Goal: Transaction & Acquisition: Purchase product/service

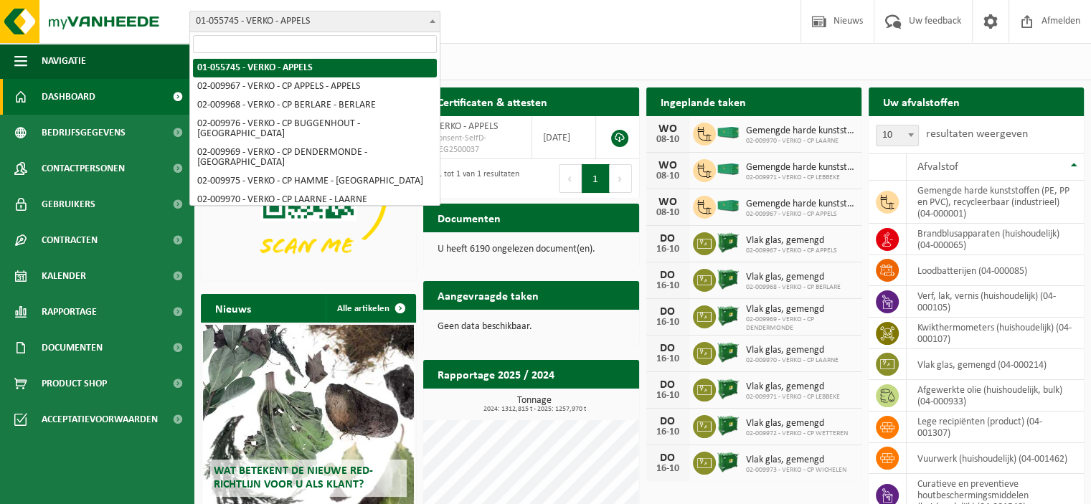
click at [430, 22] on span at bounding box center [432, 20] width 14 height 19
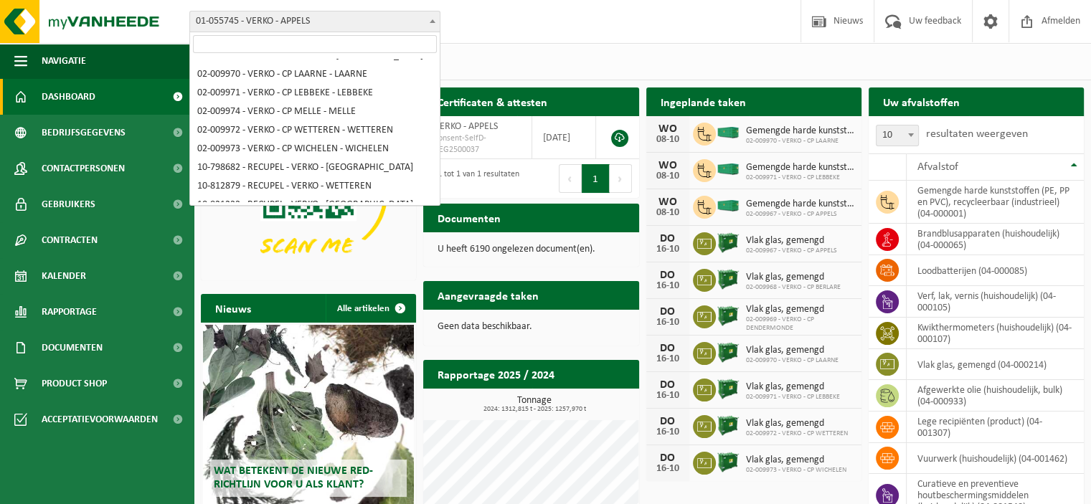
scroll to position [130, 0]
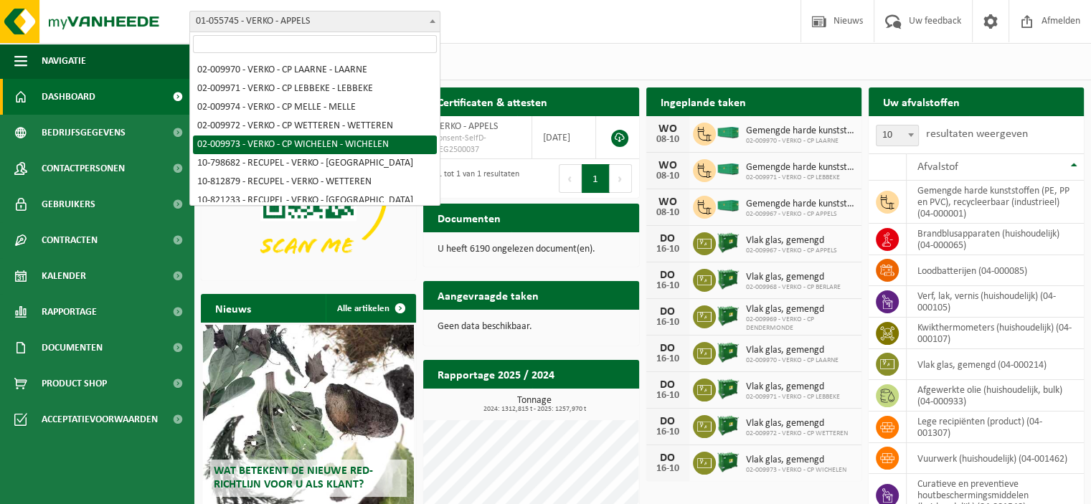
select select "1965"
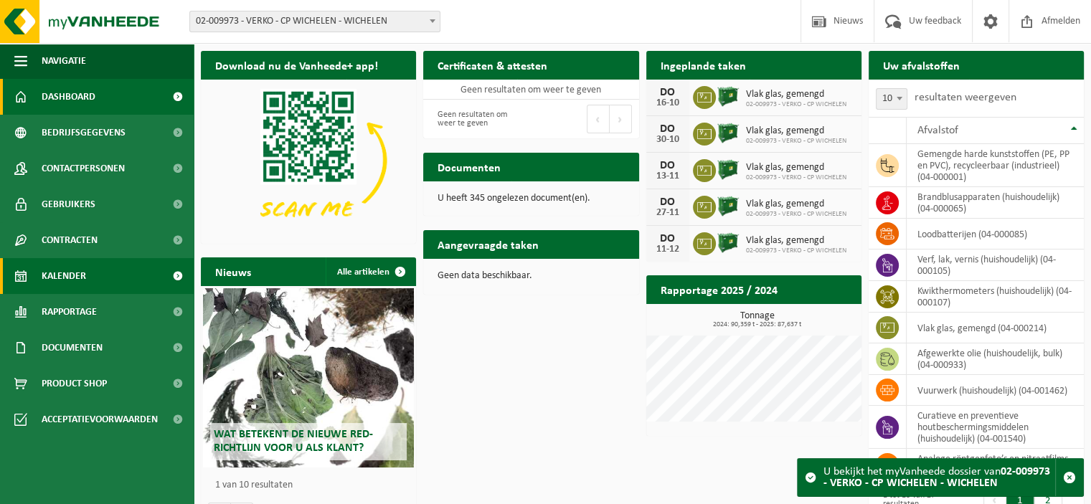
click at [64, 278] on span "Kalender" at bounding box center [64, 276] width 44 height 36
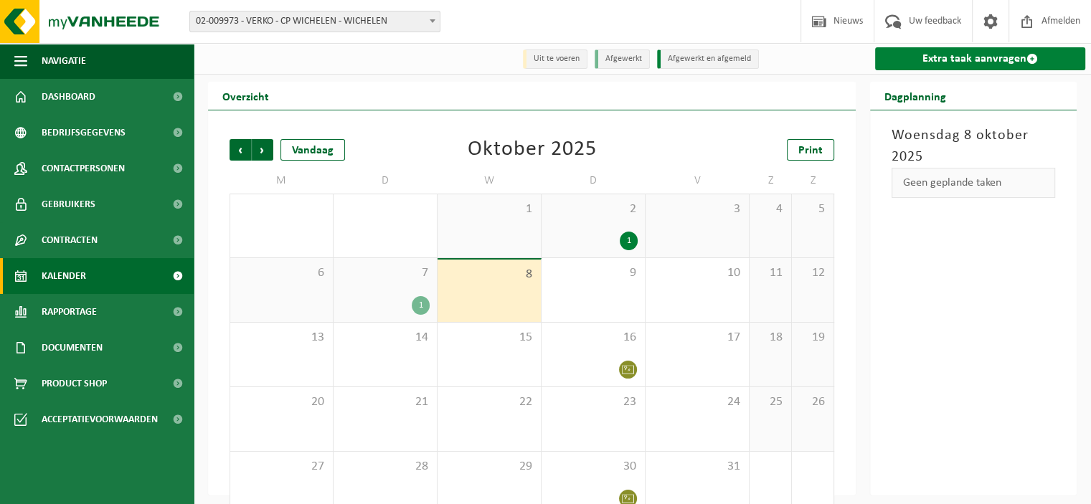
click at [939, 63] on link "Extra taak aanvragen" at bounding box center [980, 58] width 210 height 23
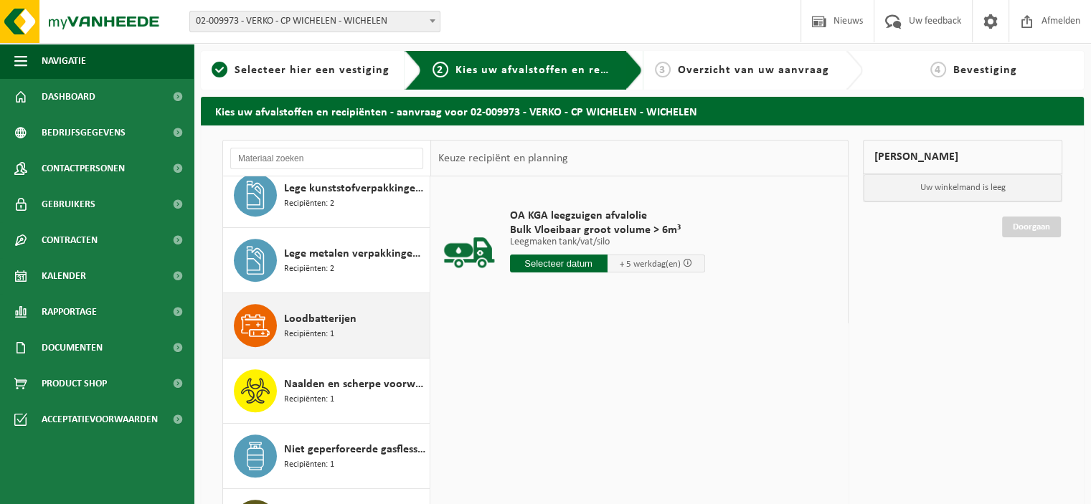
scroll to position [668, 0]
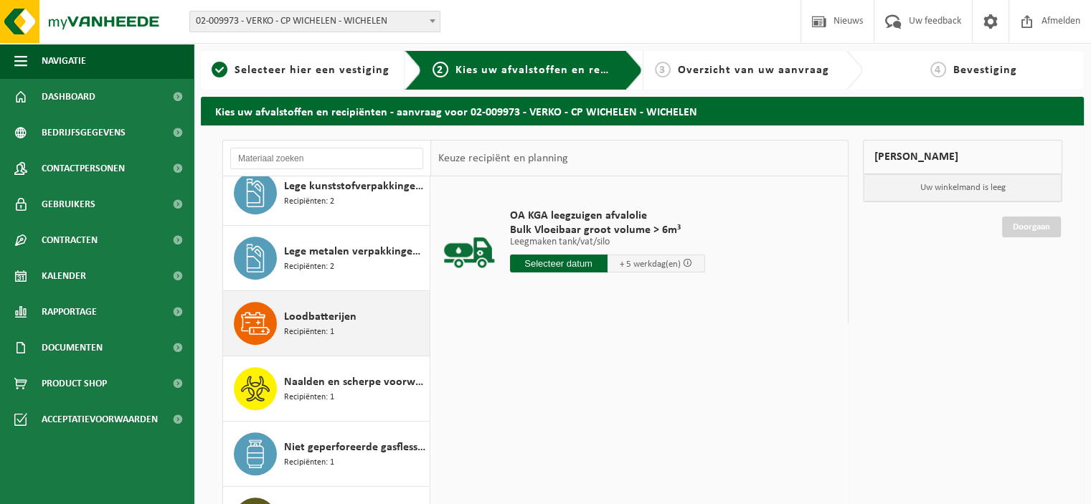
click at [321, 321] on span "Loodbatterijen" at bounding box center [320, 316] width 72 height 17
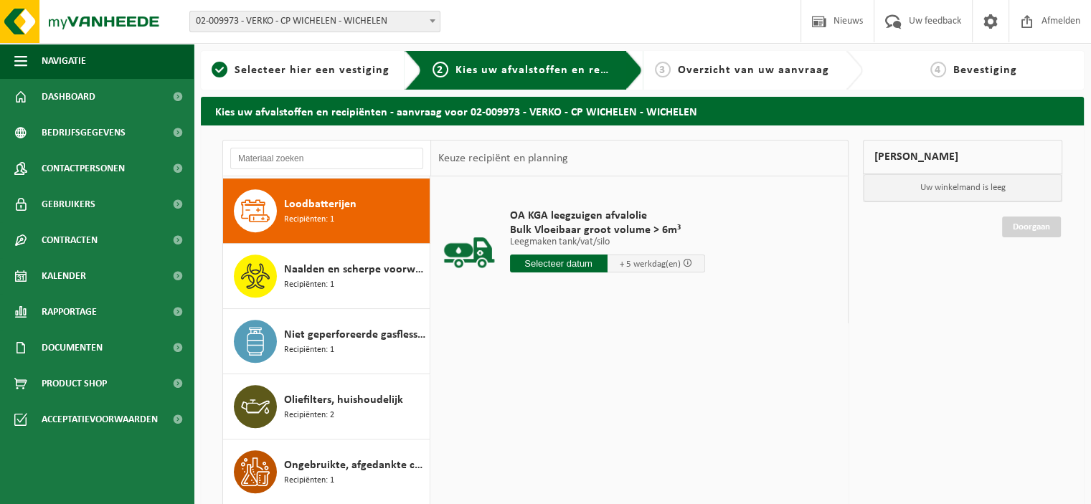
scroll to position [781, 0]
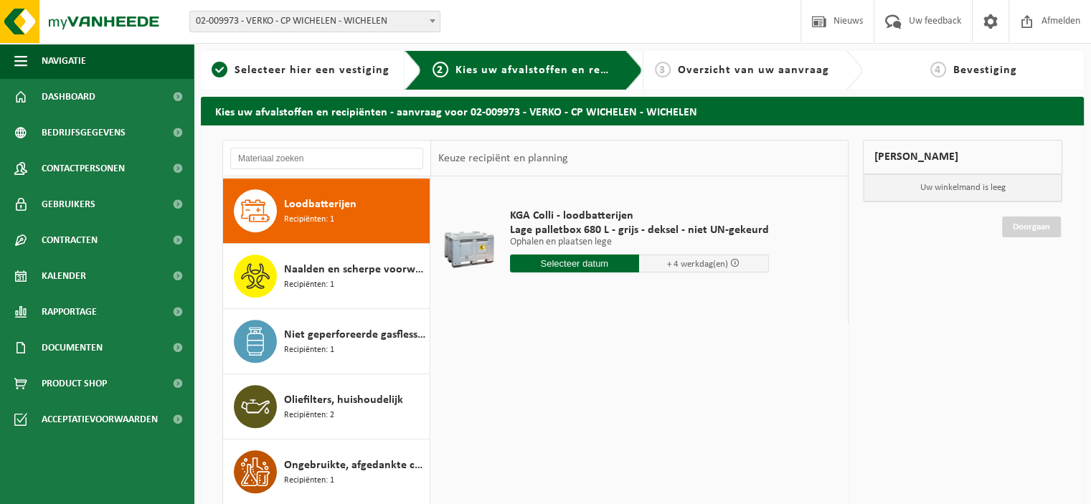
click at [598, 268] on input "text" at bounding box center [575, 264] width 130 height 18
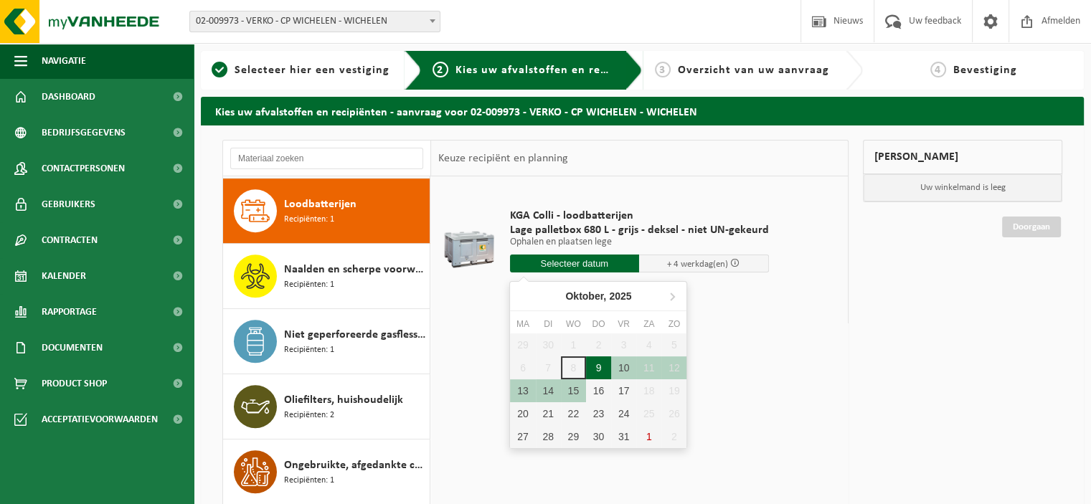
click at [600, 362] on div "9" at bounding box center [598, 367] width 25 height 23
type input "Van 2025-10-09"
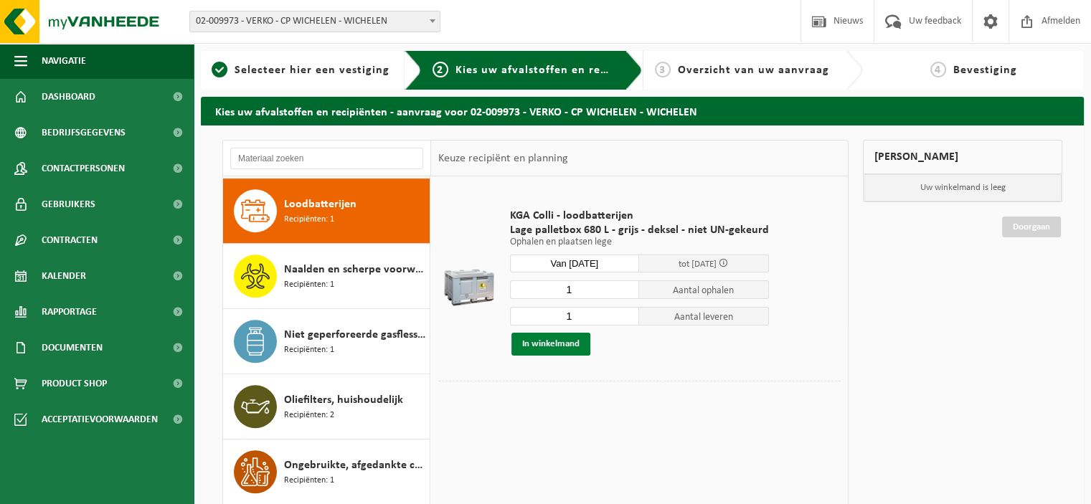
click at [561, 346] on button "In winkelmand" at bounding box center [550, 344] width 79 height 23
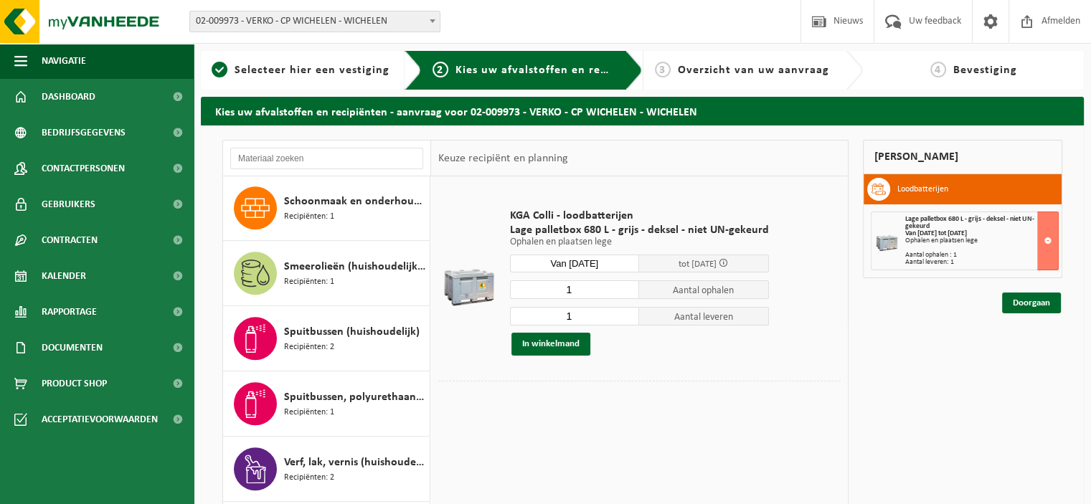
scroll to position [1311, 0]
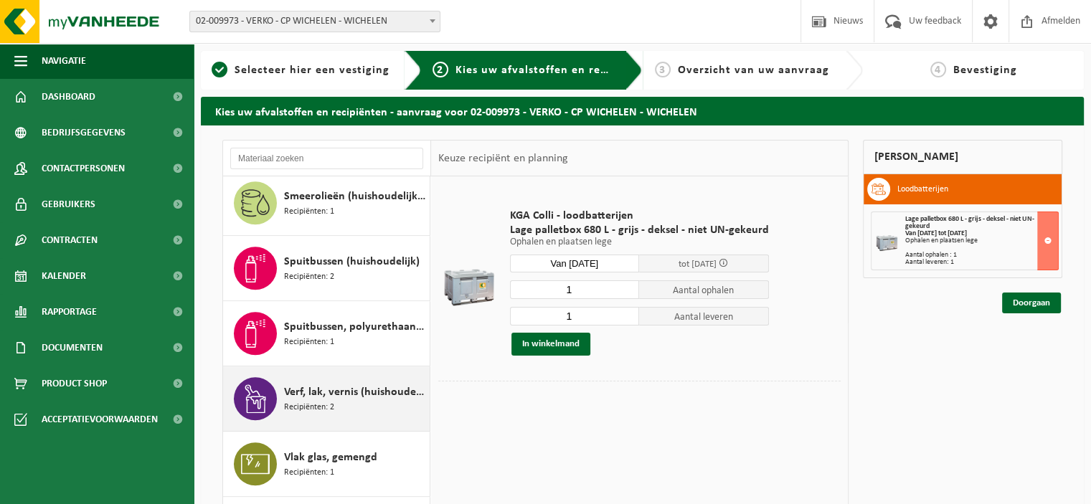
click at [344, 392] on span "Verf, lak, vernis (huishoudelijk)" at bounding box center [355, 392] width 142 height 17
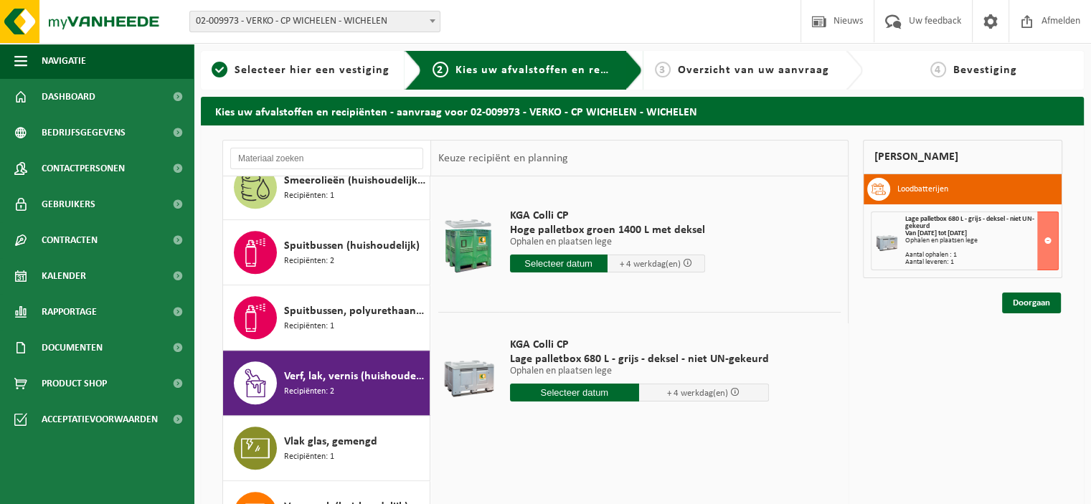
click at [595, 393] on input "text" at bounding box center [575, 393] width 130 height 18
click at [598, 493] on div "9" at bounding box center [598, 496] width 25 height 23
type input "Van 2025-10-09"
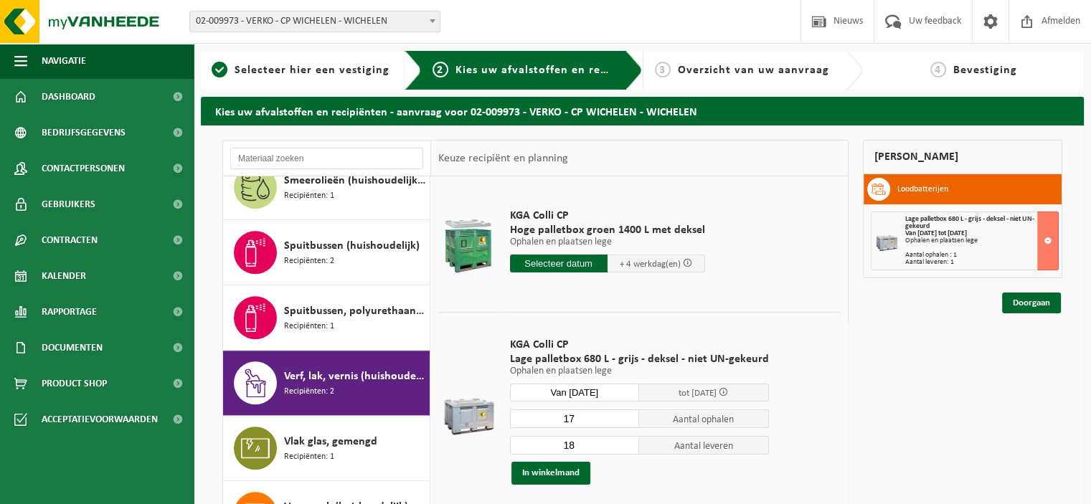
click at [625, 420] on input "17" at bounding box center [575, 418] width 130 height 19
click at [625, 420] on input "16" at bounding box center [575, 418] width 130 height 19
click at [625, 420] on input "15" at bounding box center [575, 418] width 130 height 19
click at [625, 420] on input "14" at bounding box center [575, 418] width 130 height 19
click at [625, 420] on input "13" at bounding box center [575, 418] width 130 height 19
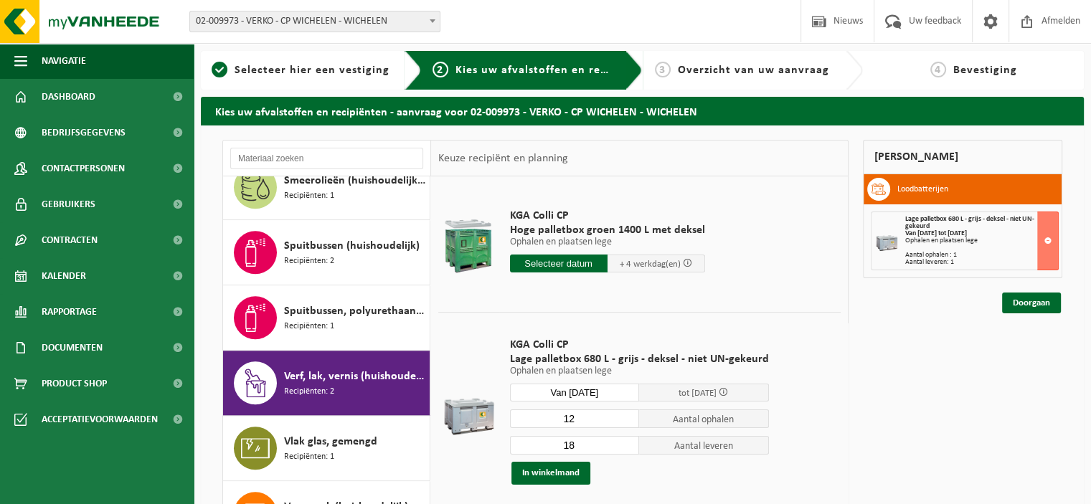
type input "12"
click at [625, 420] on input "12" at bounding box center [575, 418] width 130 height 19
click at [626, 448] on input "17" at bounding box center [575, 445] width 130 height 19
click at [626, 448] on input "16" at bounding box center [575, 445] width 130 height 19
click at [626, 448] on input "15" at bounding box center [575, 445] width 130 height 19
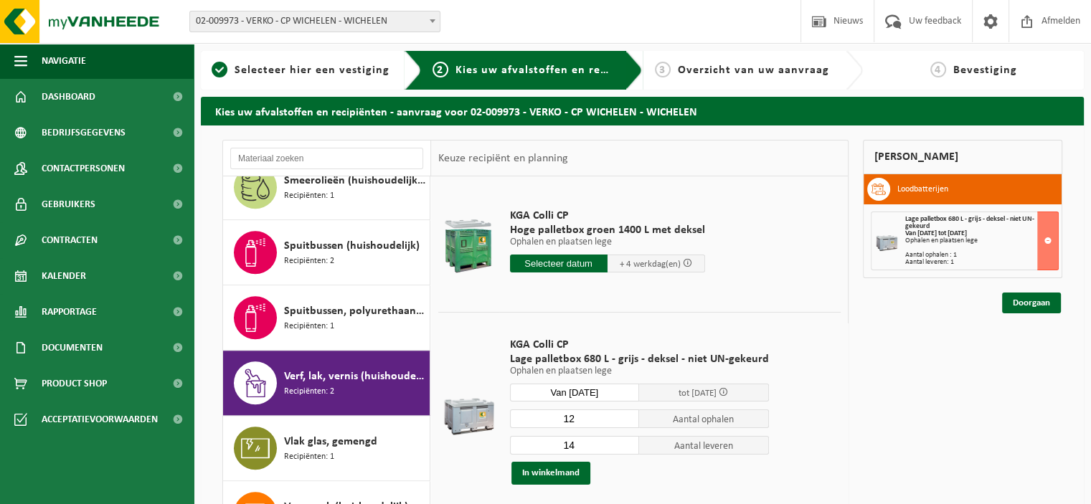
click at [626, 448] on input "14" at bounding box center [575, 445] width 130 height 19
click at [626, 448] on input "13" at bounding box center [575, 445] width 130 height 19
type input "12"
click at [626, 448] on input "12" at bounding box center [575, 445] width 130 height 19
click at [563, 475] on button "In winkelmand" at bounding box center [550, 473] width 79 height 23
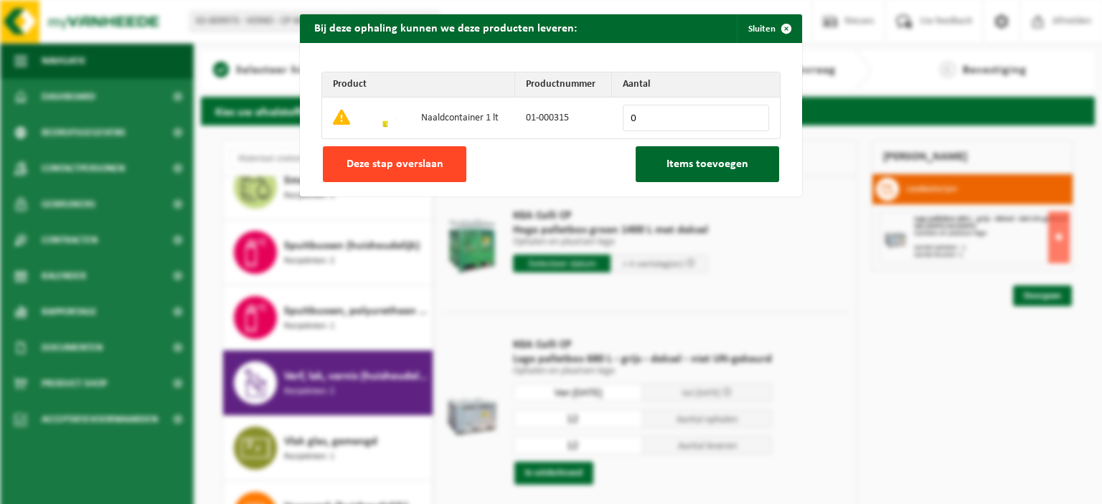
click at [430, 158] on span "Deze stap overslaan" at bounding box center [394, 163] width 97 height 11
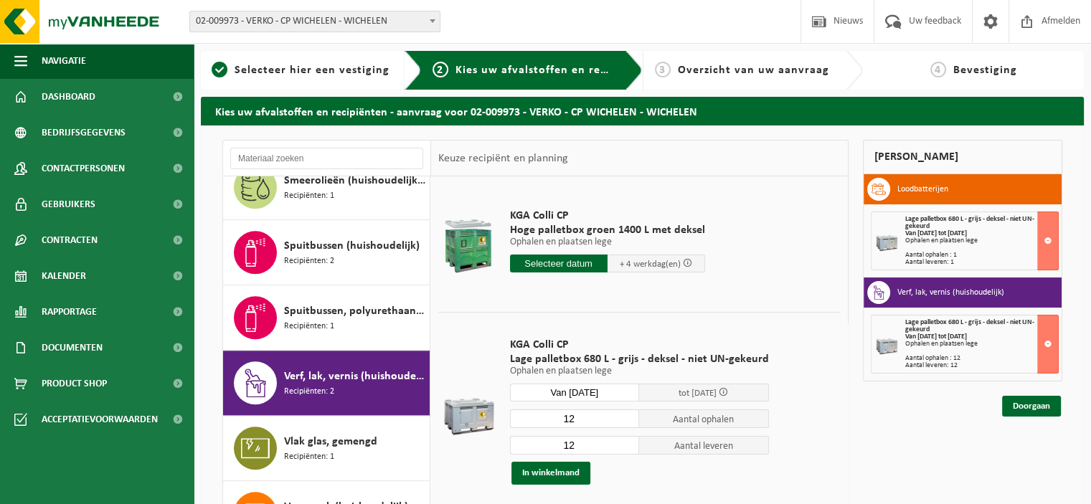
scroll to position [950, 0]
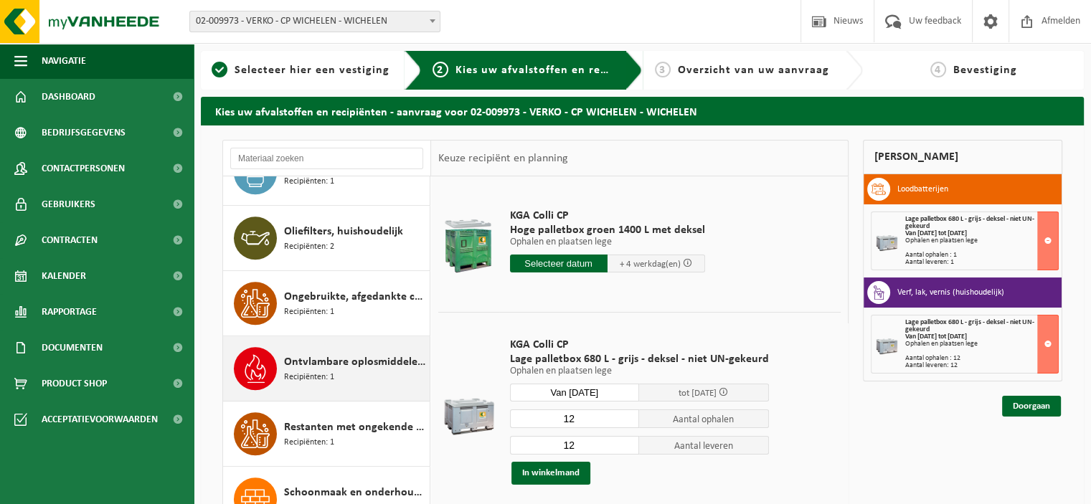
click at [354, 367] on div "Ontvlambare oplosmiddelen (huishoudelijk) Recipiënten: 1" at bounding box center [355, 368] width 142 height 43
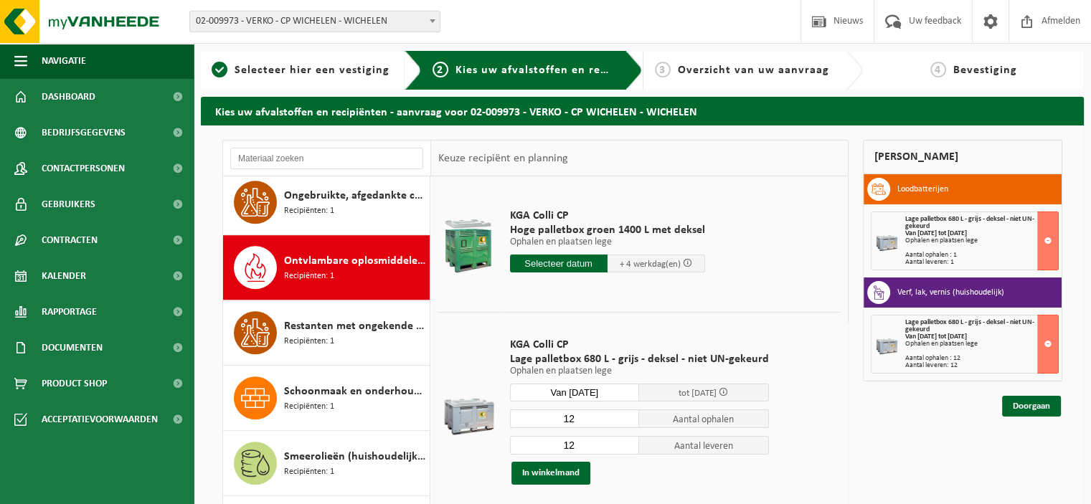
scroll to position [1107, 0]
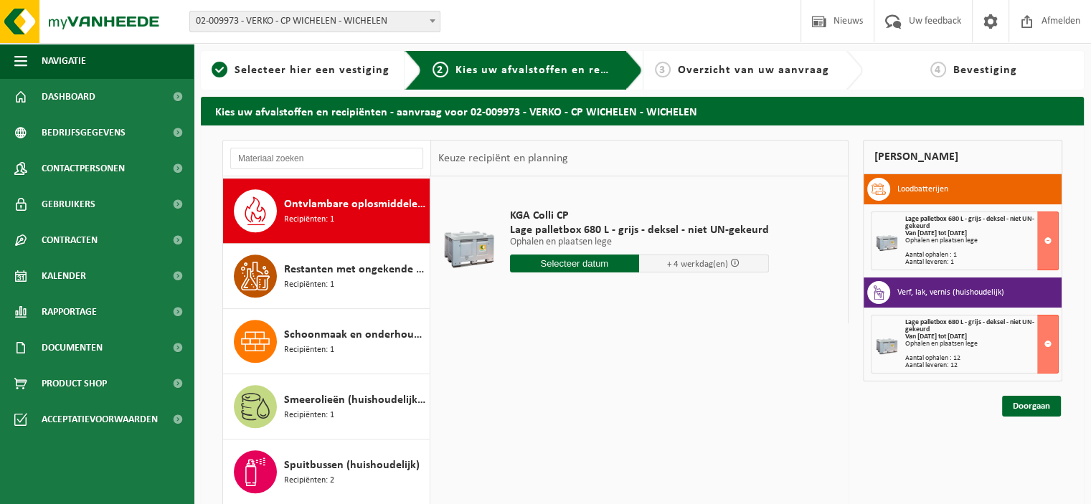
click at [543, 263] on input "text" at bounding box center [575, 264] width 130 height 18
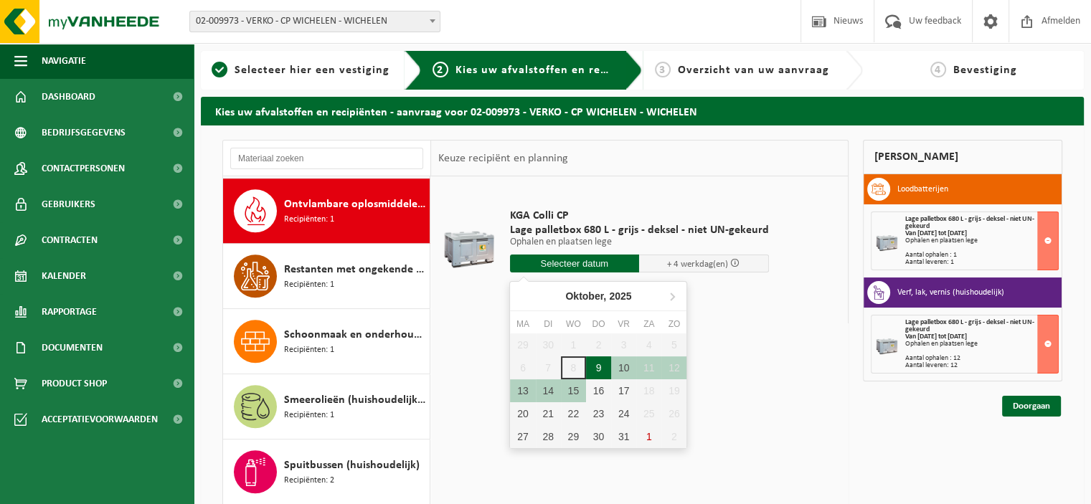
click at [594, 364] on div "9" at bounding box center [598, 367] width 25 height 23
type input "Van 2025-10-09"
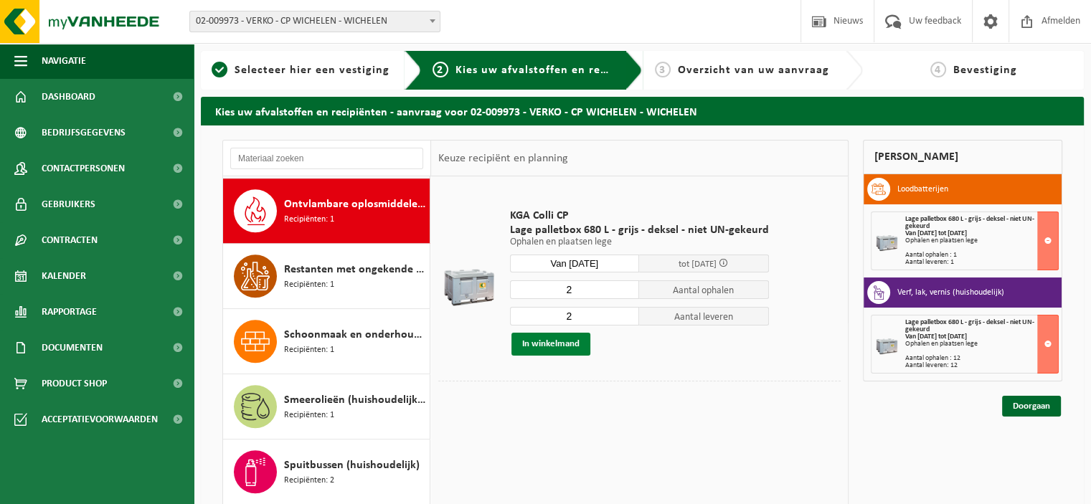
click at [572, 348] on button "In winkelmand" at bounding box center [550, 344] width 79 height 23
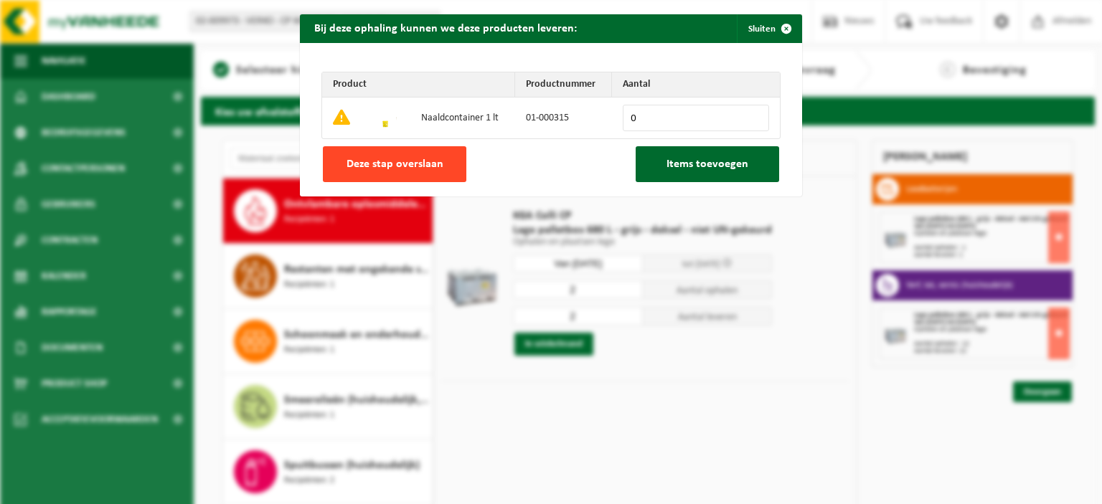
click at [401, 154] on button "Deze stap overslaan" at bounding box center [394, 164] width 143 height 36
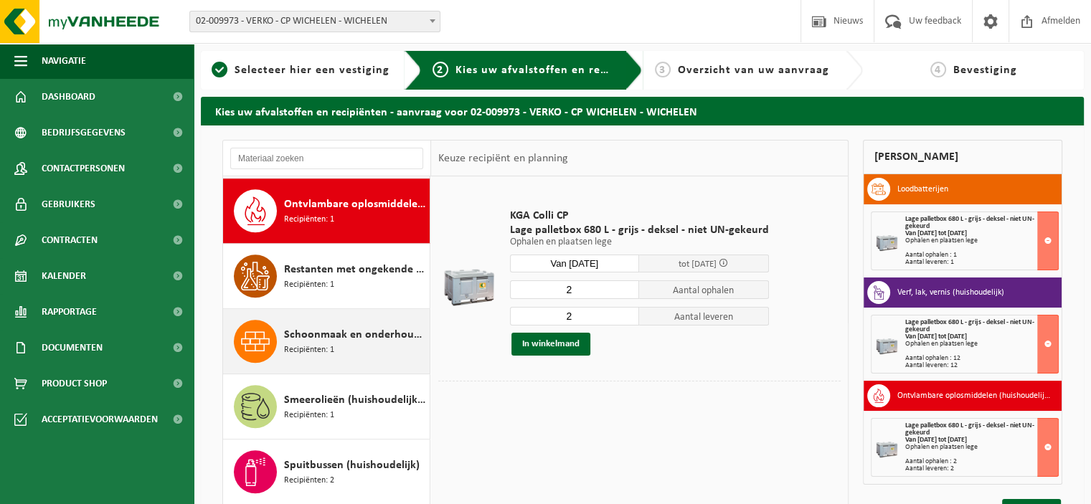
click at [363, 326] on span "Schoonmaak en onderhoudsmiddelen (huishoudelijk)" at bounding box center [355, 334] width 142 height 17
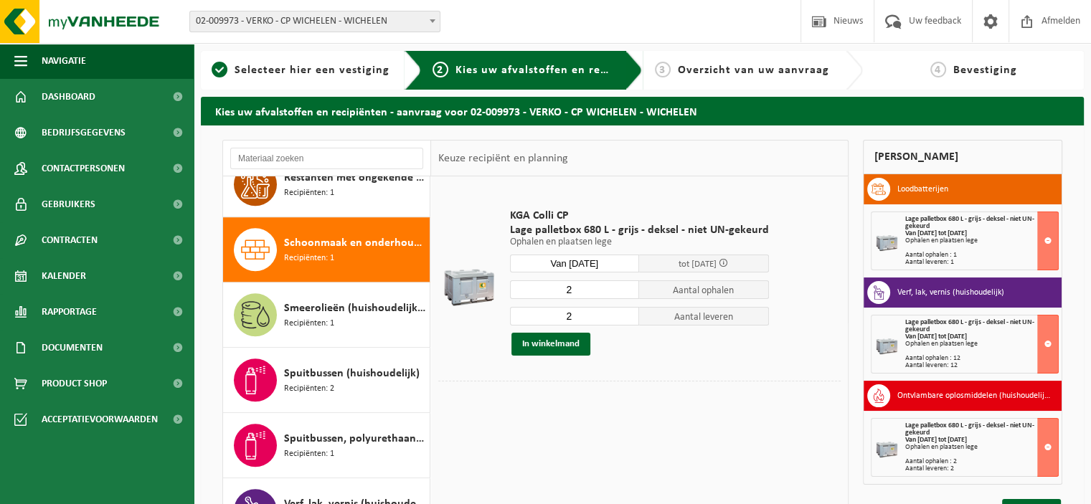
scroll to position [1237, 0]
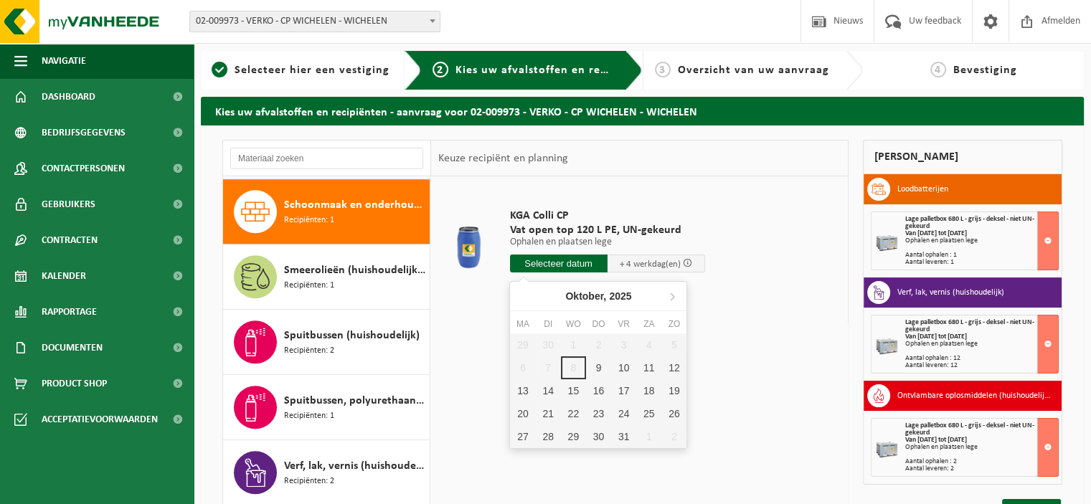
click at [579, 267] on input "text" at bounding box center [559, 264] width 98 height 18
click at [595, 367] on div "9" at bounding box center [598, 367] width 25 height 23
type input "Van [DATE]"
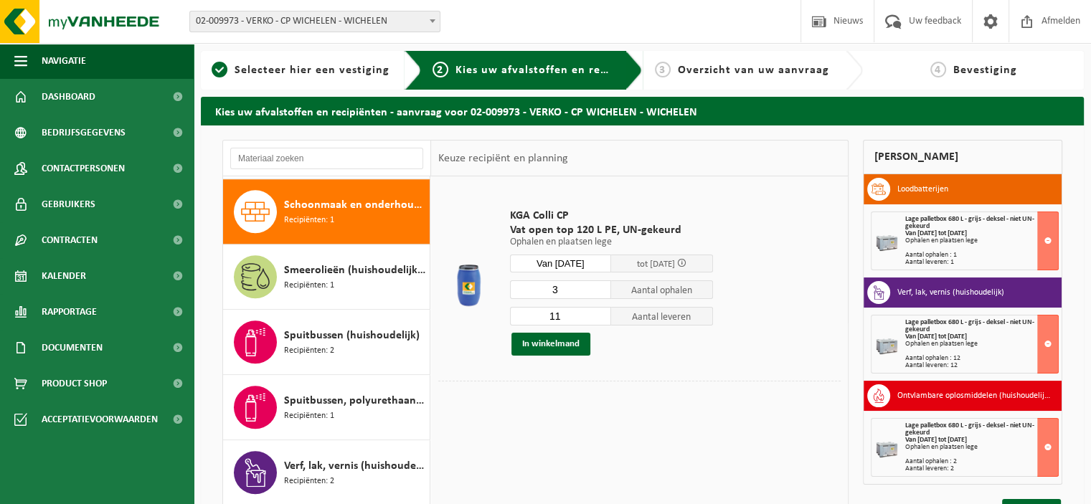
click at [602, 293] on input "3" at bounding box center [561, 289] width 102 height 19
type input "2"
click at [602, 293] on input "2" at bounding box center [561, 289] width 102 height 19
type input "2"
click at [604, 319] on input "2" at bounding box center [561, 316] width 102 height 19
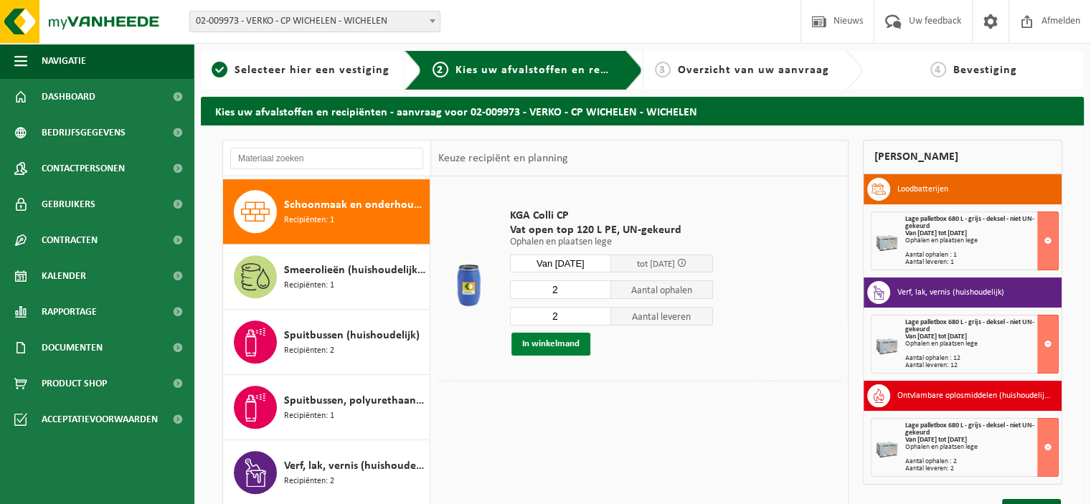
click at [546, 344] on button "In winkelmand" at bounding box center [550, 344] width 79 height 23
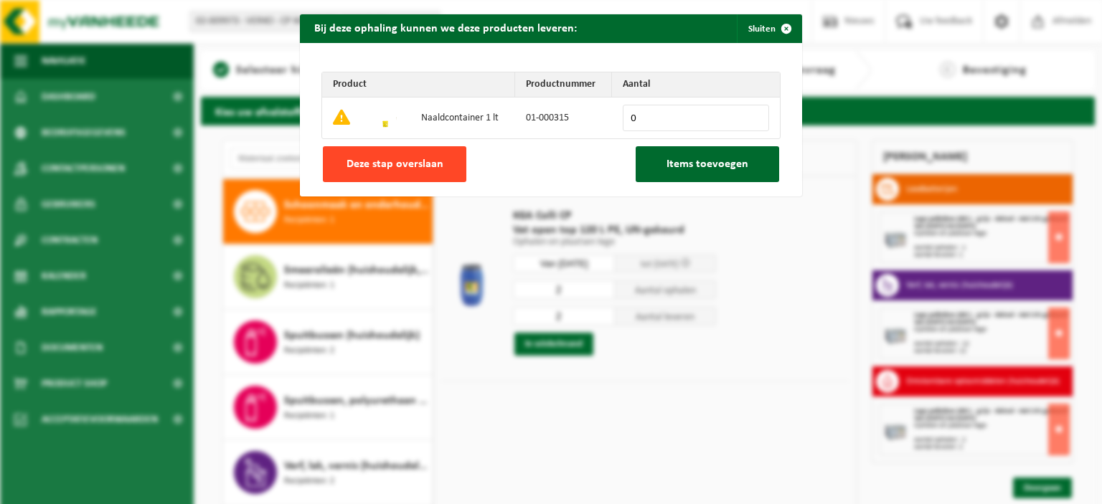
click at [432, 169] on span "Deze stap overslaan" at bounding box center [394, 163] width 97 height 11
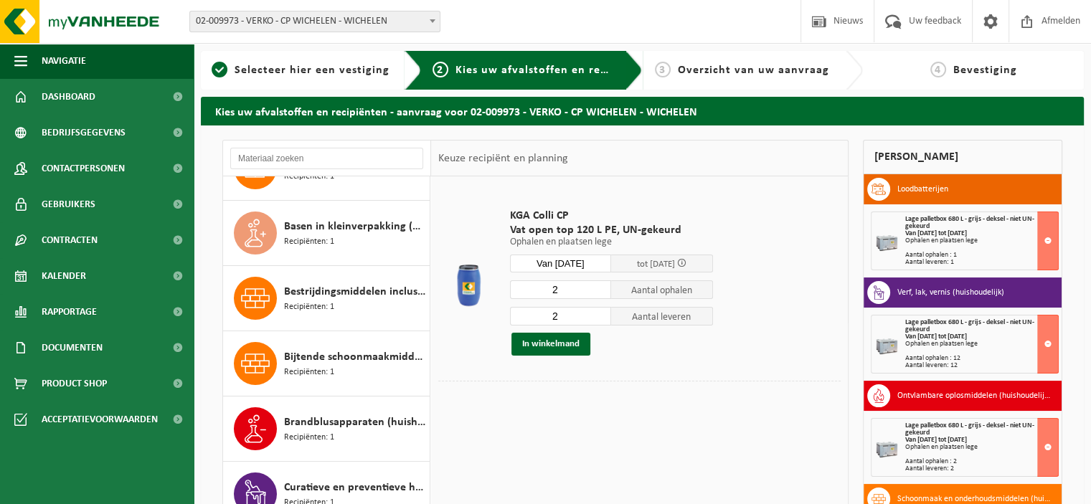
scroll to position [0, 0]
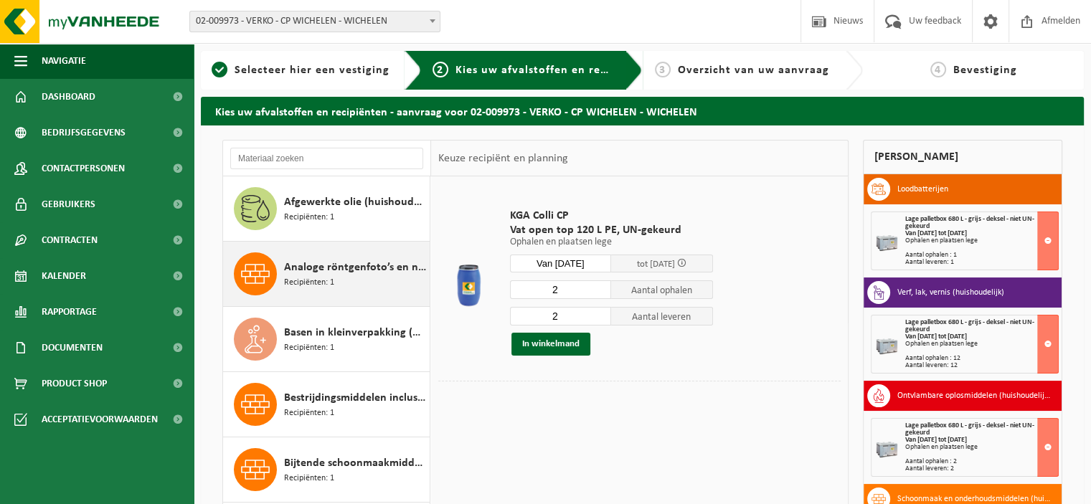
click at [364, 266] on span "Analoge röntgenfoto’s en nitraatfilms (huishoudelijk)" at bounding box center [355, 267] width 142 height 17
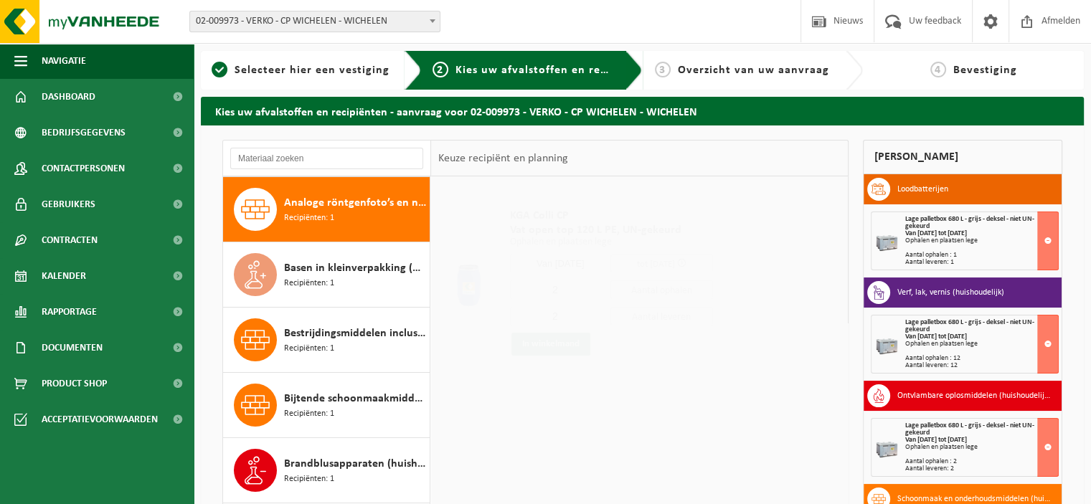
scroll to position [65, 0]
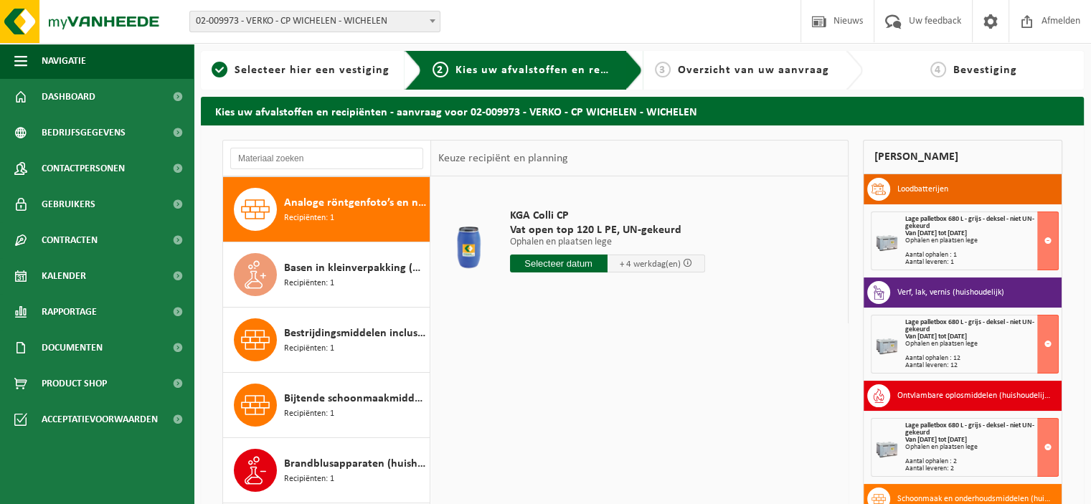
click at [573, 263] on input "text" at bounding box center [559, 264] width 98 height 18
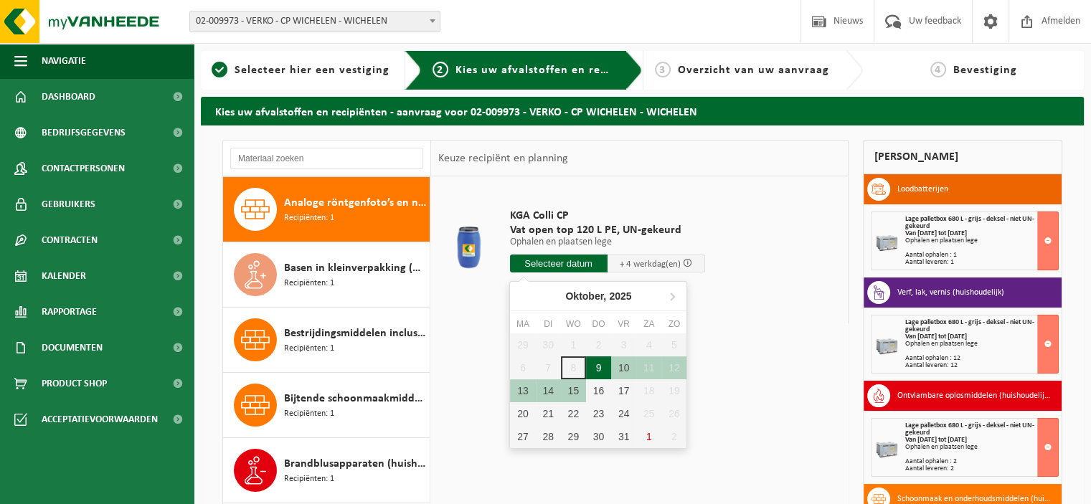
click at [592, 366] on div "9" at bounding box center [598, 367] width 25 height 23
type input "Van [DATE]"
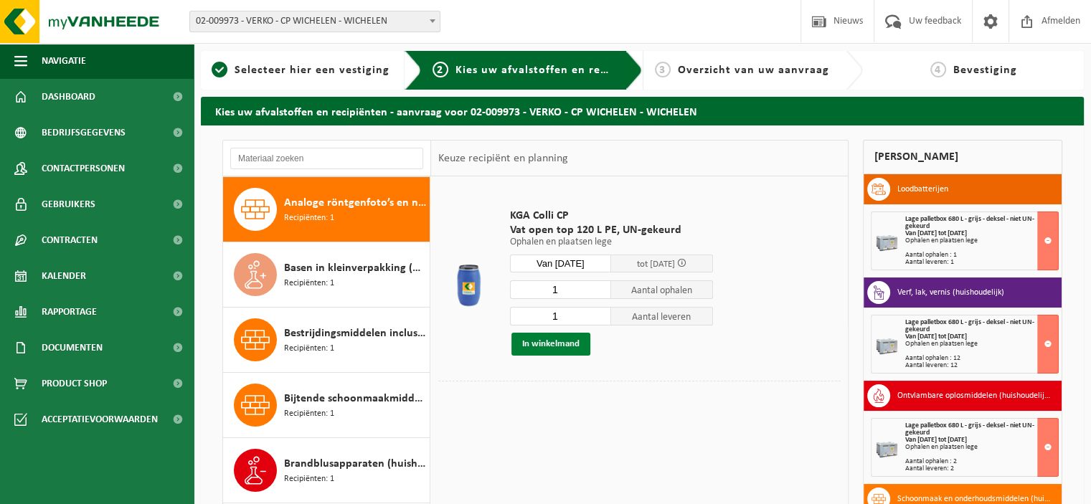
click at [562, 347] on button "In winkelmand" at bounding box center [550, 344] width 79 height 23
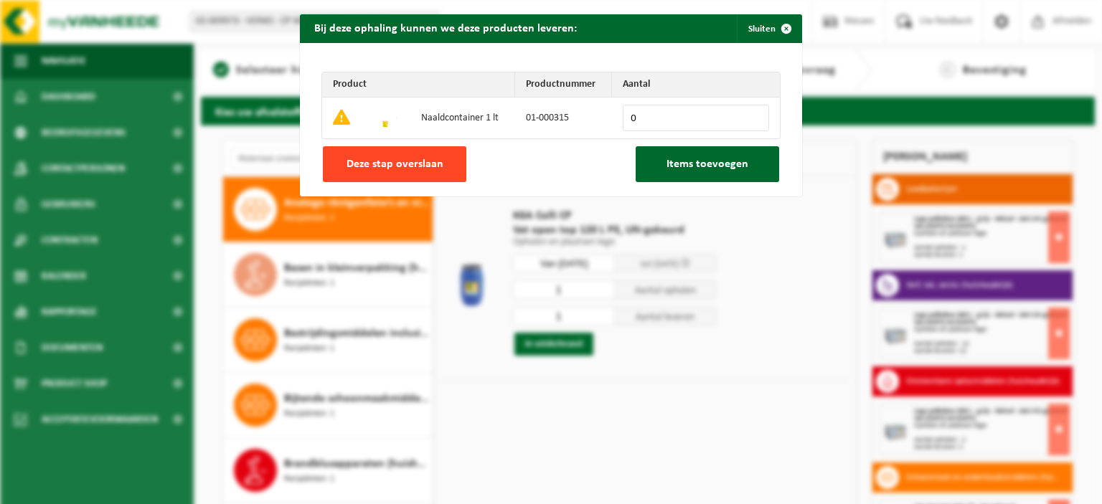
click at [443, 174] on button "Deze stap overslaan" at bounding box center [394, 164] width 143 height 36
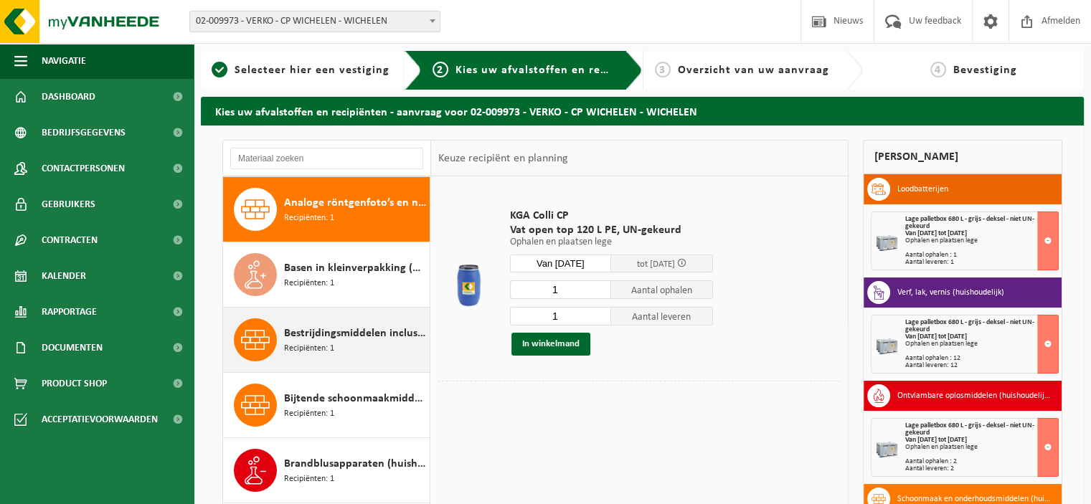
click at [356, 332] on span "Bestrijdingsmiddelen inclusief schimmelwerende beschermingsmiddelen (huishoudel…" at bounding box center [355, 333] width 142 height 17
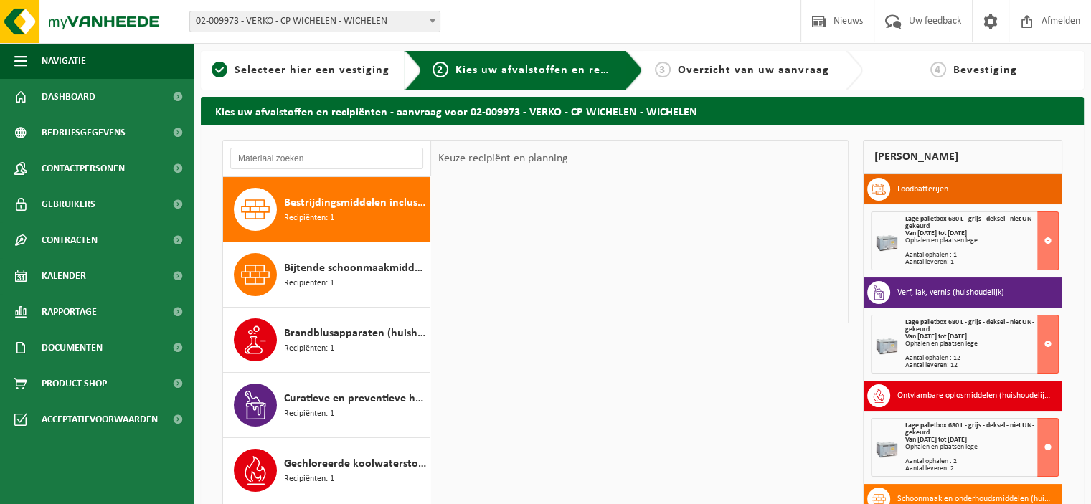
scroll to position [195, 0]
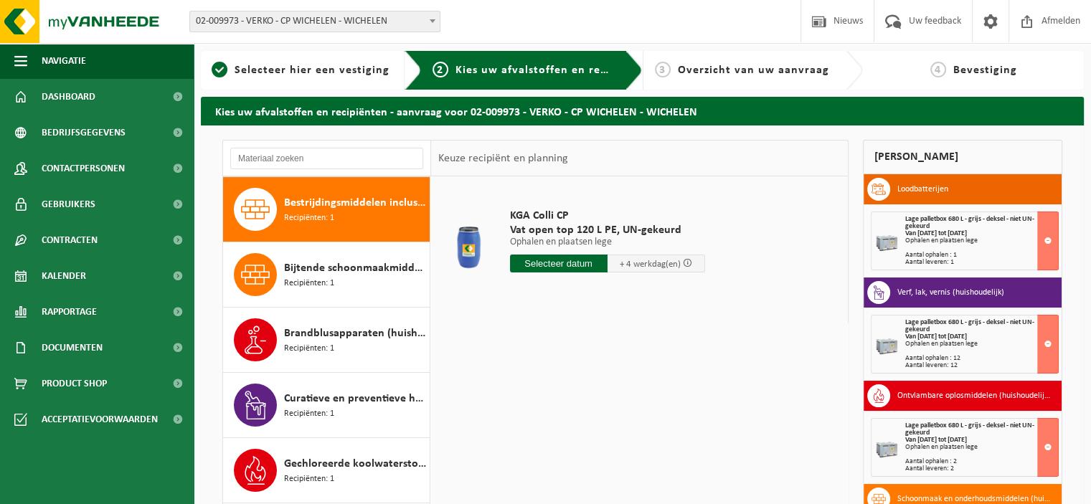
click at [558, 263] on input "text" at bounding box center [559, 264] width 98 height 18
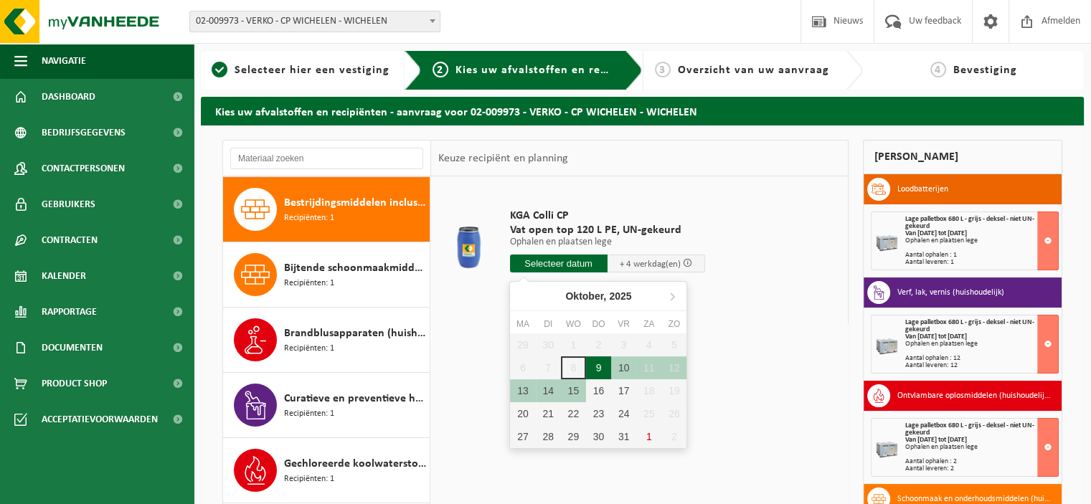
click at [597, 369] on div "9" at bounding box center [598, 367] width 25 height 23
type input "Van [DATE]"
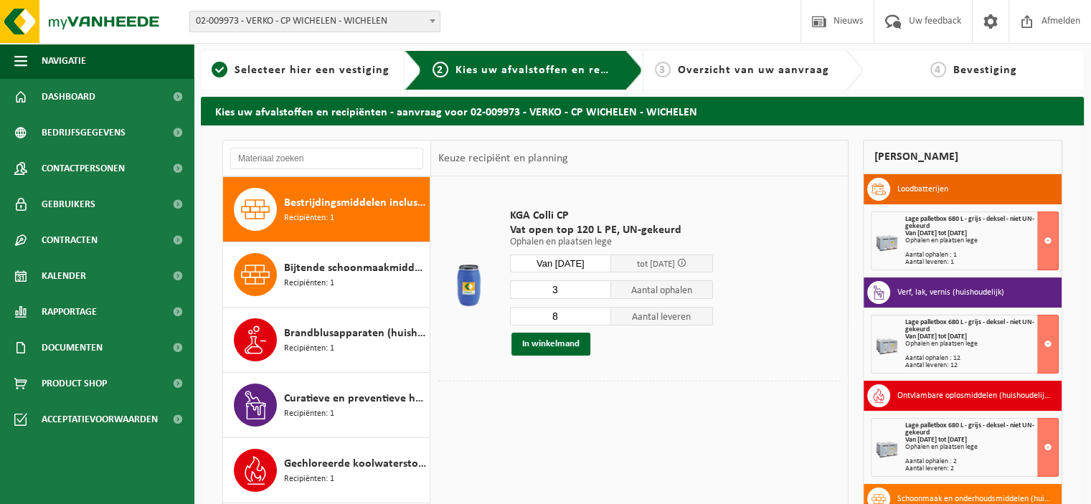
click at [600, 293] on input "3" at bounding box center [561, 289] width 102 height 19
click at [600, 293] on input "2" at bounding box center [561, 289] width 102 height 19
type input "1"
click at [600, 293] on input "1" at bounding box center [561, 289] width 102 height 19
click at [602, 320] on input "1" at bounding box center [561, 316] width 102 height 19
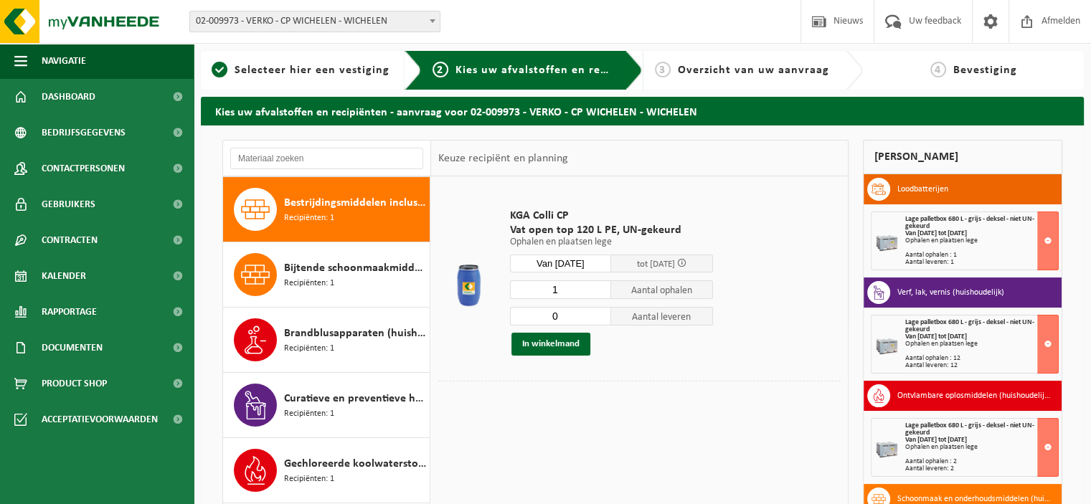
click at [601, 321] on input "0" at bounding box center [561, 316] width 102 height 19
type input "1"
click at [601, 315] on input "1" at bounding box center [561, 316] width 102 height 19
click at [567, 338] on button "In winkelmand" at bounding box center [550, 344] width 79 height 23
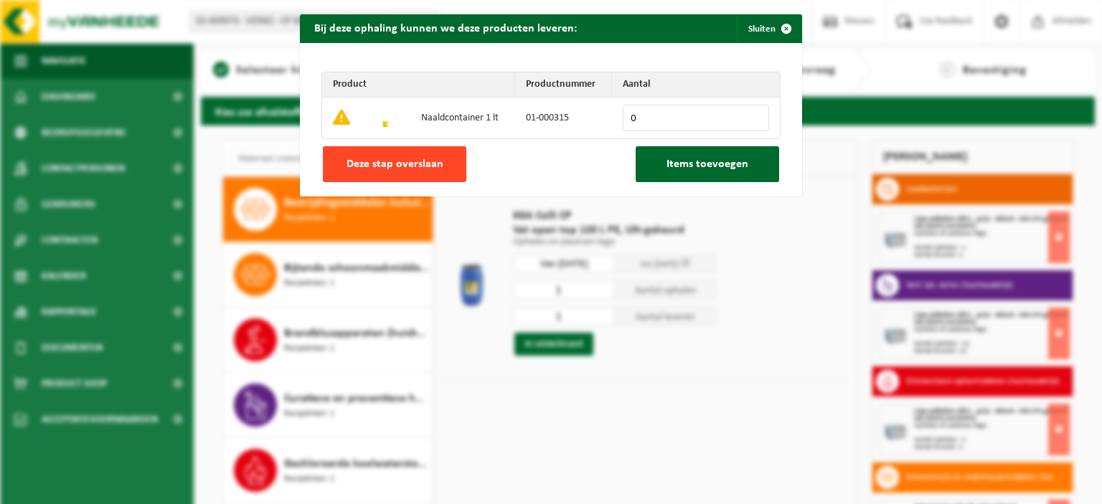
click at [426, 162] on span "Deze stap overslaan" at bounding box center [394, 163] width 97 height 11
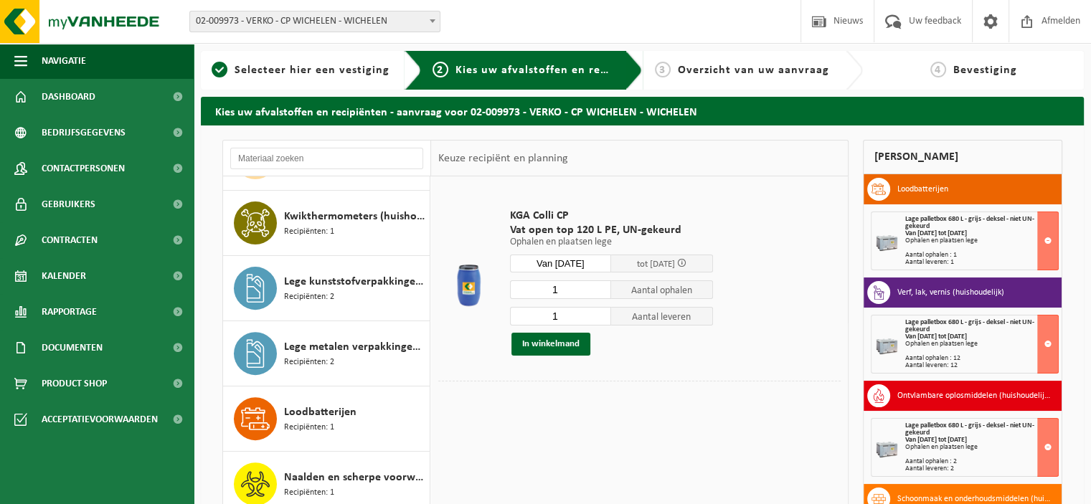
scroll to position [747, 0]
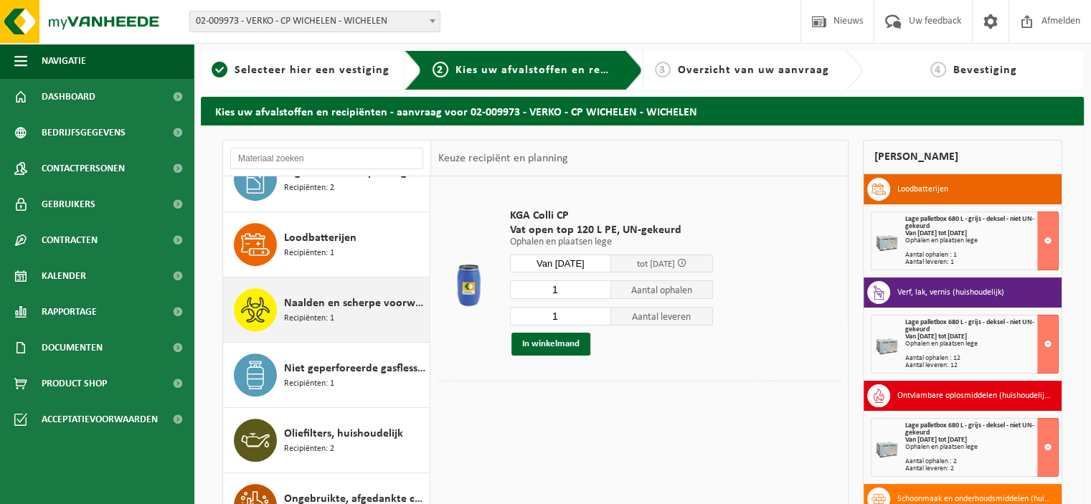
click at [338, 295] on span "Naalden en scherpe voorwerpen (huishoudelijk)" at bounding box center [355, 303] width 142 height 17
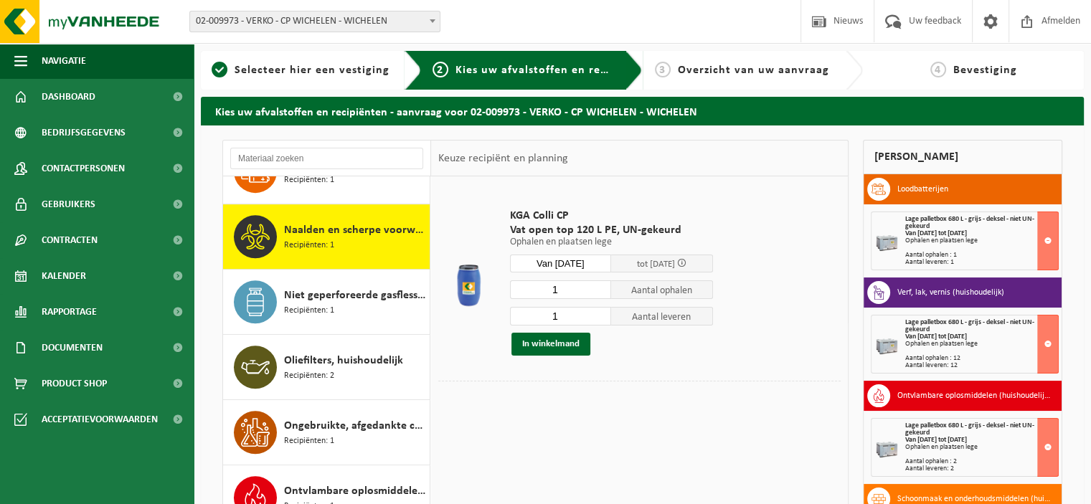
scroll to position [846, 0]
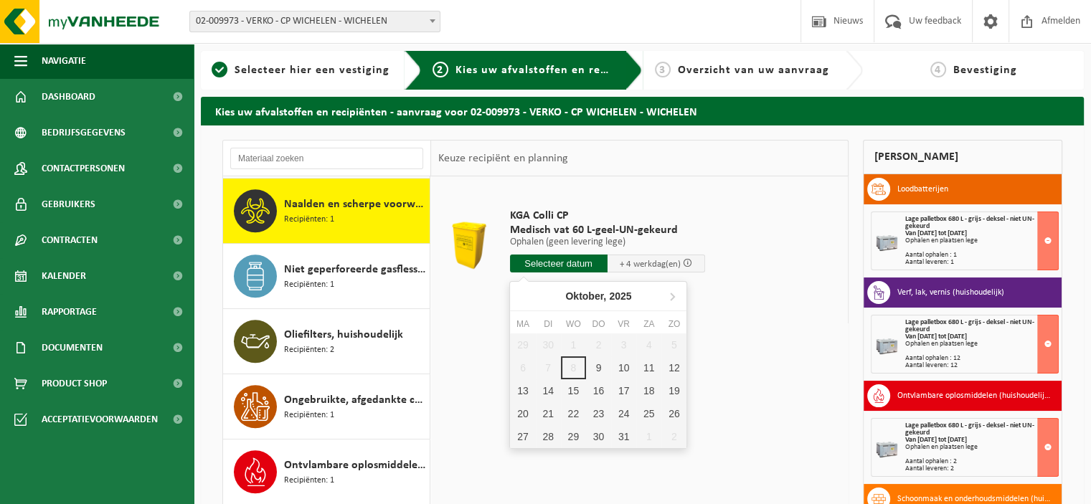
click at [557, 260] on input "text" at bounding box center [559, 264] width 98 height 18
click at [599, 368] on div "9" at bounding box center [598, 367] width 25 height 23
type input "Van 2025-10-09"
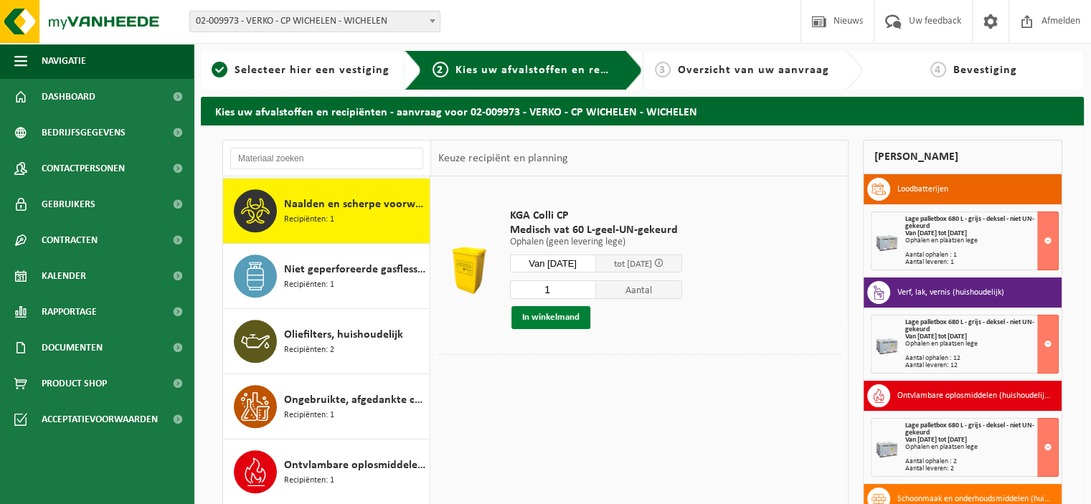
click at [571, 317] on button "In winkelmand" at bounding box center [550, 317] width 79 height 23
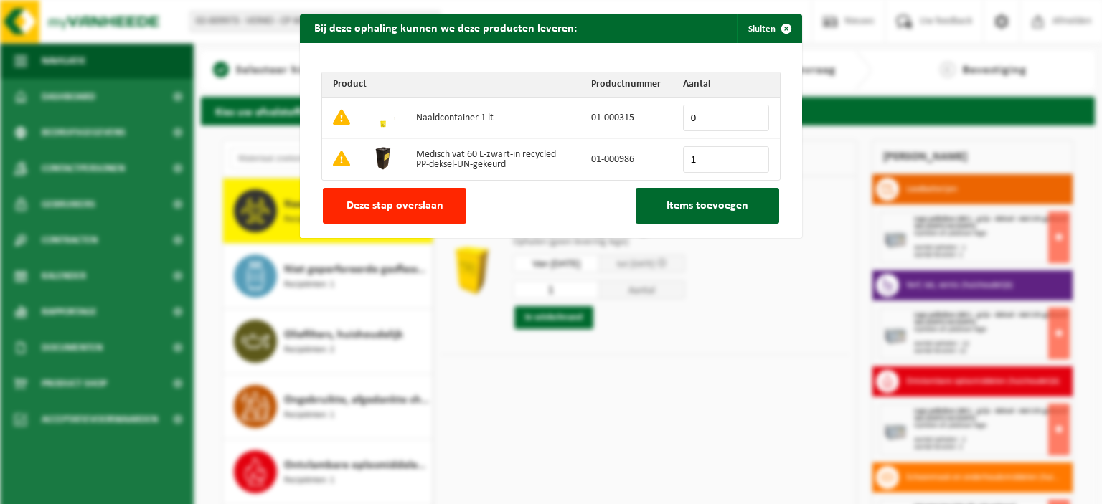
type input "1"
click at [749, 158] on input "1" at bounding box center [726, 159] width 86 height 27
click at [752, 114] on input "18" at bounding box center [726, 118] width 86 height 27
click at [752, 114] on input "19" at bounding box center [726, 118] width 86 height 27
click at [752, 114] on input "20" at bounding box center [726, 118] width 86 height 27
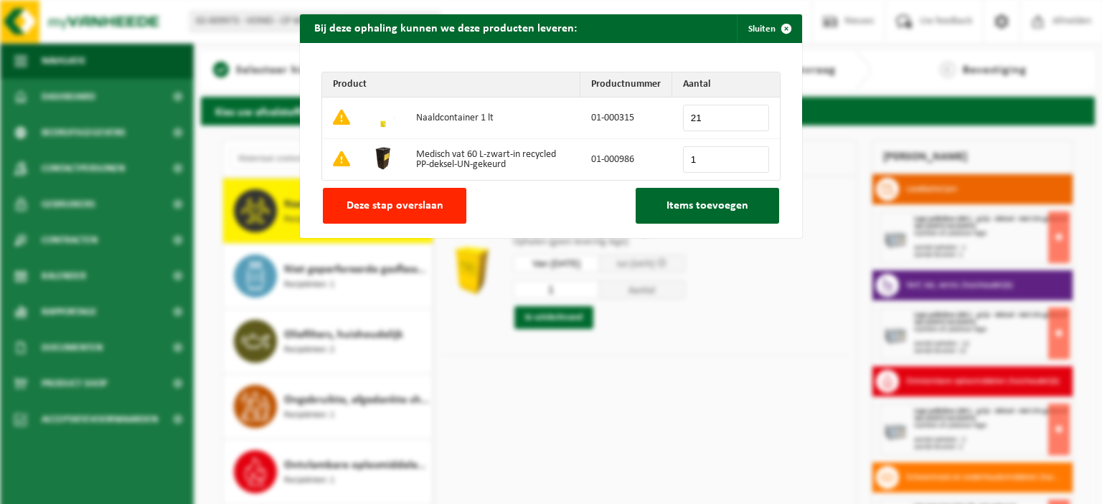
click at [752, 114] on input "21" at bounding box center [726, 118] width 86 height 27
click at [752, 114] on input "22" at bounding box center [726, 118] width 86 height 27
click at [752, 114] on input "23" at bounding box center [726, 118] width 86 height 27
click at [752, 114] on input "24" at bounding box center [726, 118] width 86 height 27
type input "25"
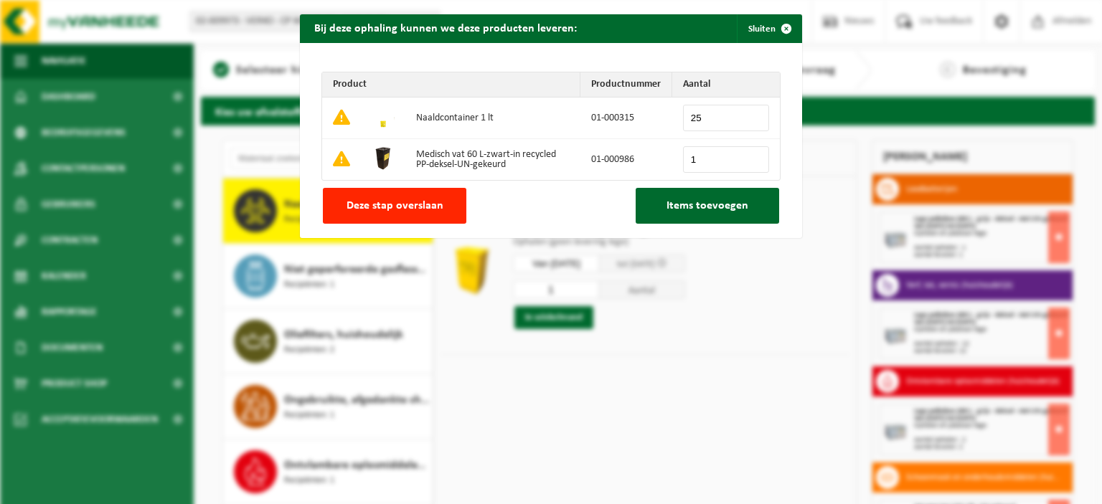
click at [752, 114] on input "25" at bounding box center [726, 118] width 86 height 27
click at [711, 210] on span "Items toevoegen" at bounding box center [707, 205] width 82 height 11
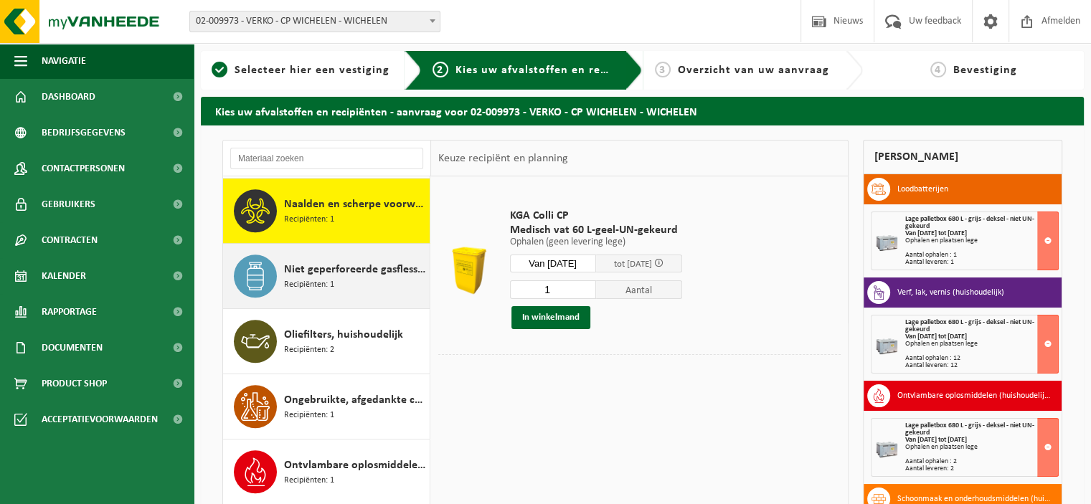
click at [373, 267] on span "Niet geperforeerde gasflessen voor eenmalig gebruik (huishoudelijk)" at bounding box center [355, 269] width 142 height 17
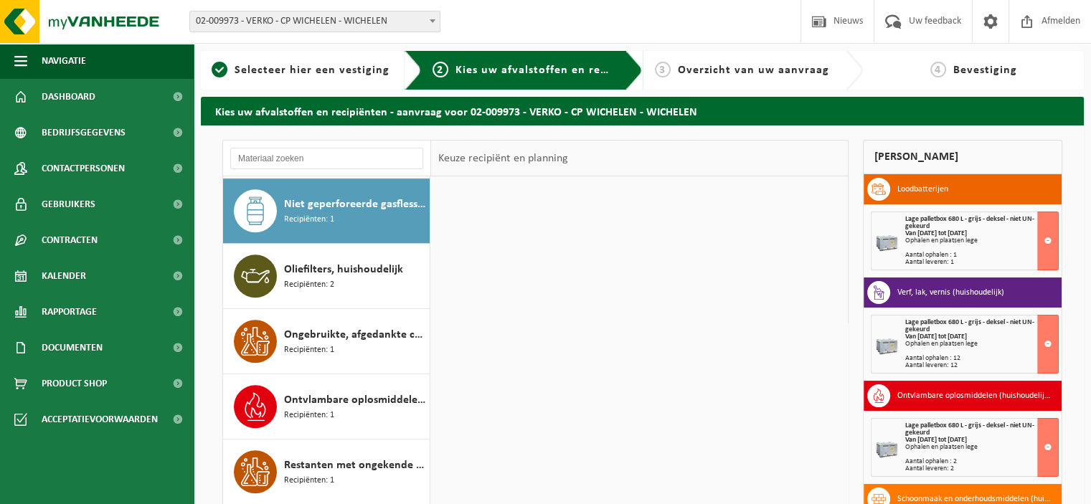
scroll to position [912, 0]
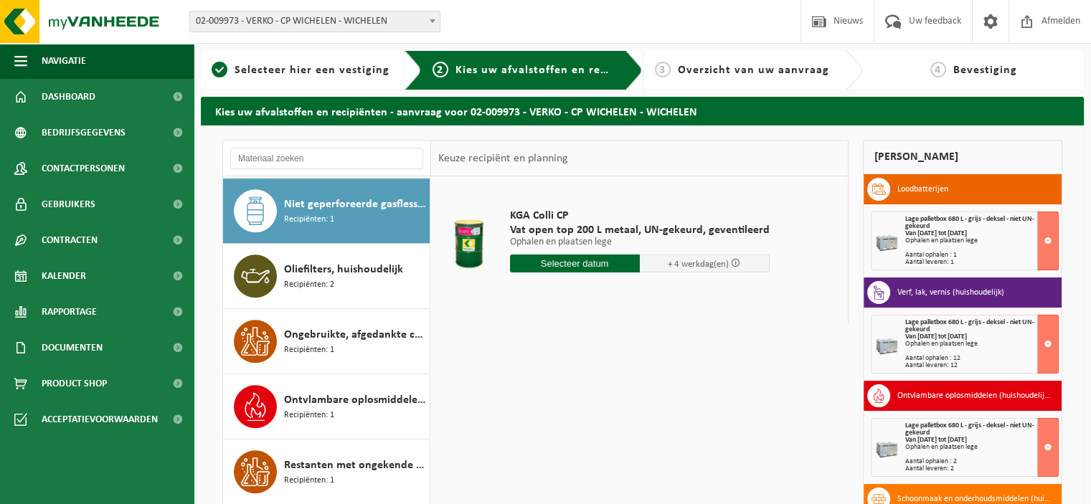
click at [585, 266] on input "text" at bounding box center [575, 264] width 130 height 18
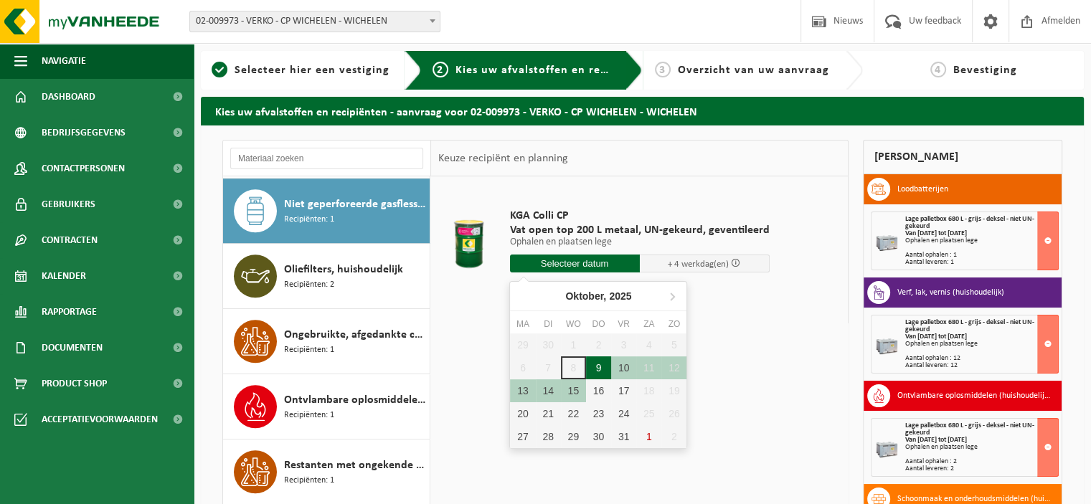
click at [597, 364] on div "9" at bounding box center [598, 367] width 25 height 23
type input "Van 2025-10-09"
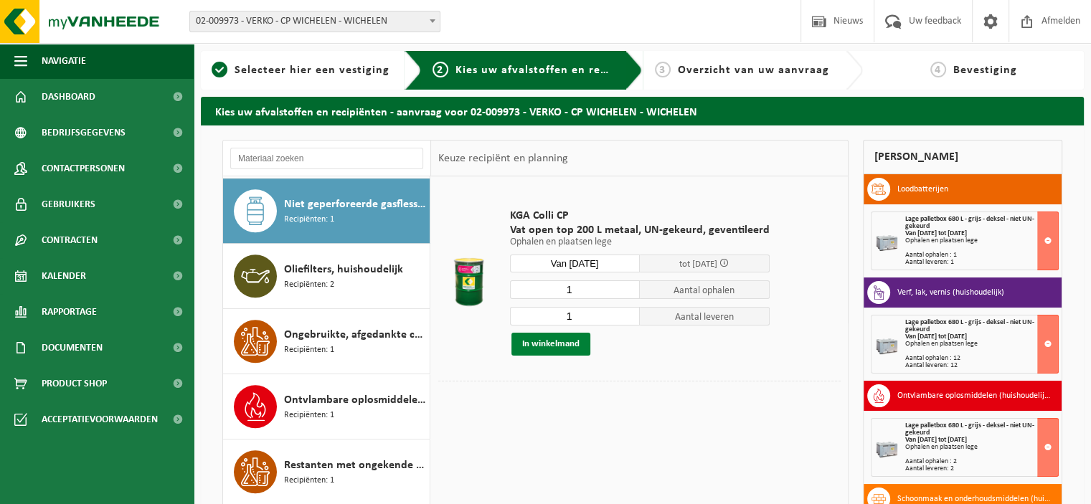
click at [565, 333] on button "In winkelmand" at bounding box center [550, 344] width 79 height 23
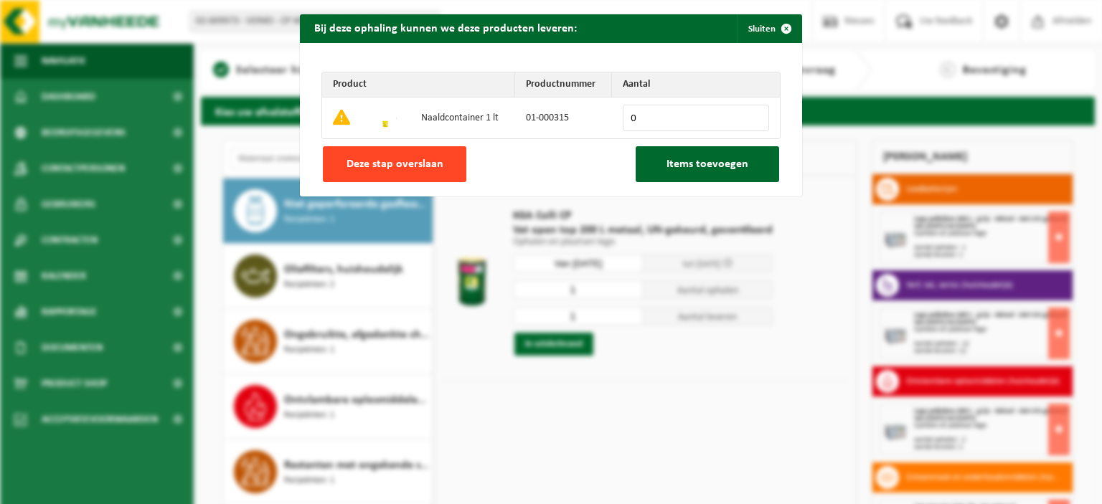
click at [417, 169] on span "Deze stap overslaan" at bounding box center [394, 163] width 97 height 11
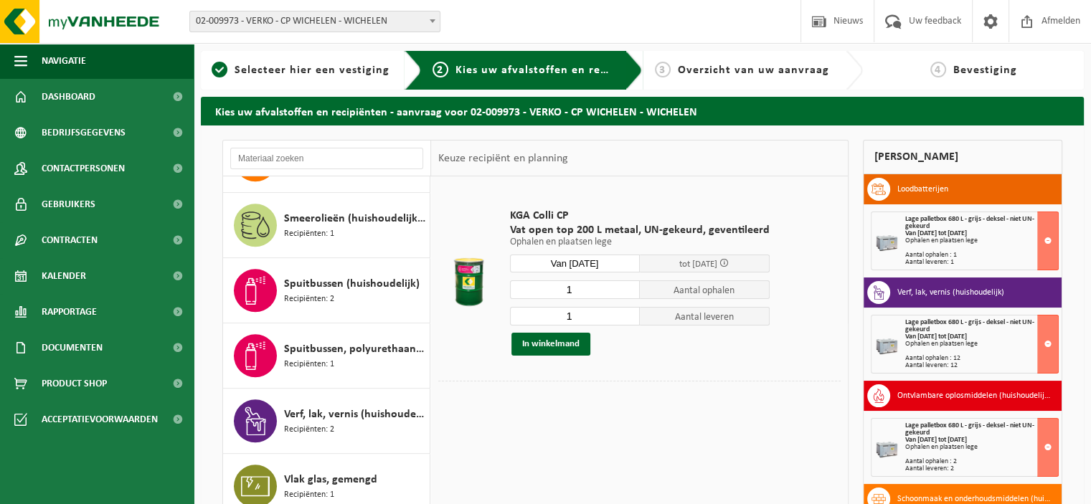
scroll to position [1327, 0]
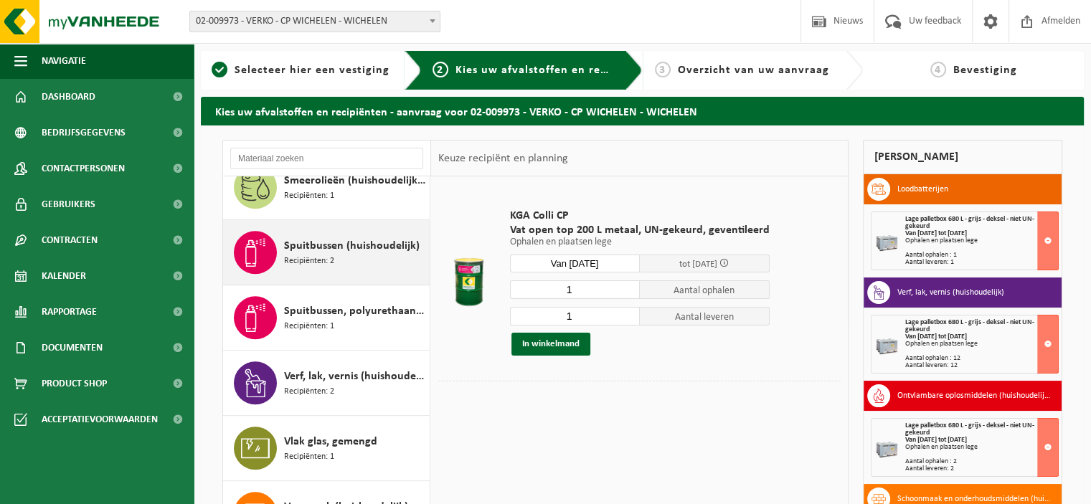
click at [331, 246] on span "Spuitbussen (huishoudelijk)" at bounding box center [352, 245] width 136 height 17
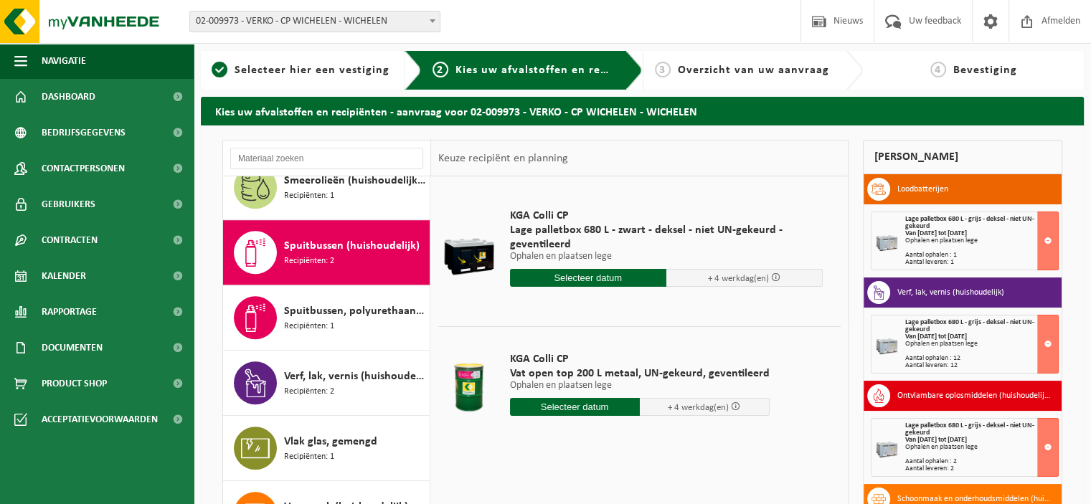
click at [574, 408] on input "text" at bounding box center [575, 407] width 130 height 18
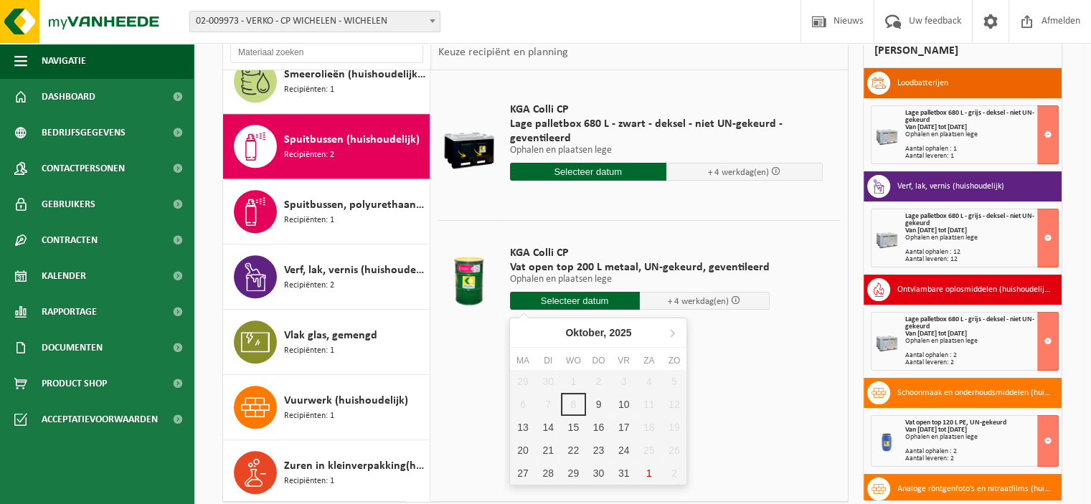
scroll to position [122, 0]
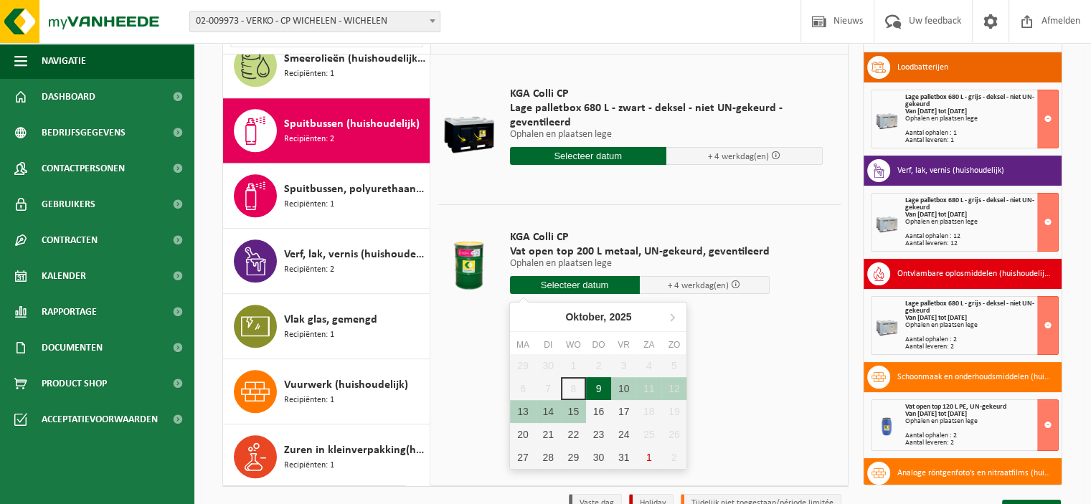
click at [601, 384] on div "9" at bounding box center [598, 388] width 25 height 23
type input "Van 2025-10-09"
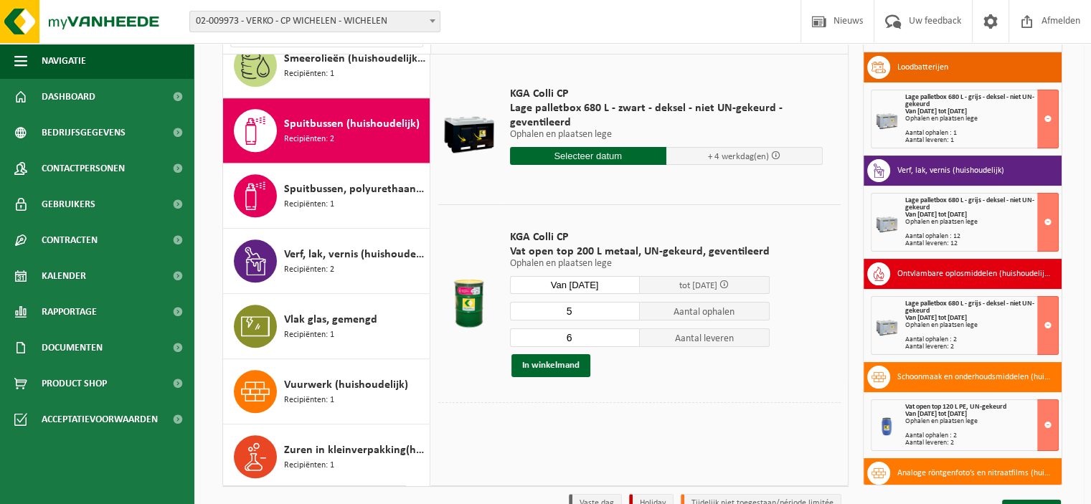
click at [627, 315] on input "5" at bounding box center [575, 311] width 130 height 19
click at [627, 315] on input "4" at bounding box center [575, 311] width 130 height 19
click at [627, 315] on input "3" at bounding box center [575, 311] width 130 height 19
type input "2"
click at [627, 315] on input "2" at bounding box center [575, 311] width 130 height 19
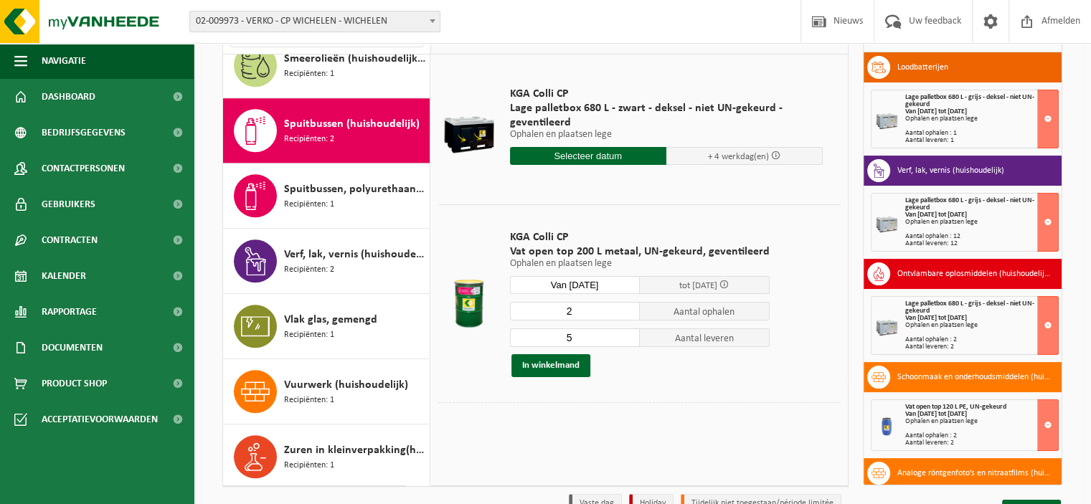
click at [629, 341] on input "5" at bounding box center [575, 337] width 130 height 19
click at [629, 341] on input "4" at bounding box center [575, 337] width 130 height 19
click at [629, 341] on input "3" at bounding box center [575, 337] width 130 height 19
click at [629, 341] on input "2" at bounding box center [575, 337] width 130 height 19
click at [629, 341] on input "1" at bounding box center [575, 337] width 130 height 19
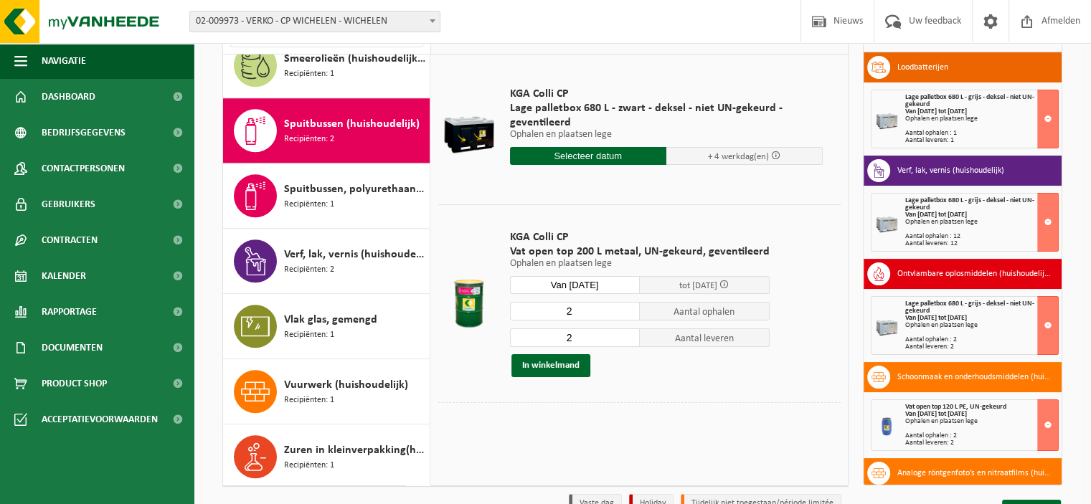
type input "2"
click at [627, 332] on input "2" at bounding box center [575, 337] width 130 height 19
click at [574, 366] on button "In winkelmand" at bounding box center [550, 365] width 79 height 23
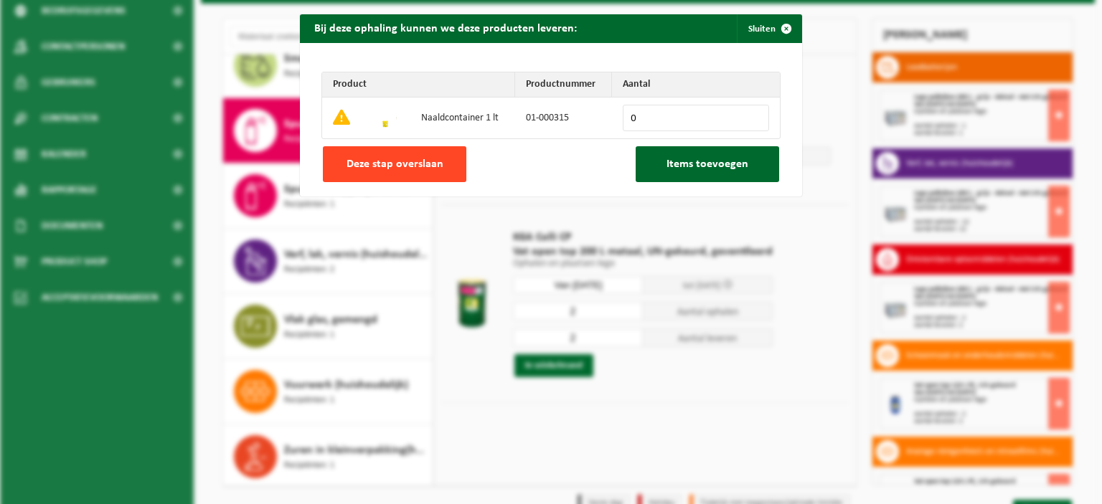
click at [425, 166] on span "Deze stap overslaan" at bounding box center [394, 163] width 97 height 11
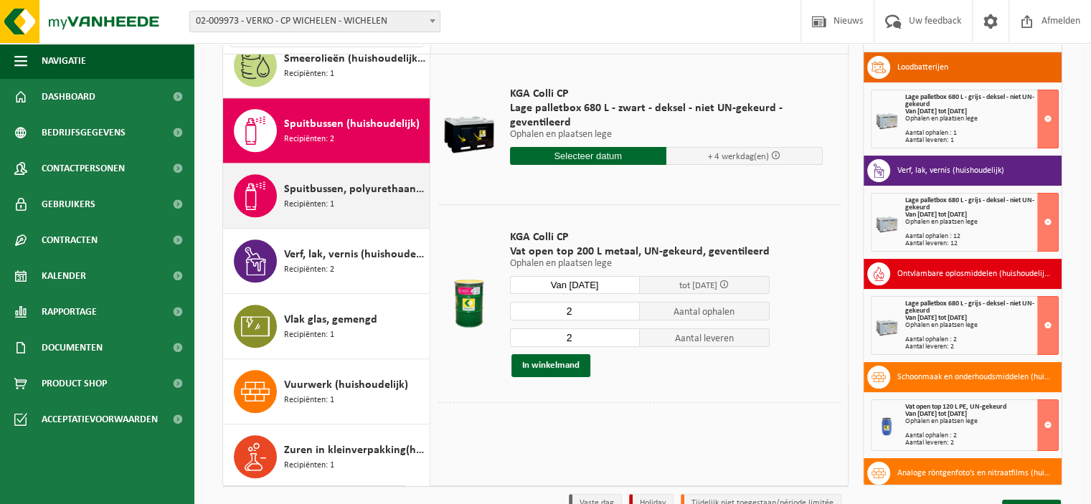
click at [364, 186] on span "Spuitbussen, polyurethaan (PU) (huishoudelijk)" at bounding box center [355, 189] width 142 height 17
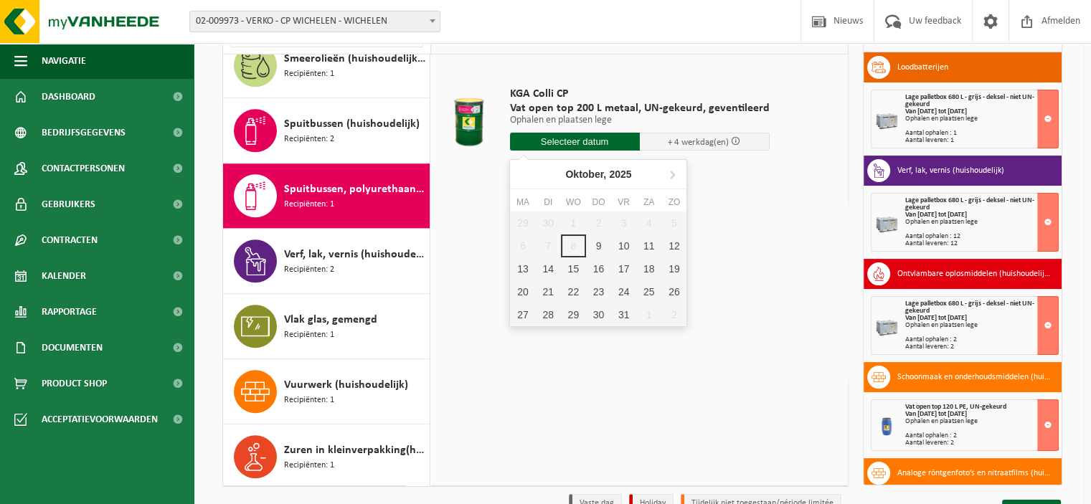
click at [581, 143] on input "text" at bounding box center [575, 142] width 130 height 18
click at [599, 249] on div "9" at bounding box center [598, 246] width 25 height 23
type input "Van 2025-10-09"
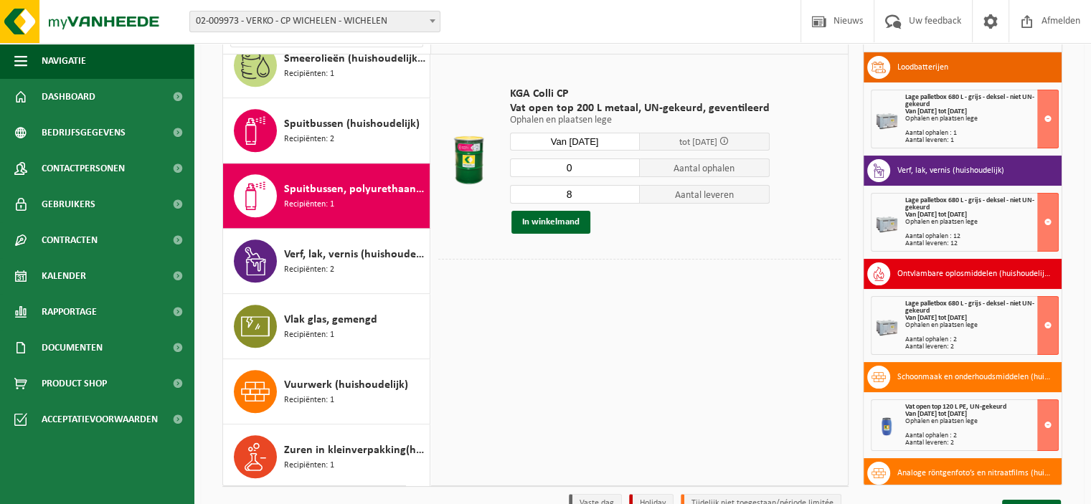
click at [626, 172] on input "0" at bounding box center [575, 167] width 130 height 19
type input "1"
click at [626, 166] on input "1" at bounding box center [575, 167] width 130 height 19
type input "1"
click at [626, 197] on input "1" at bounding box center [575, 194] width 130 height 19
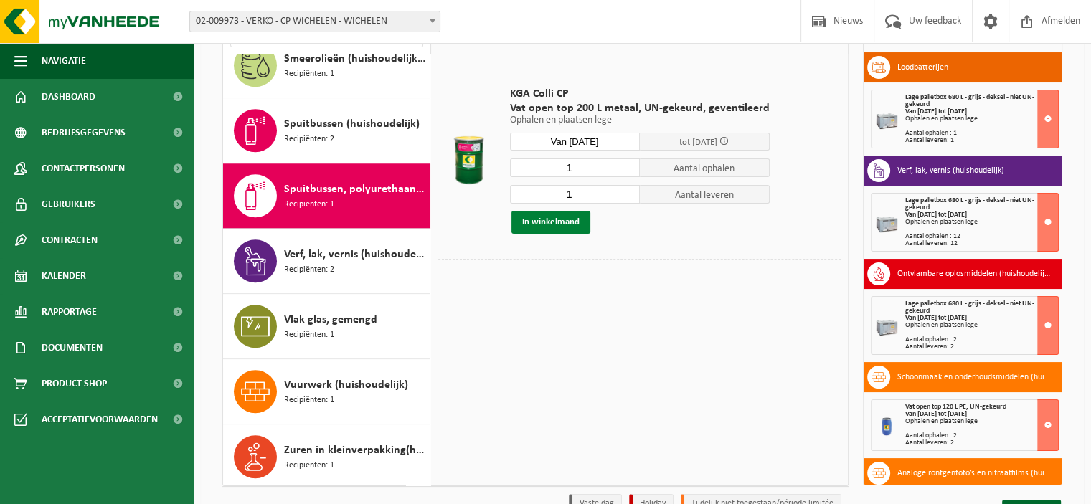
click at [557, 220] on button "In winkelmand" at bounding box center [550, 222] width 79 height 23
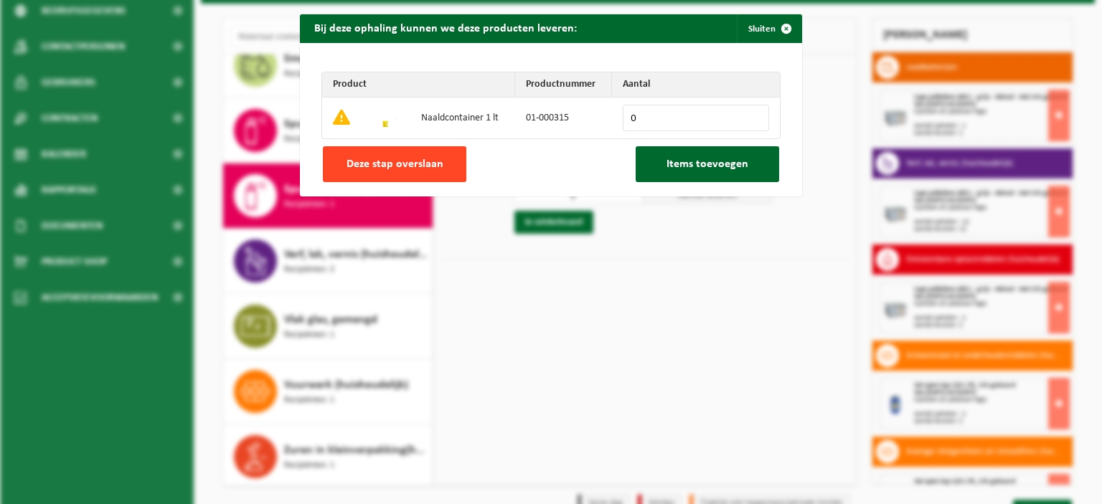
click at [443, 166] on button "Deze stap overslaan" at bounding box center [394, 164] width 143 height 36
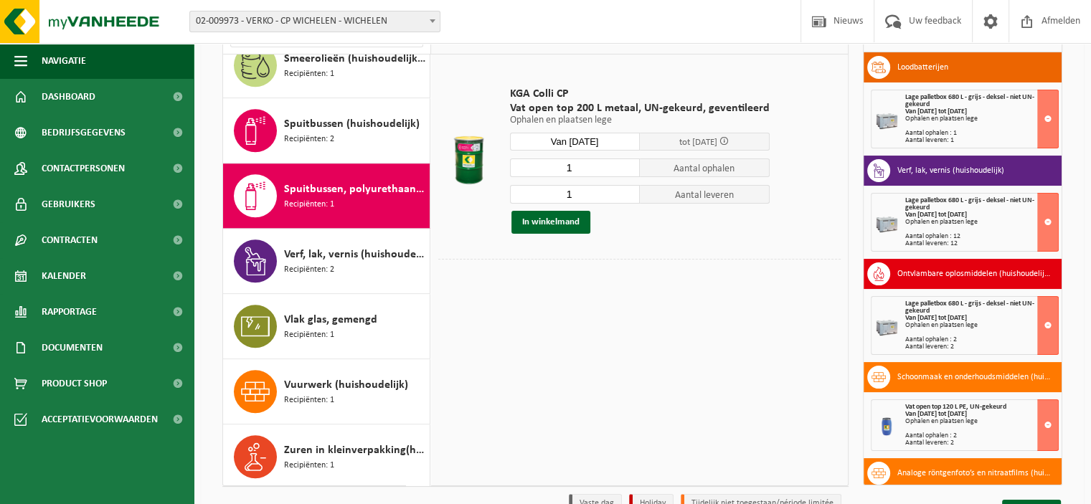
scroll to position [195, 0]
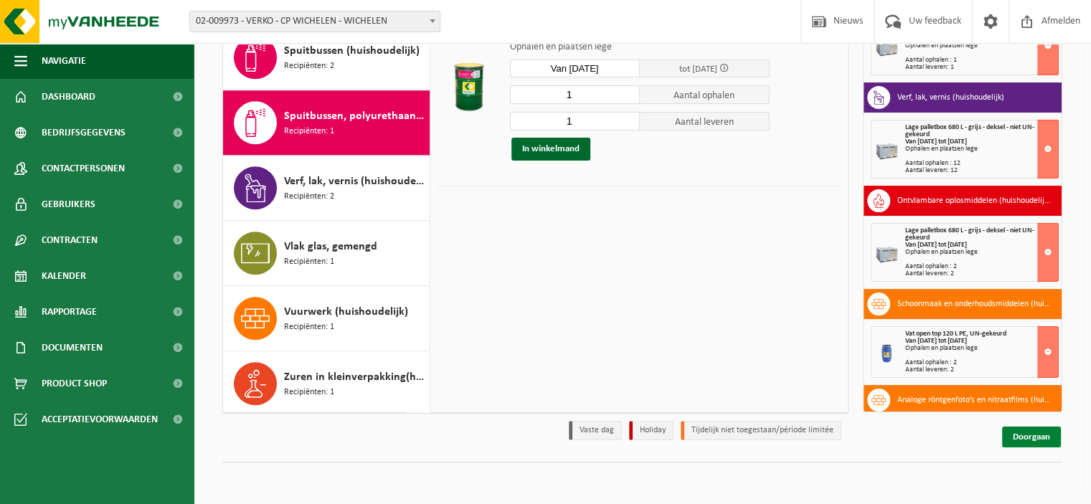
click at [1034, 438] on link "Doorgaan" at bounding box center [1031, 437] width 59 height 21
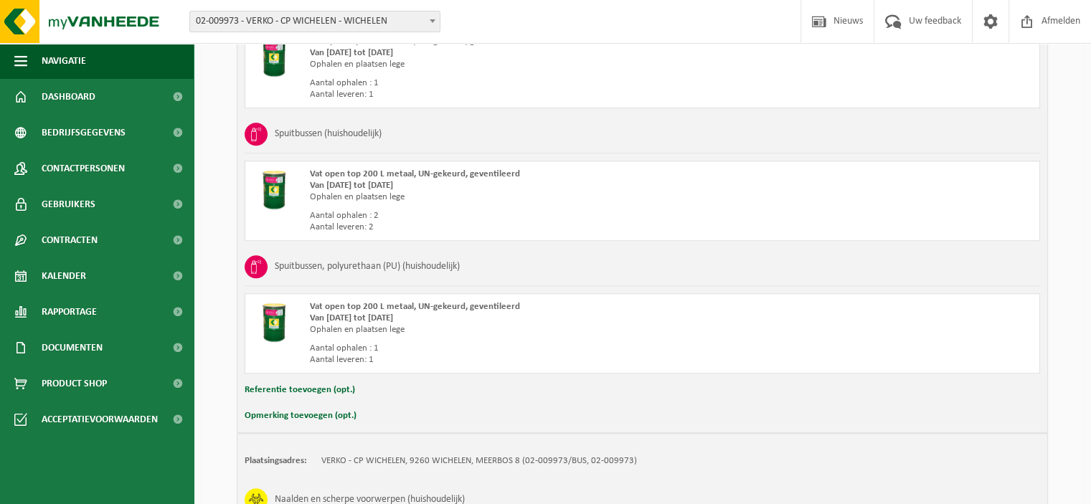
scroll to position [1552, 0]
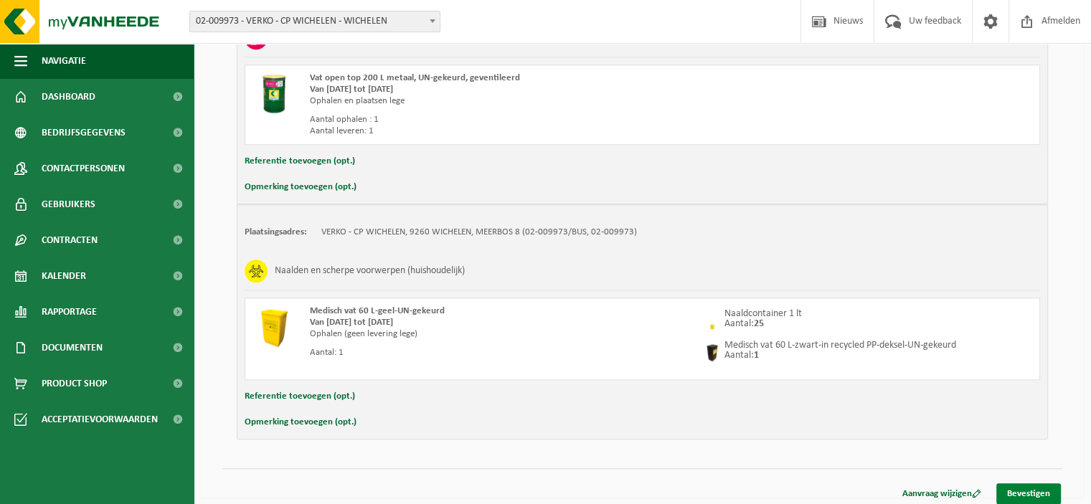
click at [1029, 483] on link "Bevestigen" at bounding box center [1028, 493] width 65 height 21
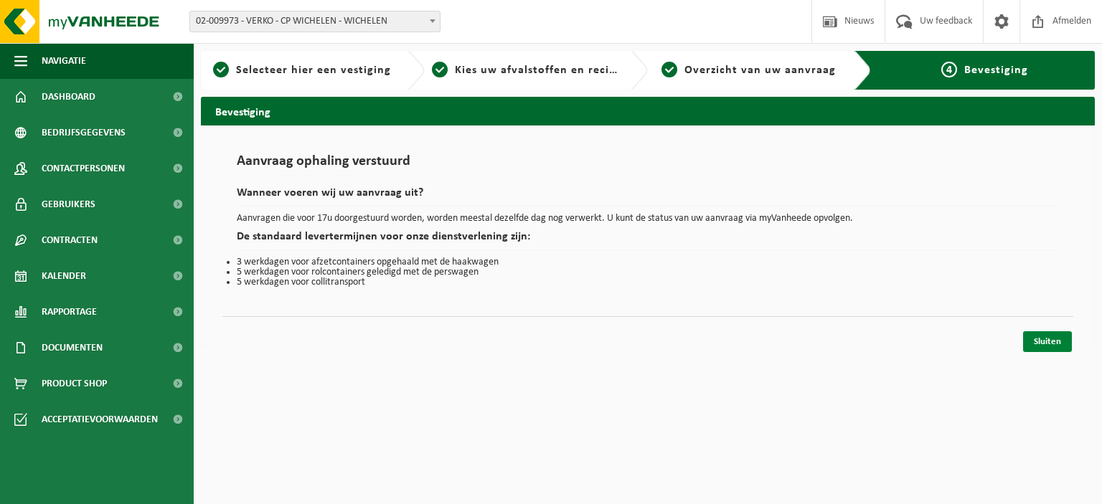
click at [1041, 331] on link "Sluiten" at bounding box center [1047, 341] width 49 height 21
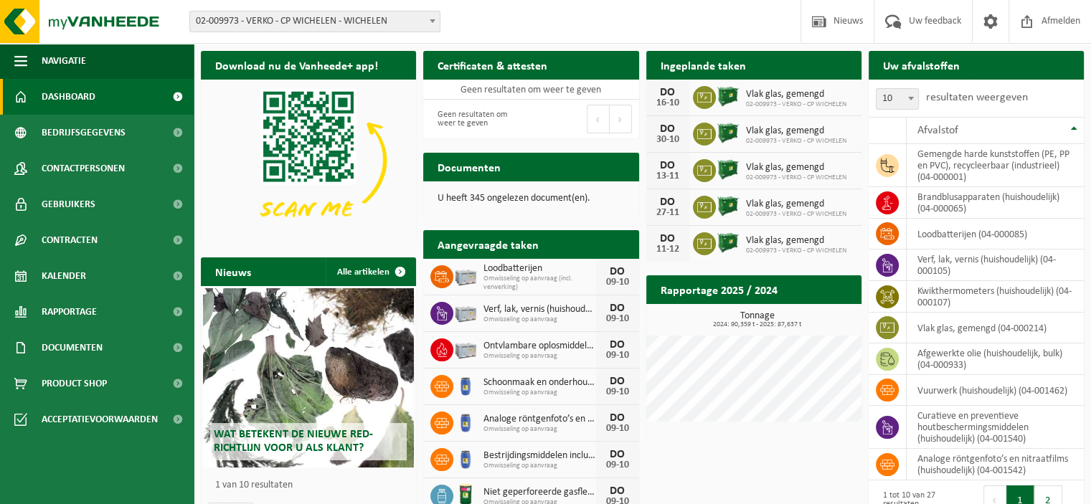
click at [433, 23] on span at bounding box center [432, 20] width 14 height 19
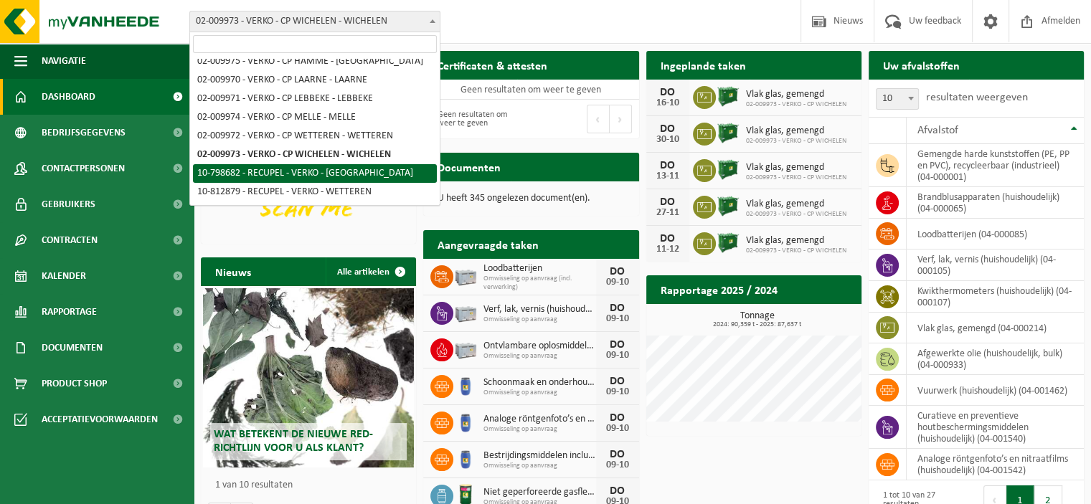
scroll to position [118, 0]
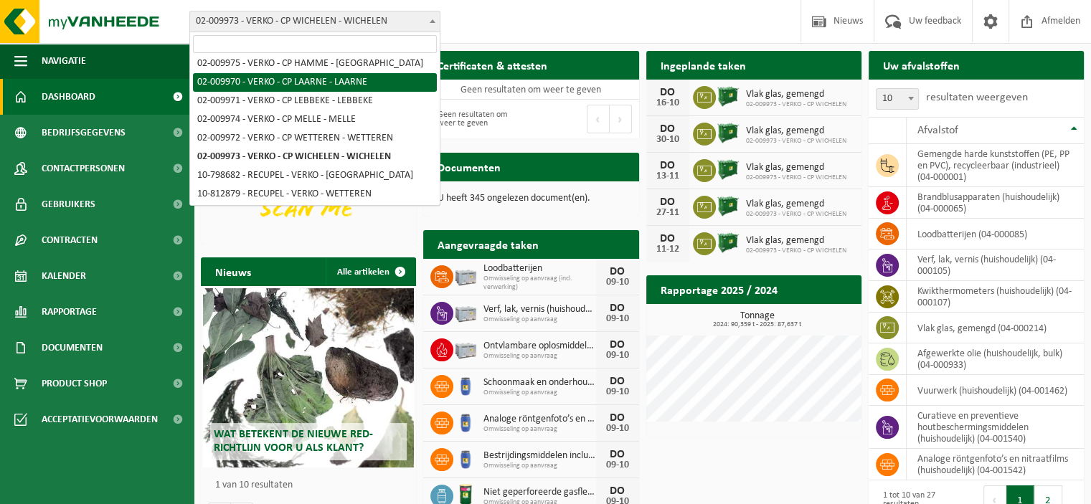
select select "1962"
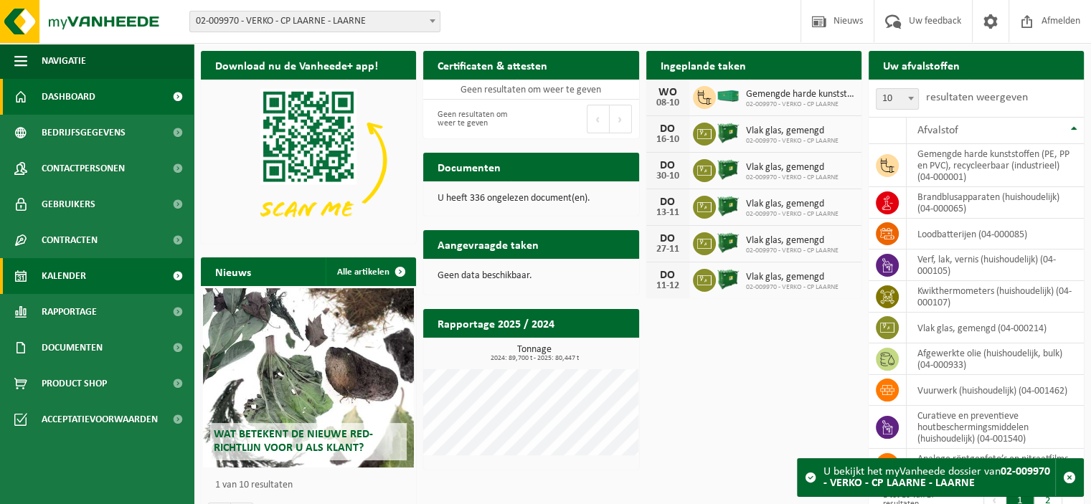
click at [103, 274] on link "Kalender" at bounding box center [97, 276] width 194 height 36
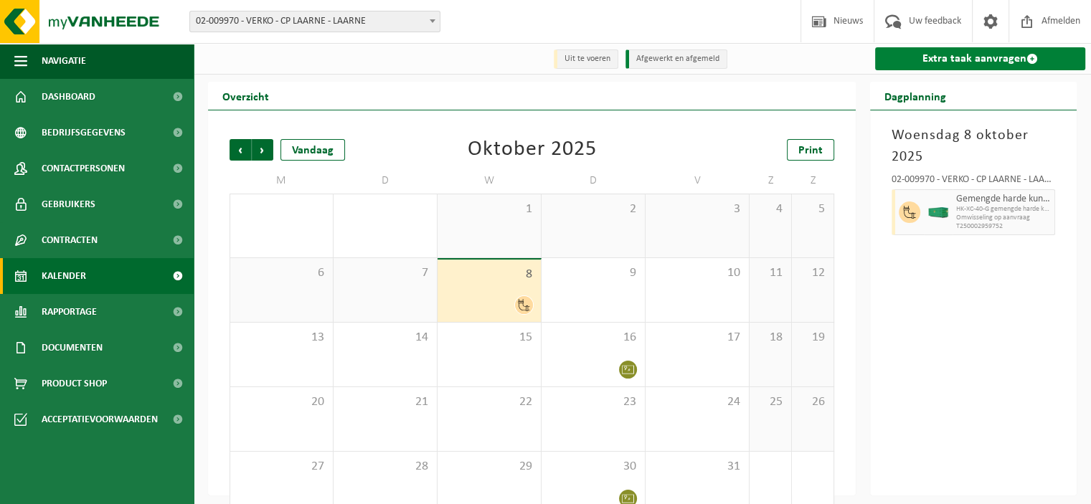
click at [980, 58] on link "Extra taak aanvragen" at bounding box center [980, 58] width 210 height 23
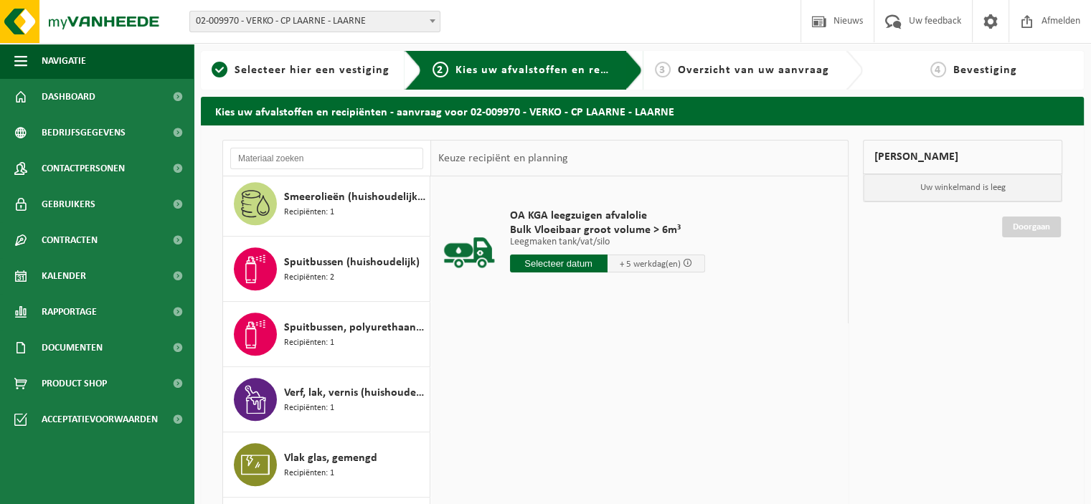
scroll to position [1327, 0]
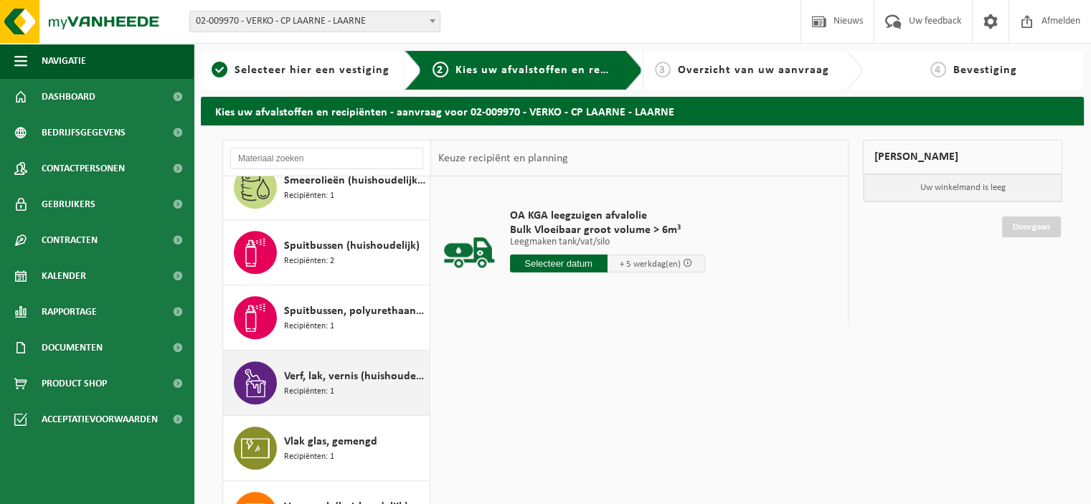
click at [347, 369] on span "Verf, lak, vernis (huishoudelijk)" at bounding box center [355, 376] width 142 height 17
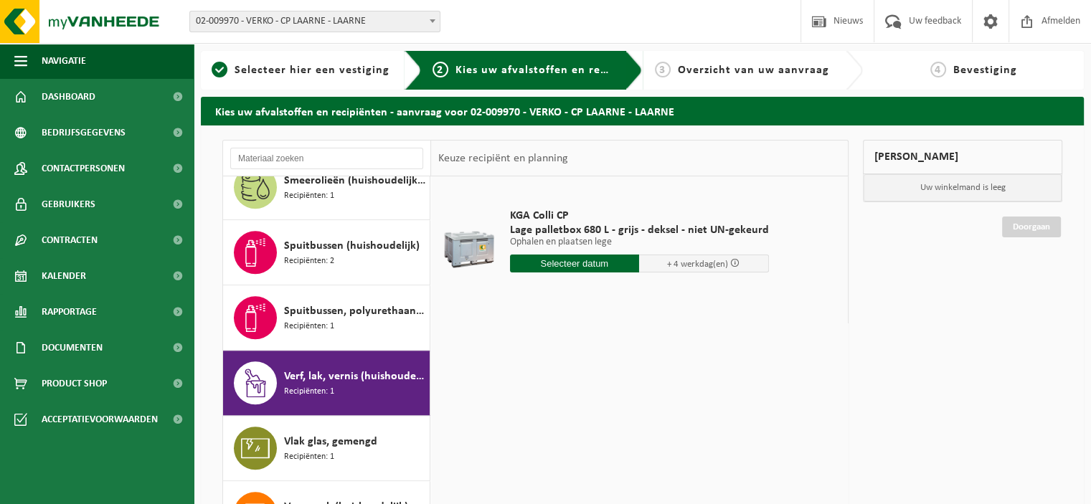
click at [582, 257] on input "text" at bounding box center [575, 264] width 130 height 18
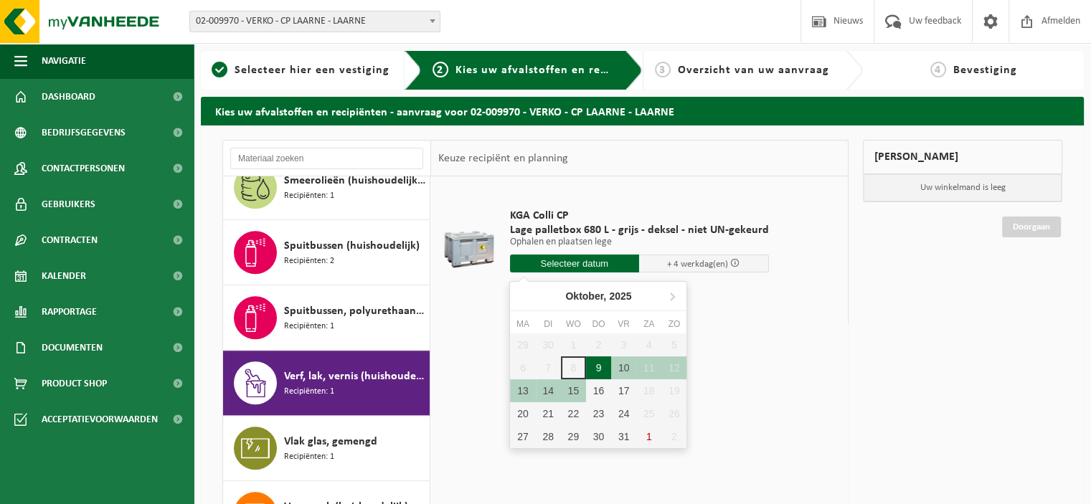
click at [597, 364] on div "9" at bounding box center [598, 367] width 25 height 23
type input "Van [DATE]"
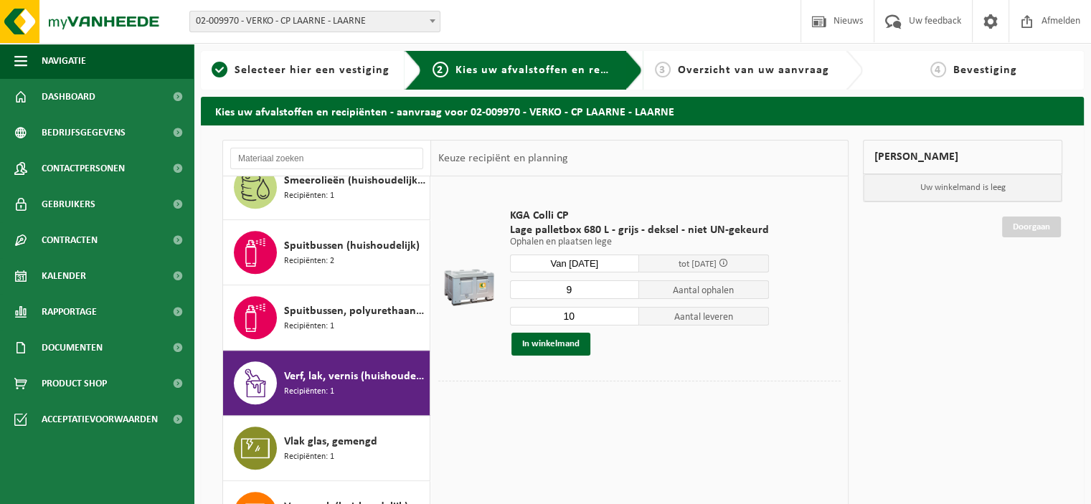
click at [625, 293] on input "9" at bounding box center [575, 289] width 130 height 19
click at [625, 293] on input "8" at bounding box center [575, 289] width 130 height 19
click at [625, 293] on input "7" at bounding box center [575, 289] width 130 height 19
type input "6"
click at [625, 293] on input "6" at bounding box center [575, 289] width 130 height 19
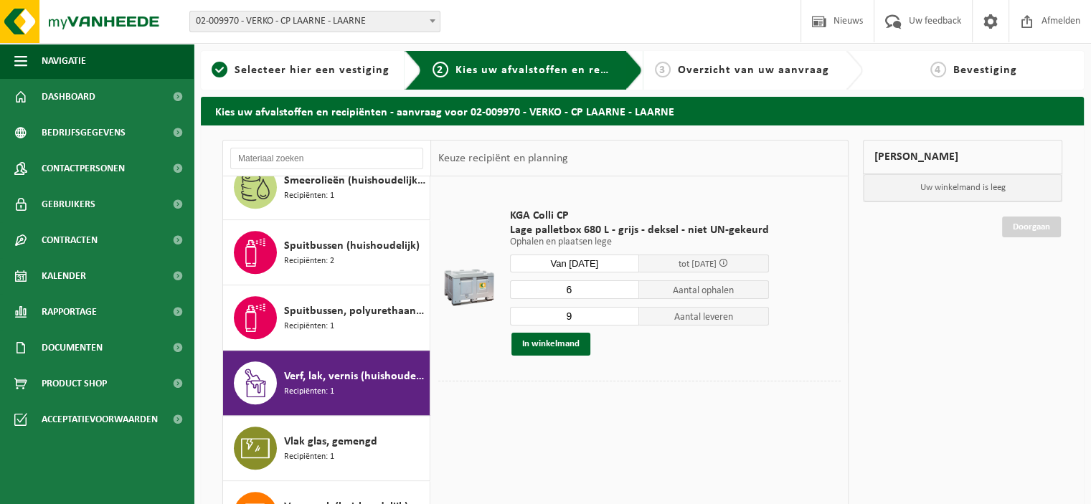
click at [623, 318] on input "9" at bounding box center [575, 316] width 130 height 19
click at [623, 318] on input "8" at bounding box center [575, 316] width 130 height 19
click at [623, 318] on input "7" at bounding box center [575, 316] width 130 height 19
type input "6"
click at [623, 318] on input "6" at bounding box center [575, 316] width 130 height 19
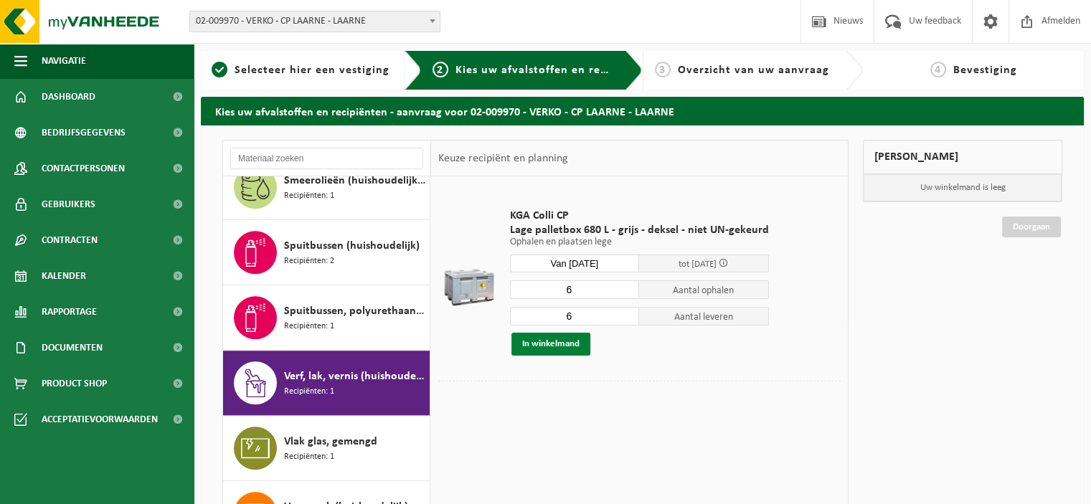
click at [561, 347] on button "In winkelmand" at bounding box center [550, 344] width 79 height 23
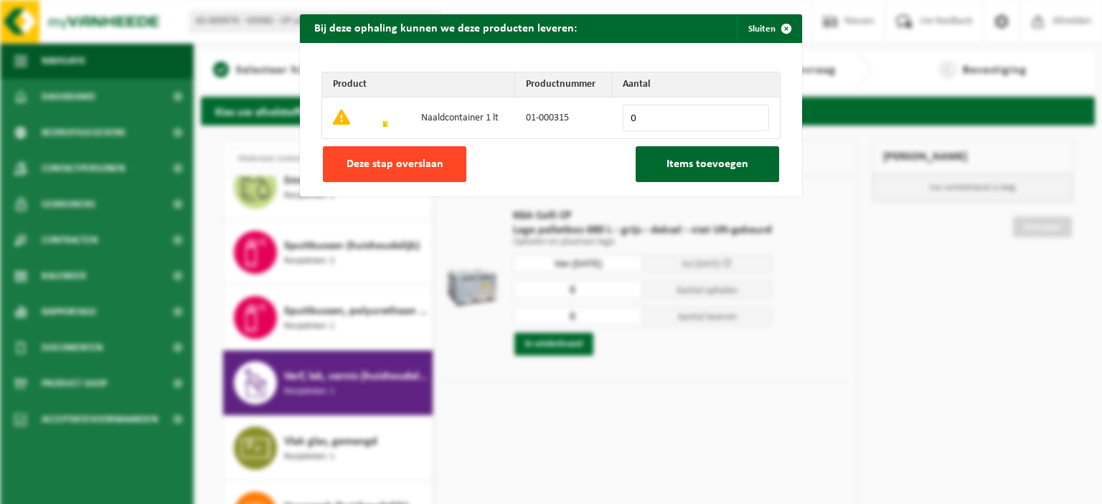
click at [402, 168] on span "Deze stap overslaan" at bounding box center [394, 163] width 97 height 11
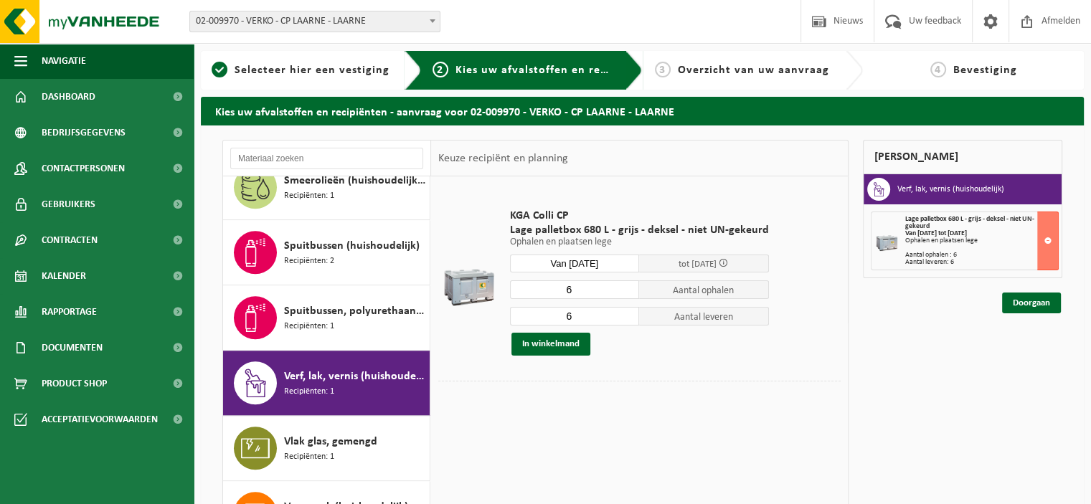
scroll to position [950, 0]
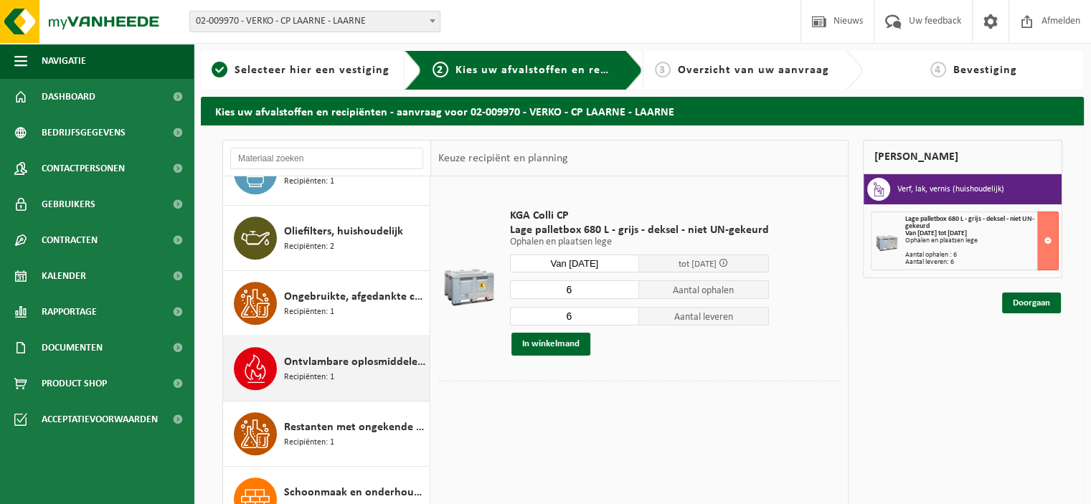
click at [347, 354] on span "Ontvlambare oplosmiddelen (huishoudelijk)" at bounding box center [355, 362] width 142 height 17
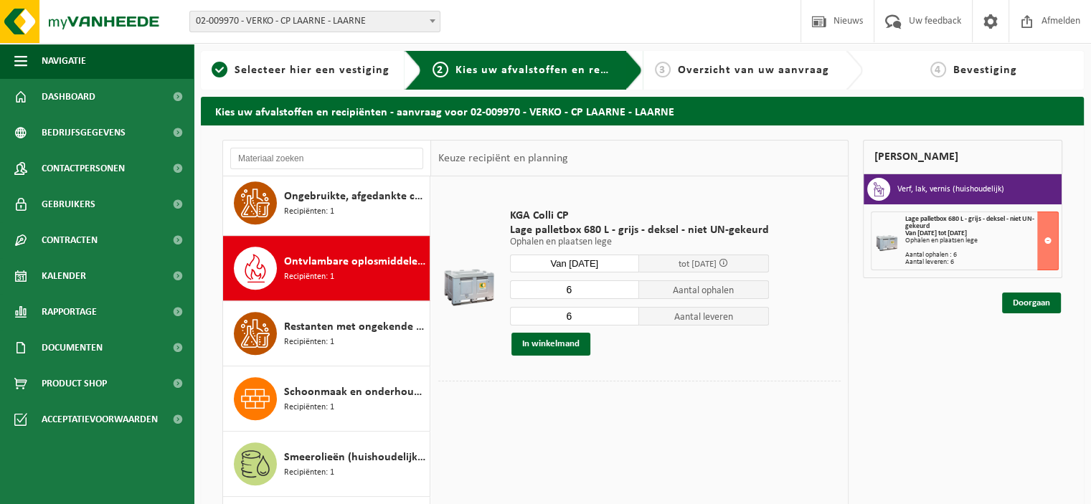
scroll to position [1107, 0]
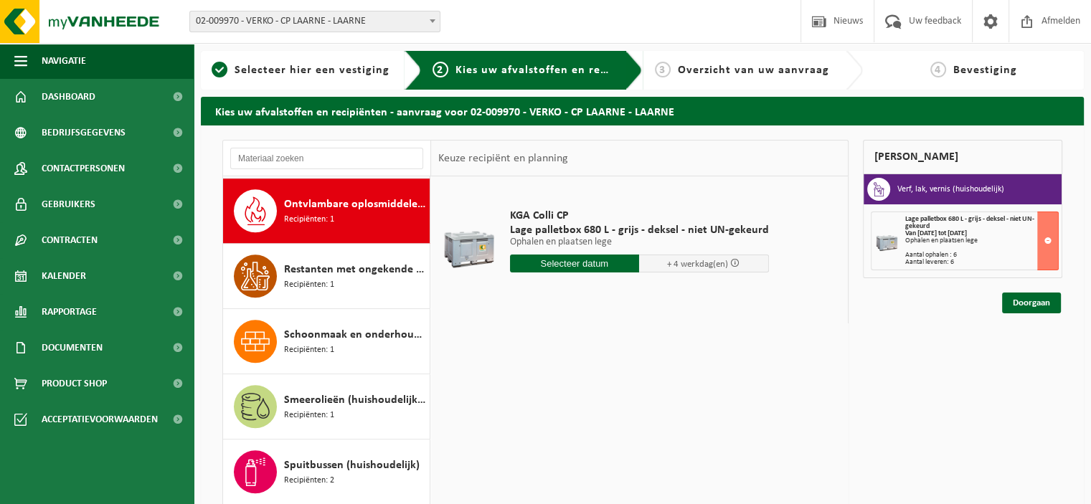
click at [598, 262] on input "text" at bounding box center [575, 264] width 130 height 18
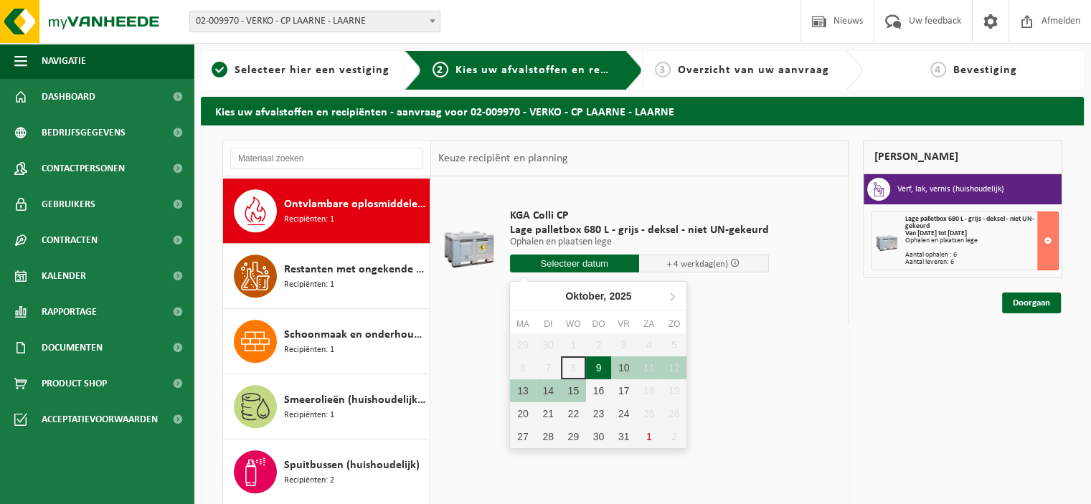
click at [595, 364] on div "9" at bounding box center [598, 367] width 25 height 23
type input "Van [DATE]"
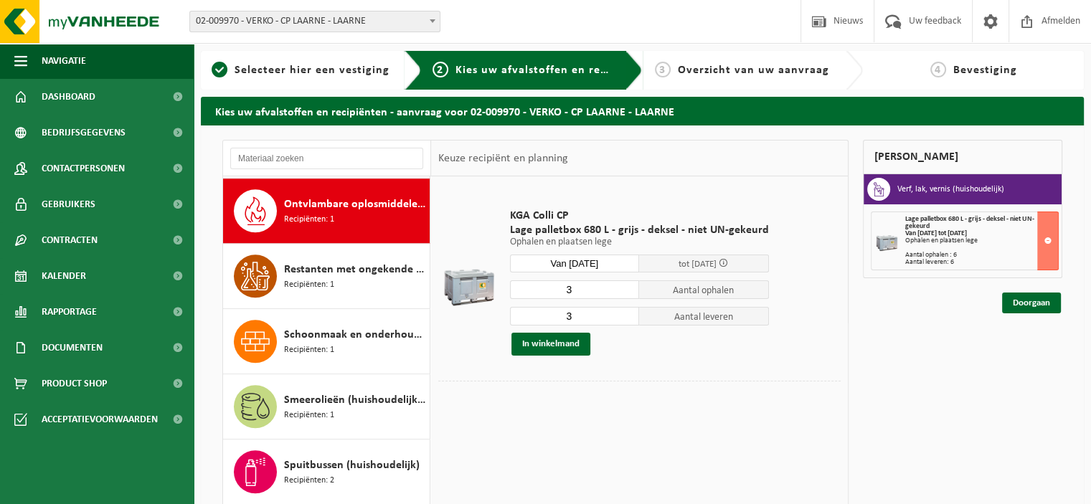
click at [629, 297] on input "3" at bounding box center [575, 289] width 130 height 19
type input "2"
click at [628, 294] on input "2" at bounding box center [575, 289] width 130 height 19
type input "2"
click at [622, 320] on input "2" at bounding box center [575, 316] width 130 height 19
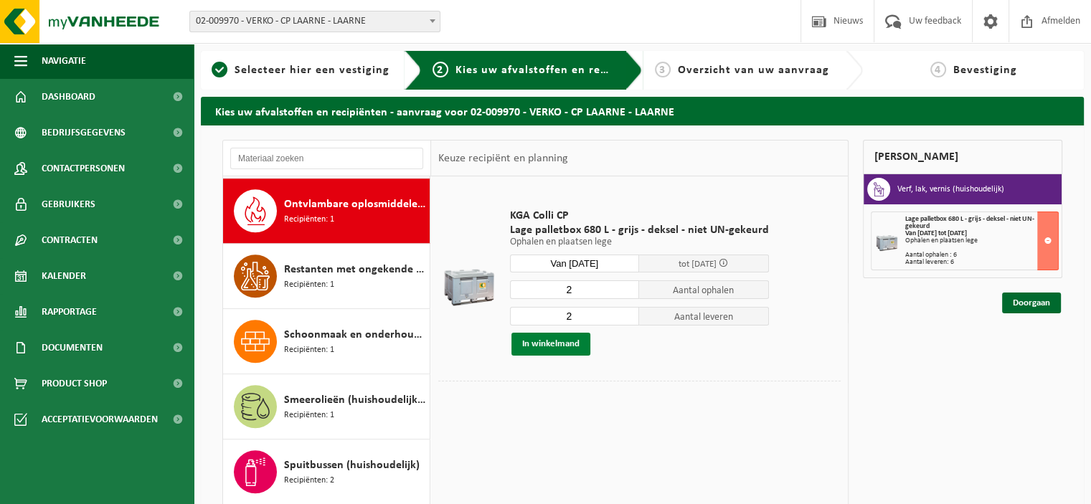
click at [571, 344] on button "In winkelmand" at bounding box center [550, 344] width 79 height 23
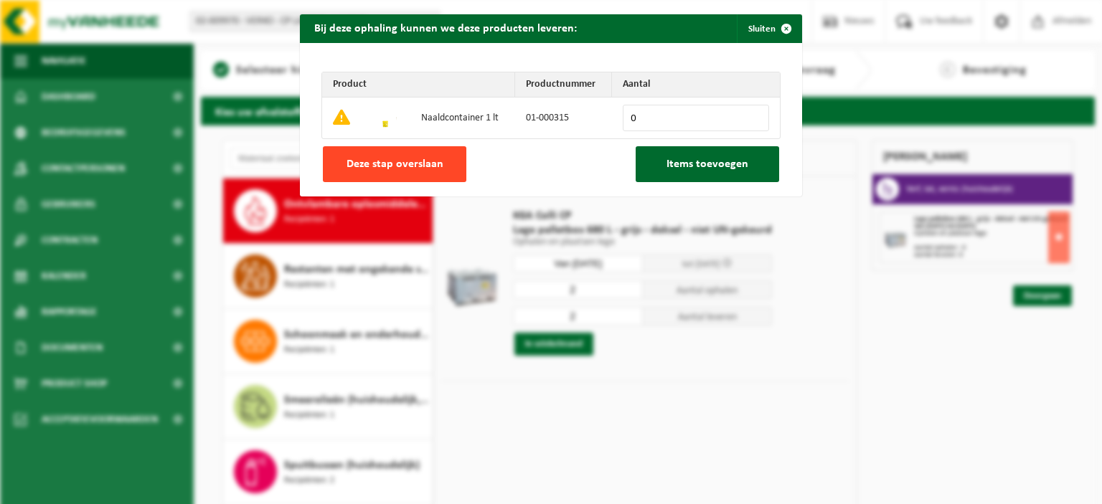
click at [432, 170] on span "Deze stap overslaan" at bounding box center [394, 163] width 97 height 11
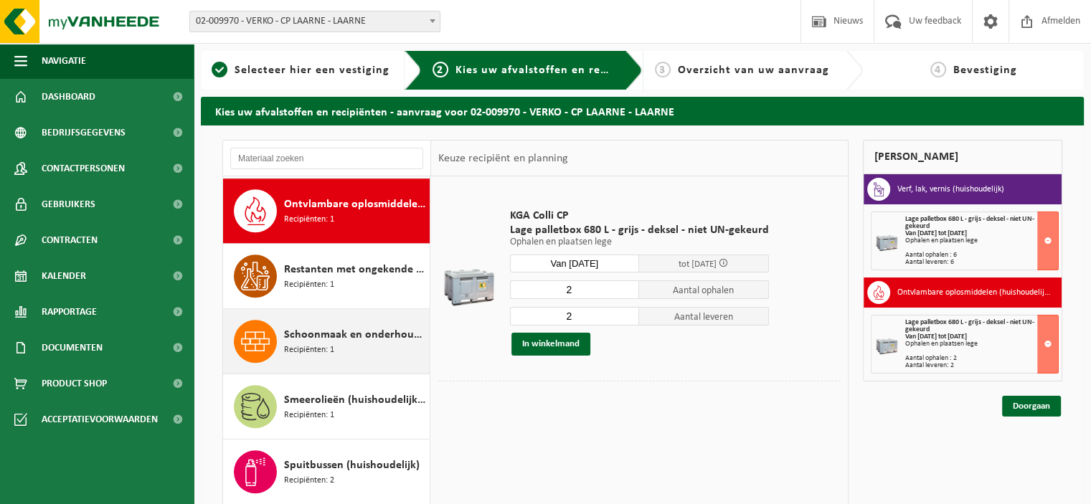
click at [353, 338] on span "Schoonmaak en onderhoudsmiddelen (huishoudelijk)" at bounding box center [355, 334] width 142 height 17
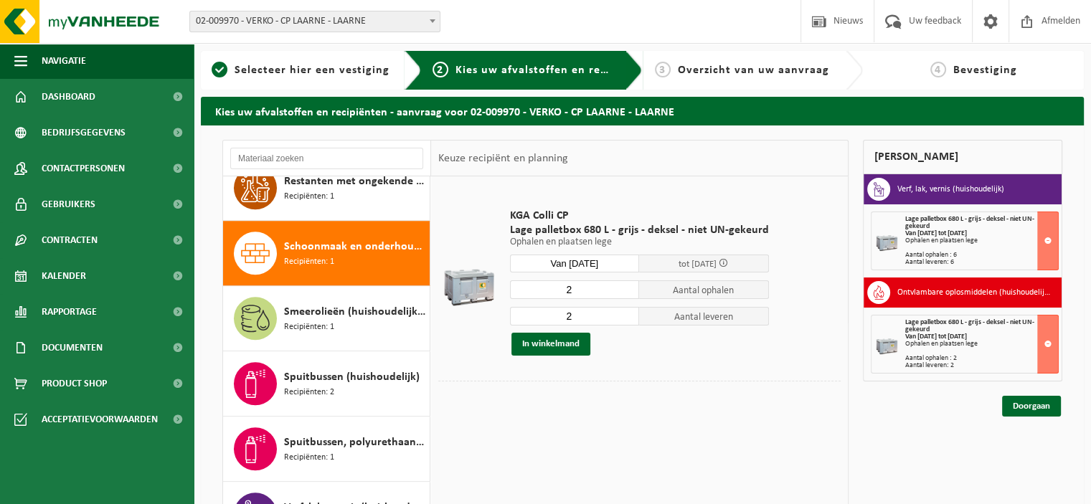
scroll to position [1237, 0]
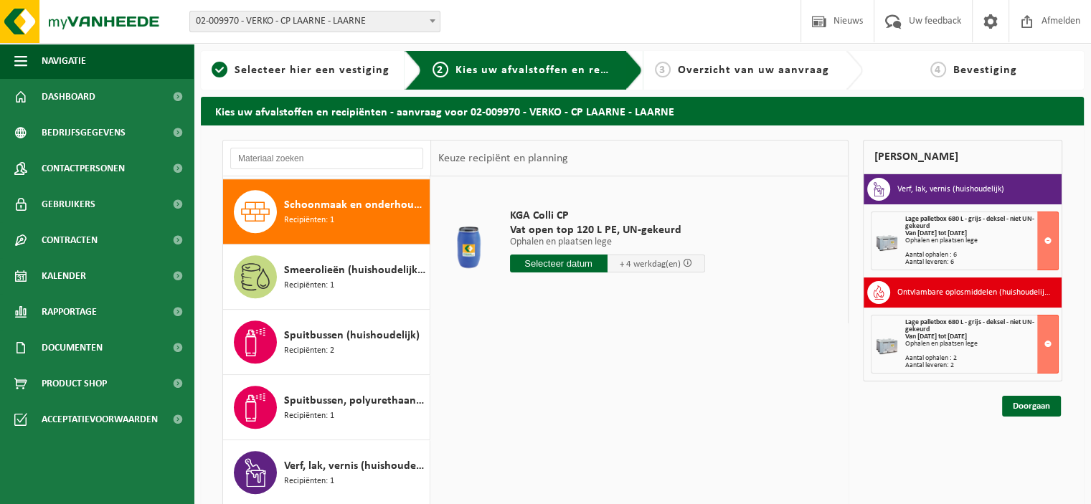
click at [565, 269] on input "text" at bounding box center [559, 264] width 98 height 18
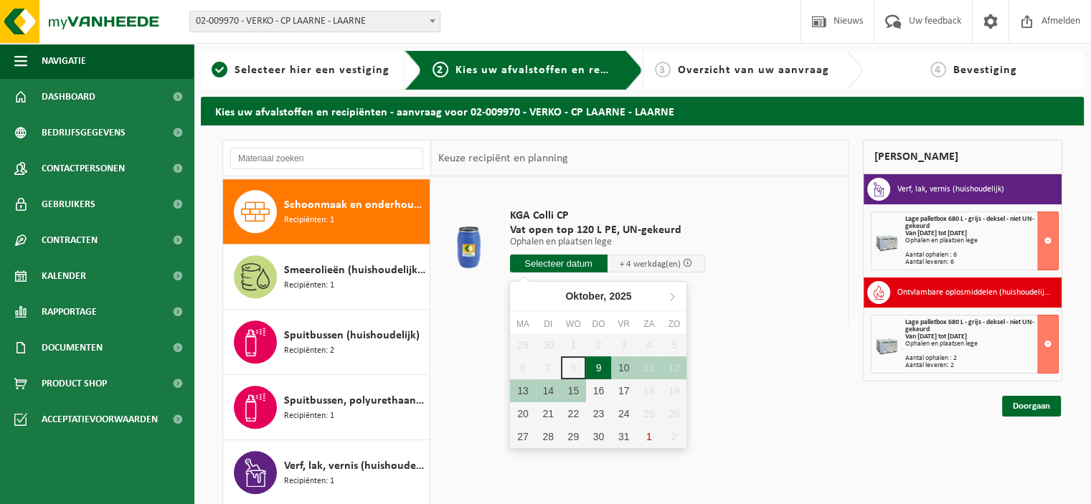
click at [595, 364] on div "9" at bounding box center [598, 367] width 25 height 23
type input "Van [DATE]"
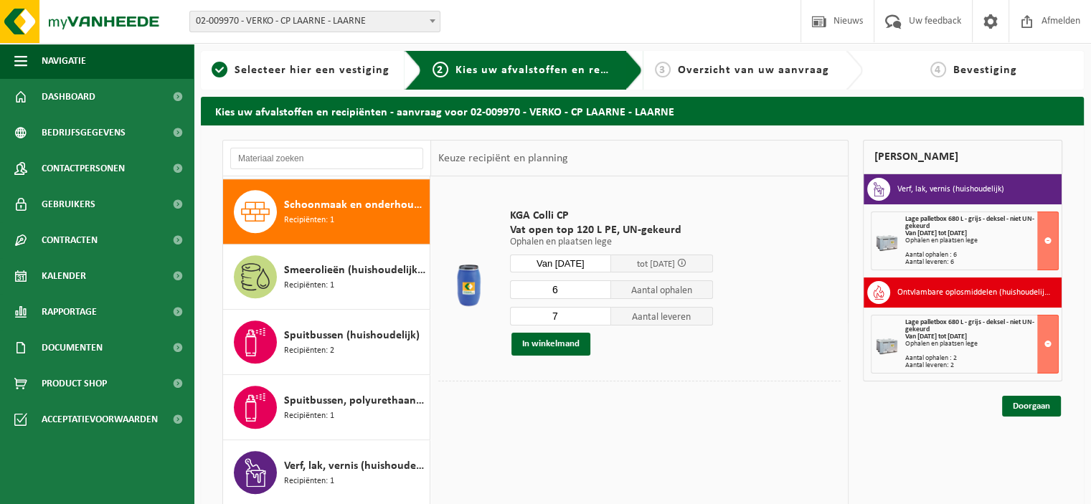
click at [602, 292] on input "6" at bounding box center [561, 289] width 102 height 19
click at [602, 292] on input "5" at bounding box center [561, 289] width 102 height 19
click at [602, 292] on input "4" at bounding box center [561, 289] width 102 height 19
type input "3"
click at [602, 292] on input "3" at bounding box center [561, 289] width 102 height 19
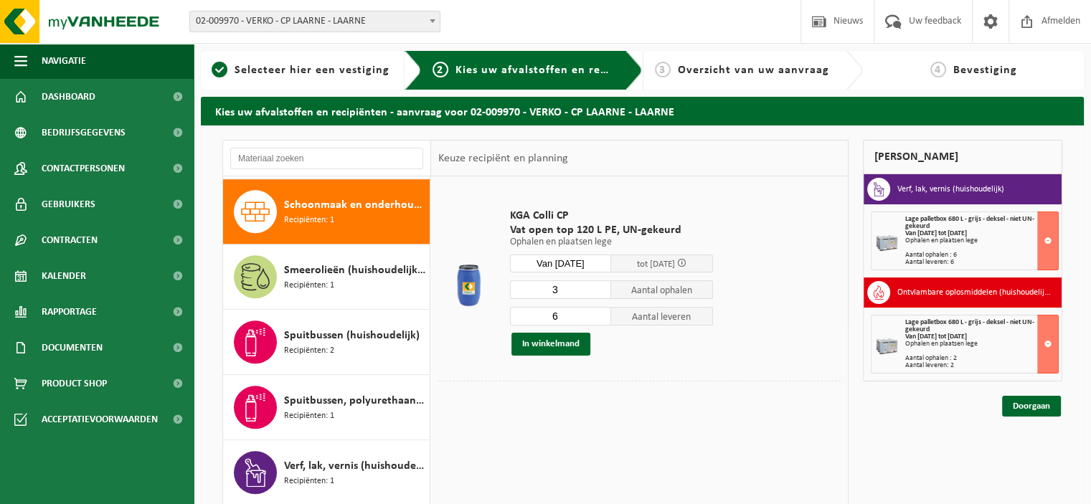
click at [602, 318] on input "6" at bounding box center [561, 316] width 102 height 19
click at [602, 318] on input "5" at bounding box center [561, 316] width 102 height 19
click at [602, 318] on input "4" at bounding box center [561, 316] width 102 height 19
type input "3"
click at [602, 318] on input "3" at bounding box center [561, 316] width 102 height 19
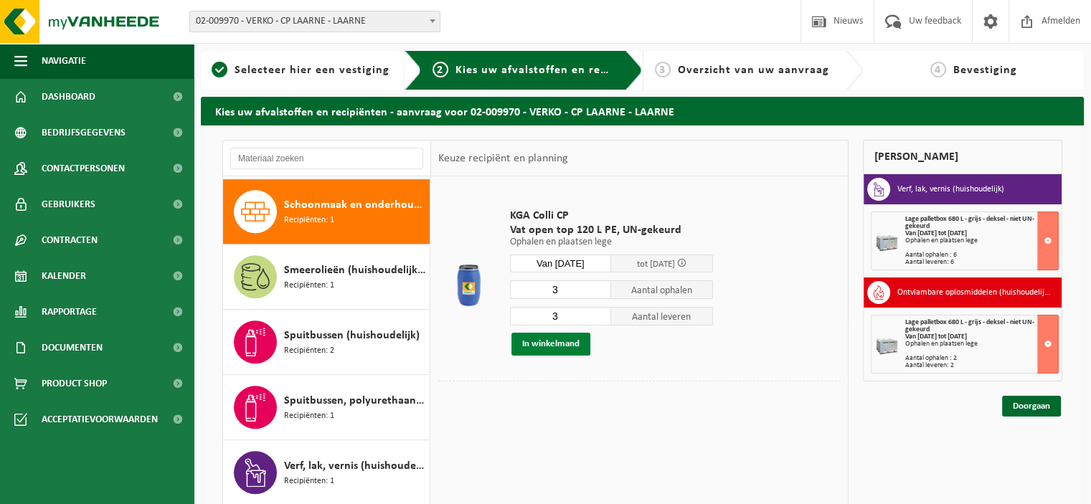
click at [569, 342] on button "In winkelmand" at bounding box center [550, 344] width 79 height 23
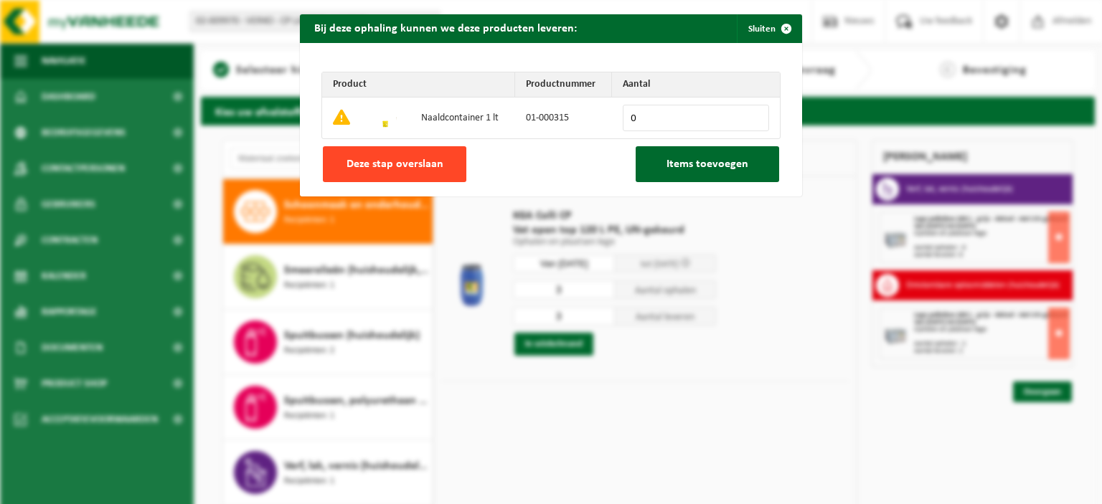
click at [430, 172] on button "Deze stap overslaan" at bounding box center [394, 164] width 143 height 36
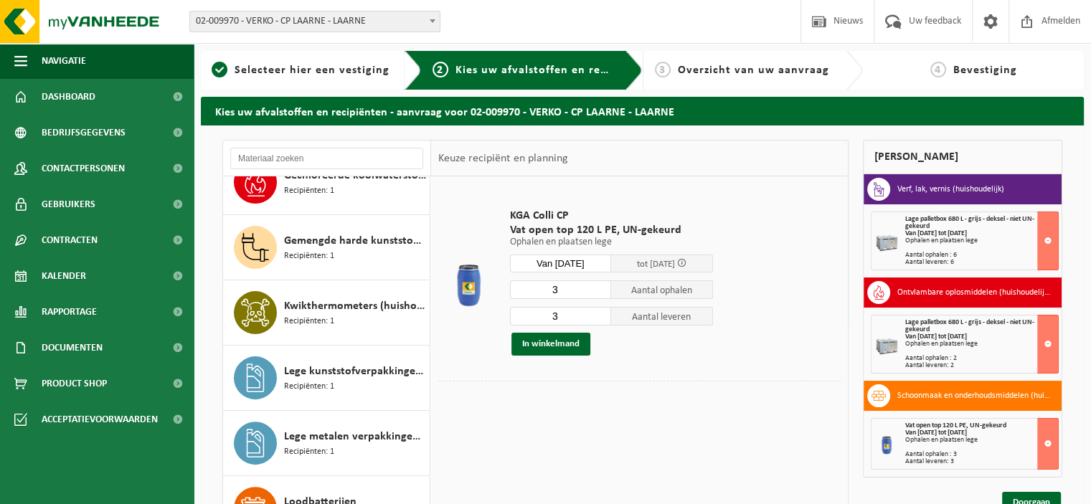
scroll to position [106, 0]
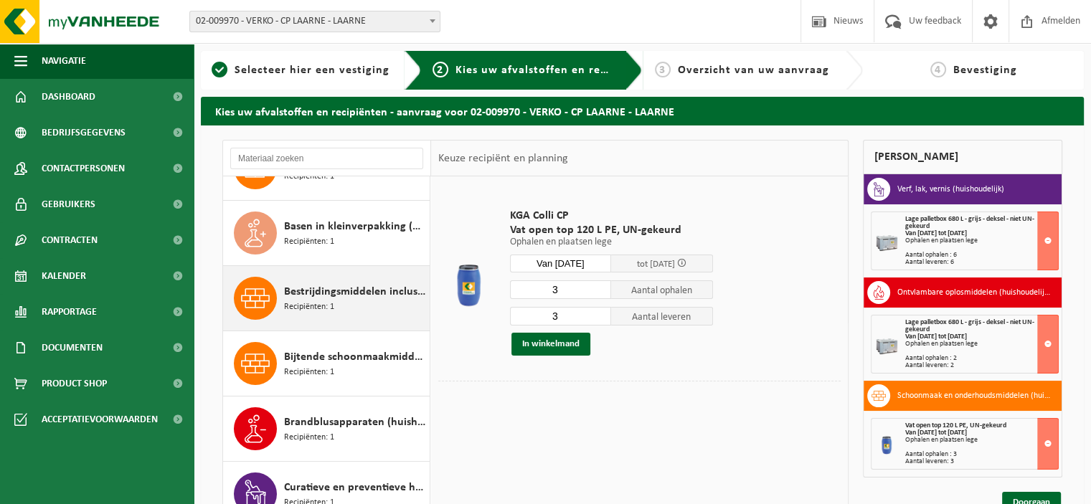
click at [367, 290] on span "Bestrijdingsmiddelen inclusief schimmelwerende beschermingsmiddelen (huishoudel…" at bounding box center [355, 291] width 142 height 17
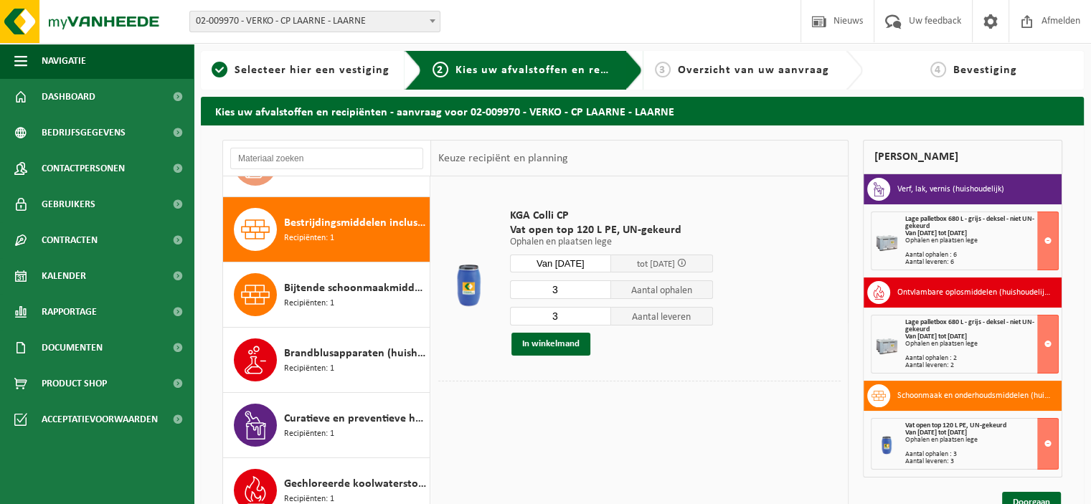
scroll to position [195, 0]
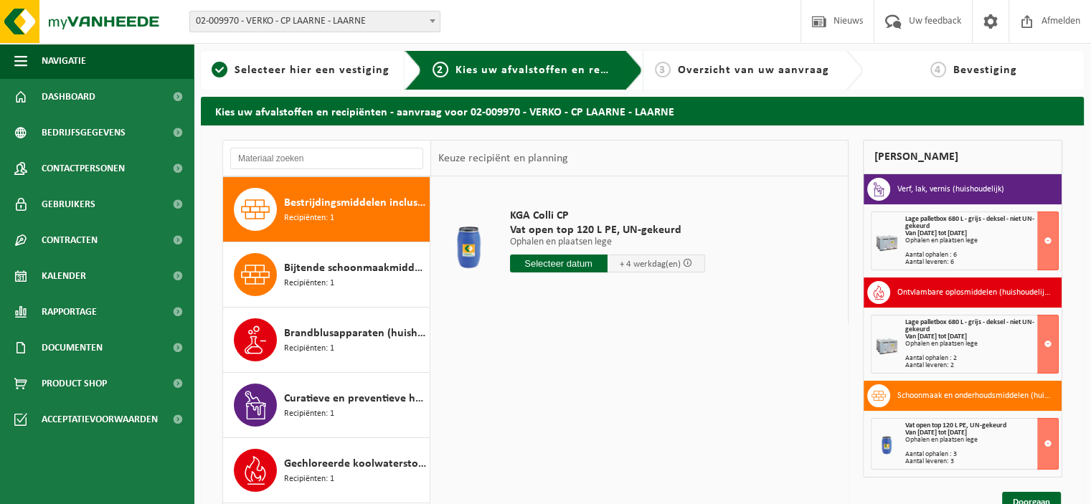
click at [539, 262] on input "text" at bounding box center [559, 264] width 98 height 18
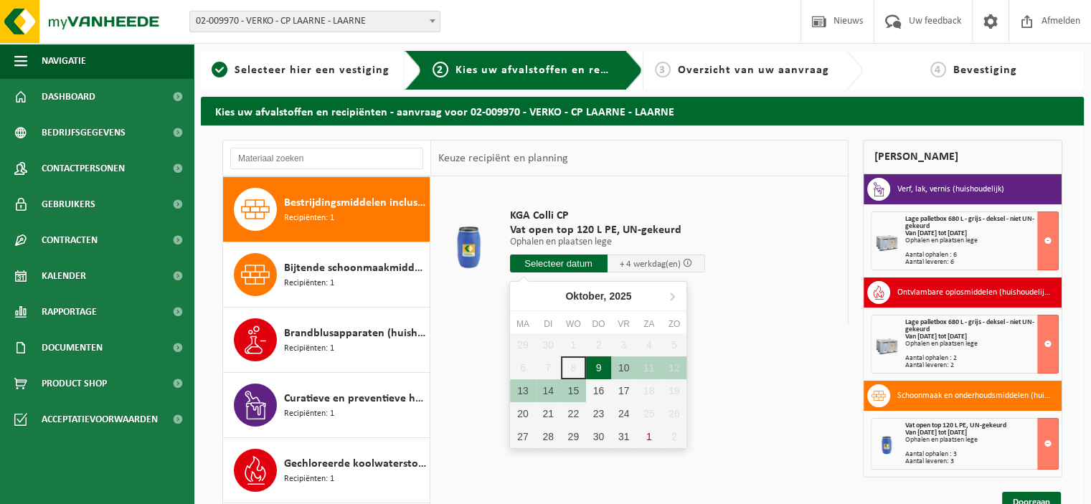
click at [597, 364] on div "9" at bounding box center [598, 367] width 25 height 23
type input "Van 2025-10-09"
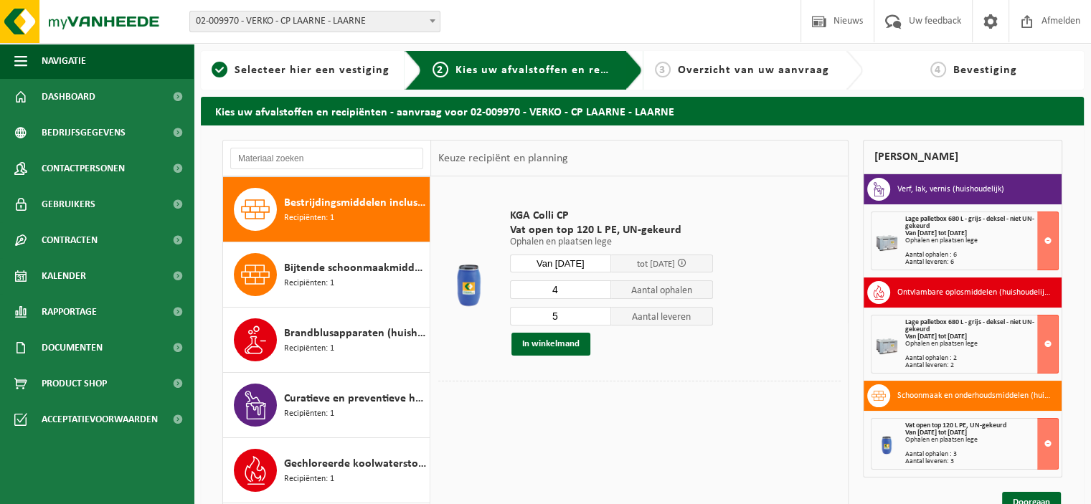
click at [598, 291] on input "4" at bounding box center [561, 289] width 102 height 19
click at [598, 291] on input "3" at bounding box center [561, 289] width 102 height 19
type input "2"
click at [598, 291] on input "2" at bounding box center [561, 289] width 102 height 19
click at [601, 320] on input "4" at bounding box center [561, 316] width 102 height 19
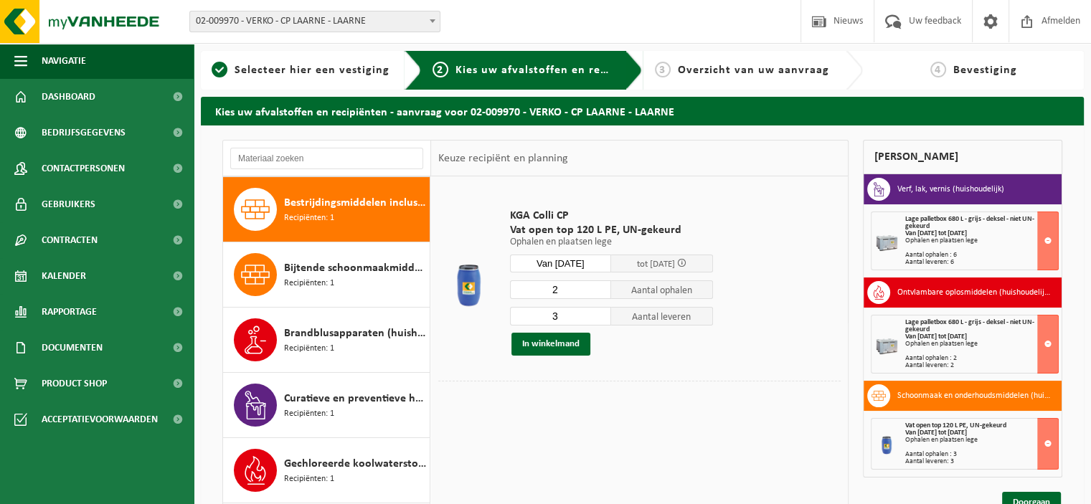
click at [601, 320] on input "3" at bounding box center [561, 316] width 102 height 19
type input "2"
click at [601, 320] on input "2" at bounding box center [561, 316] width 102 height 19
click at [568, 341] on button "In winkelmand" at bounding box center [550, 344] width 79 height 23
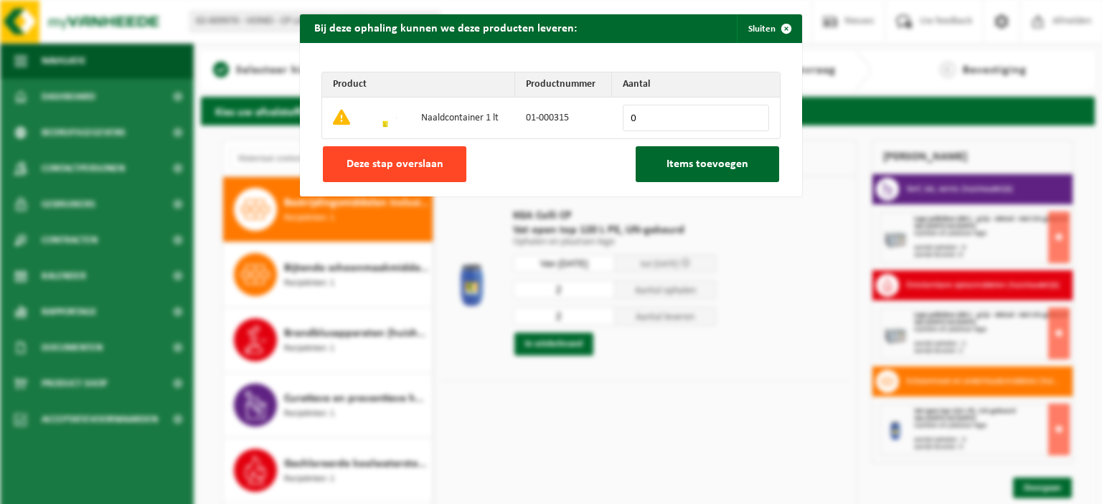
click at [419, 165] on span "Deze stap overslaan" at bounding box center [394, 163] width 97 height 11
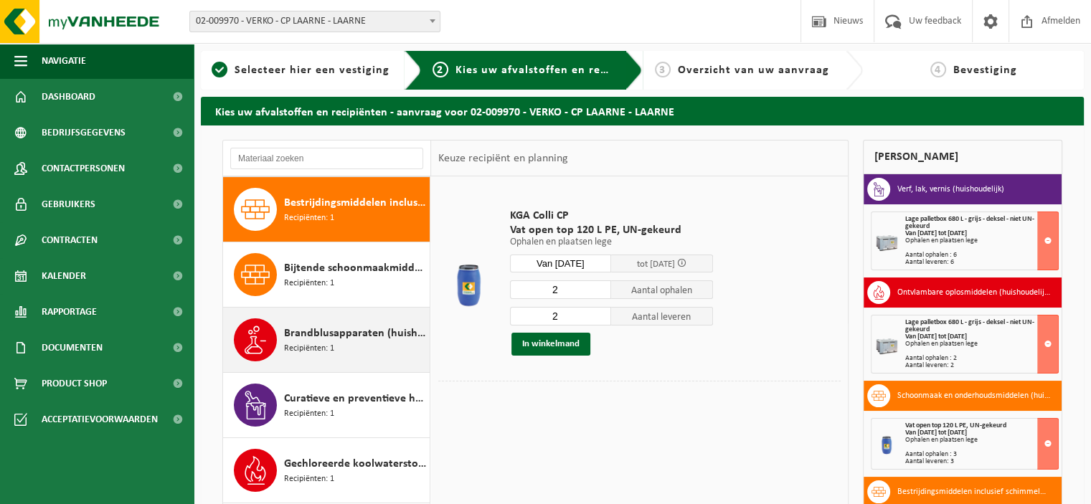
click at [333, 332] on span "Brandblusapparaten (huishoudelijk)" at bounding box center [355, 333] width 142 height 17
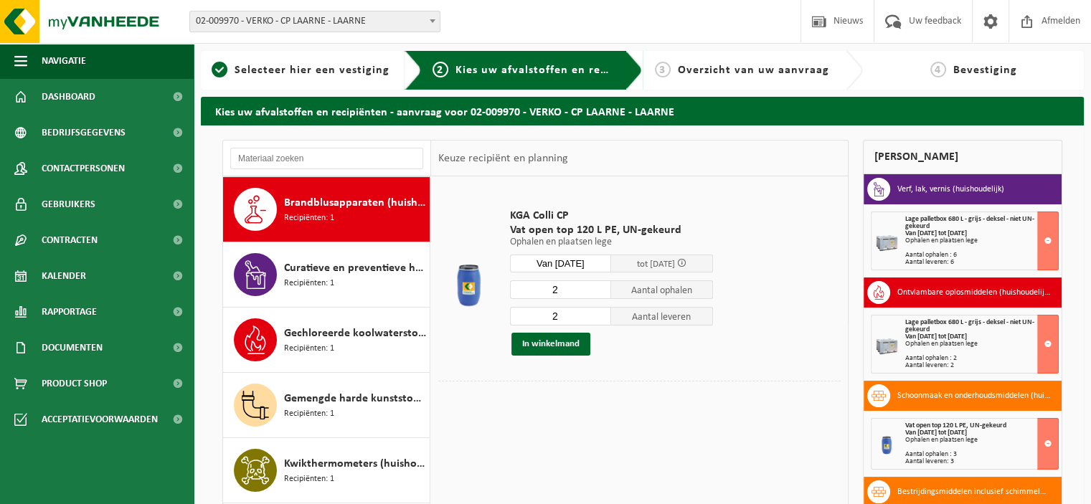
scroll to position [326, 0]
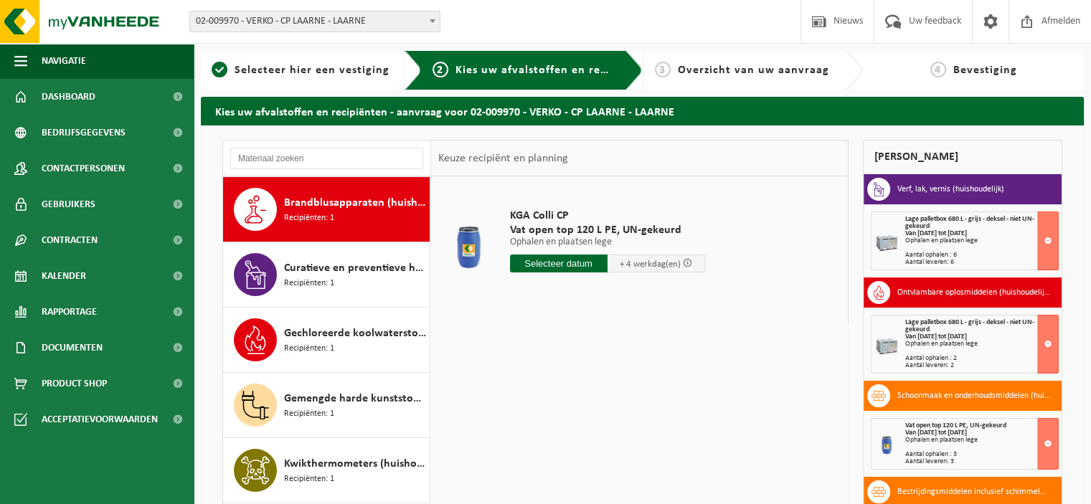
click at [557, 266] on input "text" at bounding box center [559, 264] width 98 height 18
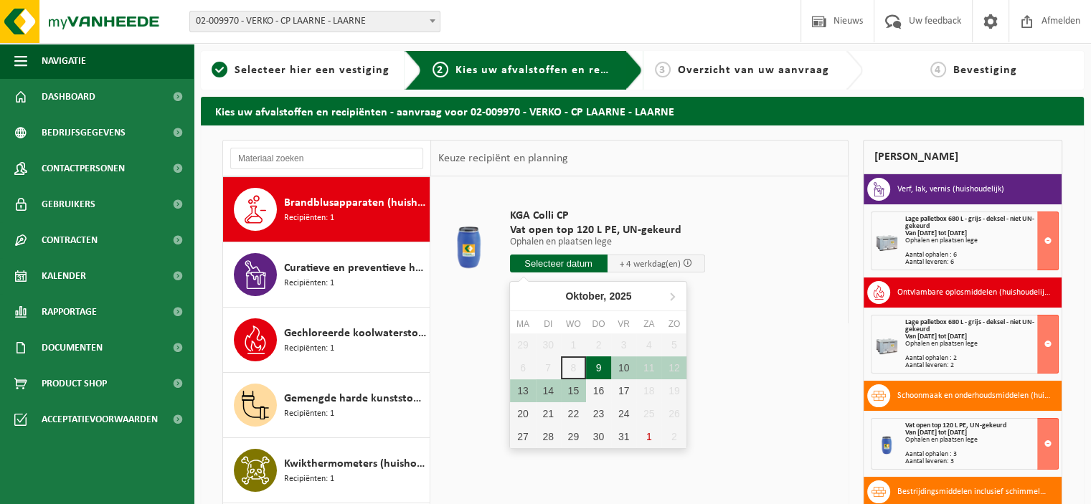
click at [597, 362] on div "9" at bounding box center [598, 367] width 25 height 23
type input "Van 2025-10-09"
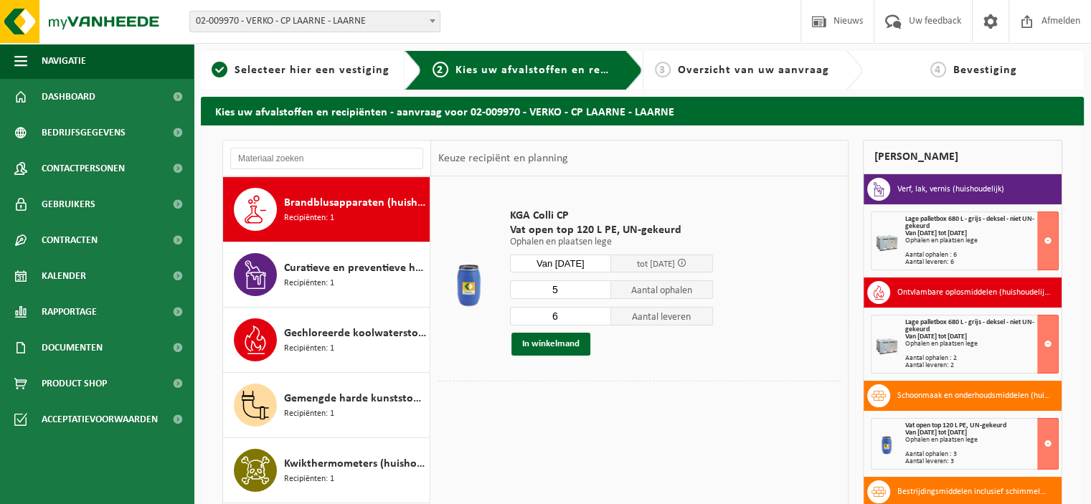
click at [602, 292] on input "5" at bounding box center [561, 289] width 102 height 19
click at [602, 292] on input "4" at bounding box center [561, 289] width 102 height 19
click at [602, 292] on input "3" at bounding box center [561, 289] width 102 height 19
click at [602, 292] on input "2" at bounding box center [561, 289] width 102 height 19
type input "1"
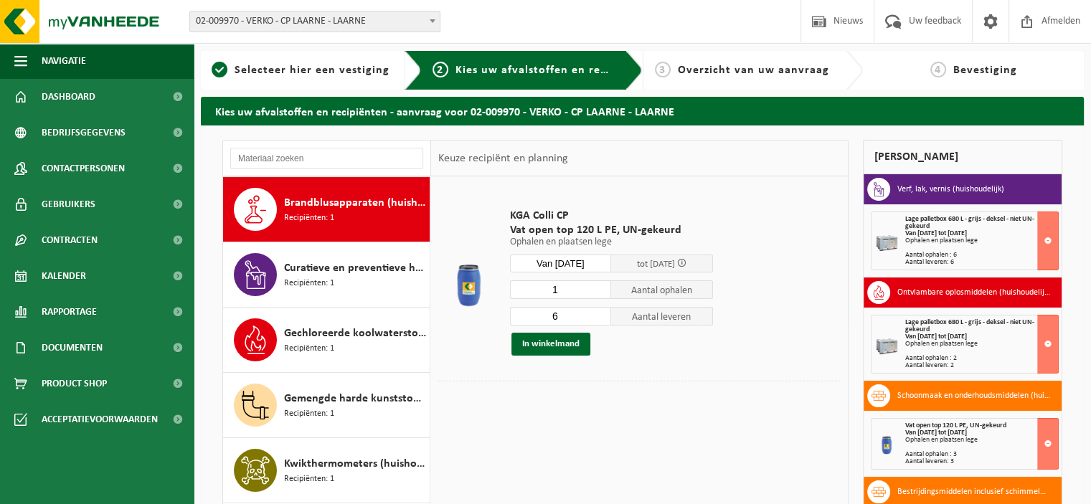
click at [602, 292] on input "1" at bounding box center [561, 289] width 102 height 19
click at [602, 321] on input "5" at bounding box center [561, 316] width 102 height 19
click at [602, 321] on input "4" at bounding box center [561, 316] width 102 height 19
click at [602, 320] on input "3" at bounding box center [561, 316] width 102 height 19
click at [602, 320] on input "2" at bounding box center [561, 316] width 102 height 19
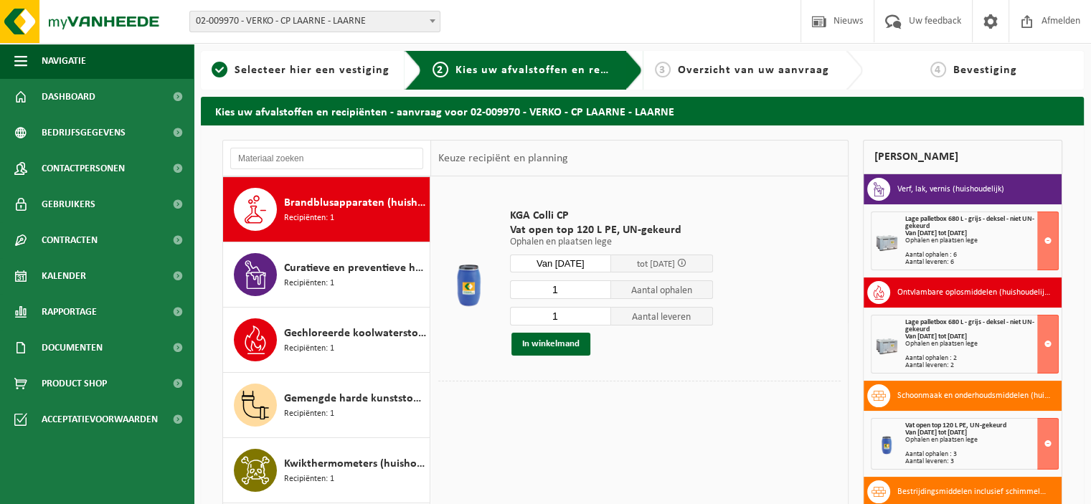
type input "1"
click at [602, 320] on input "1" at bounding box center [561, 316] width 102 height 19
click at [567, 344] on button "In winkelmand" at bounding box center [550, 344] width 79 height 23
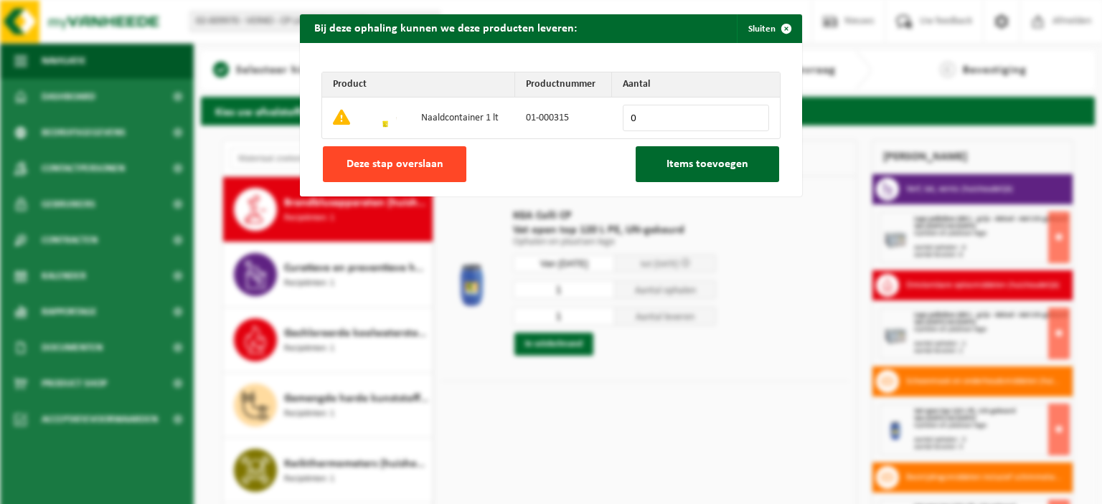
click at [426, 160] on span "Deze stap overslaan" at bounding box center [394, 163] width 97 height 11
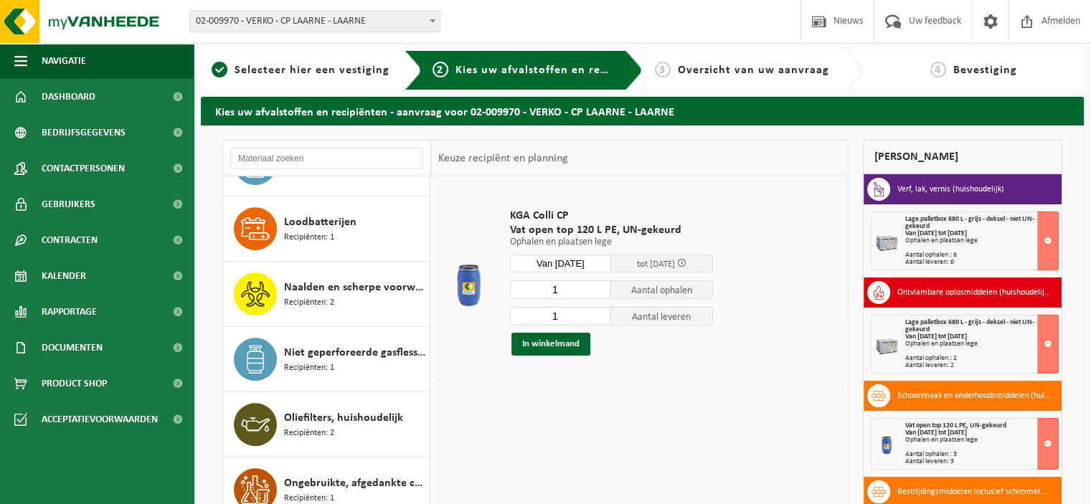
scroll to position [828, 0]
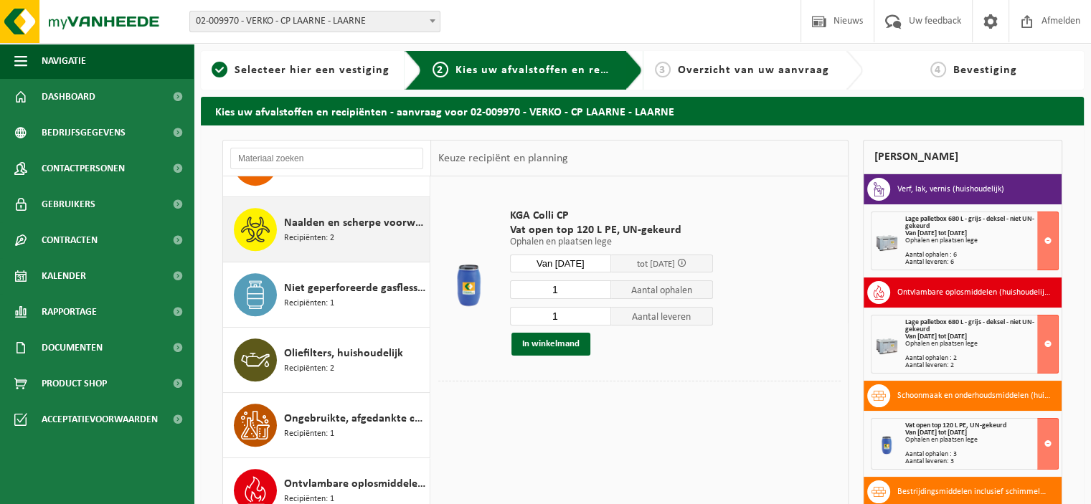
click at [333, 223] on span "Naalden en scherpe voorwerpen (huishoudelijk)" at bounding box center [355, 222] width 142 height 17
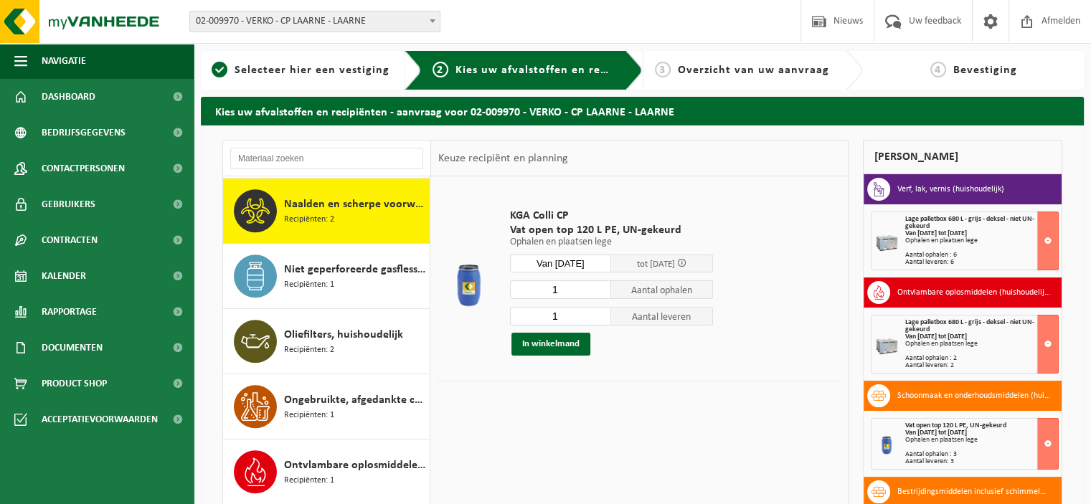
scroll to position [846, 0]
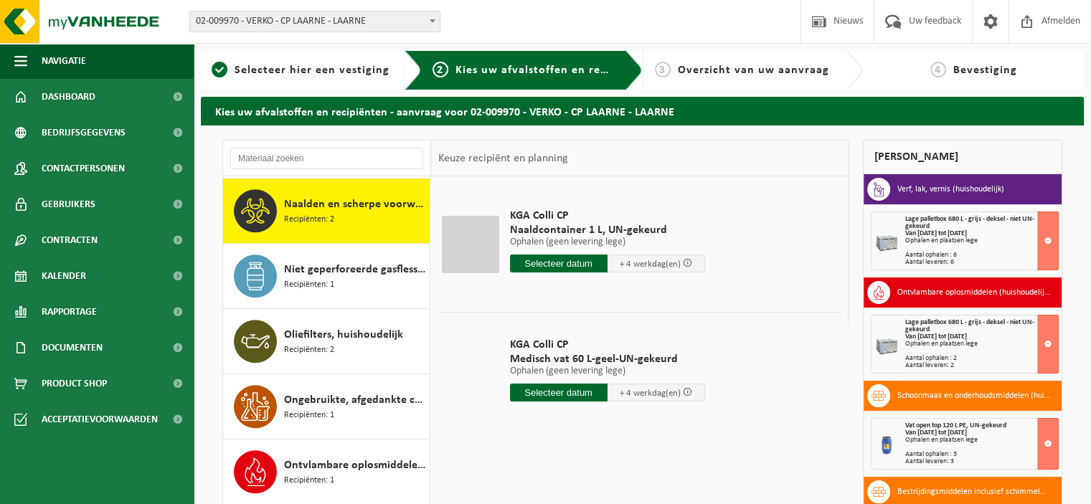
click at [557, 387] on input "text" at bounding box center [559, 393] width 98 height 18
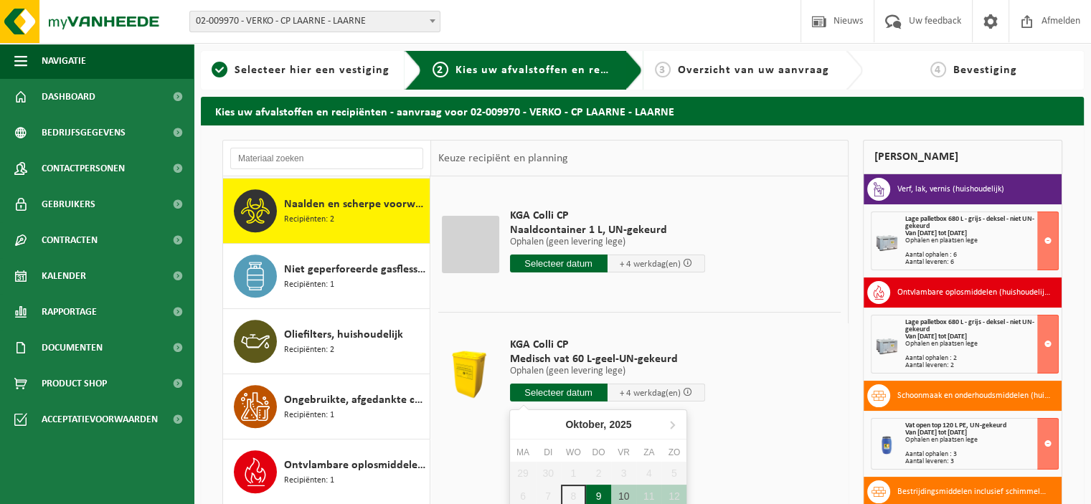
click at [594, 493] on div "9" at bounding box center [598, 496] width 25 height 23
type input "Van 2025-10-09"
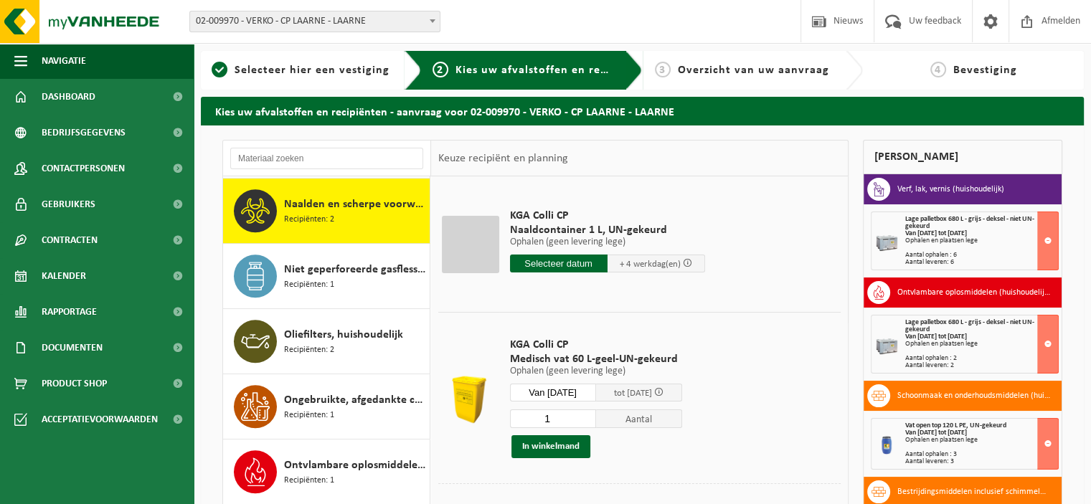
click at [594, 420] on input "1" at bounding box center [553, 418] width 86 height 19
click at [587, 422] on input "1" at bounding box center [553, 418] width 86 height 19
click at [561, 442] on button "In winkelmand" at bounding box center [550, 446] width 79 height 23
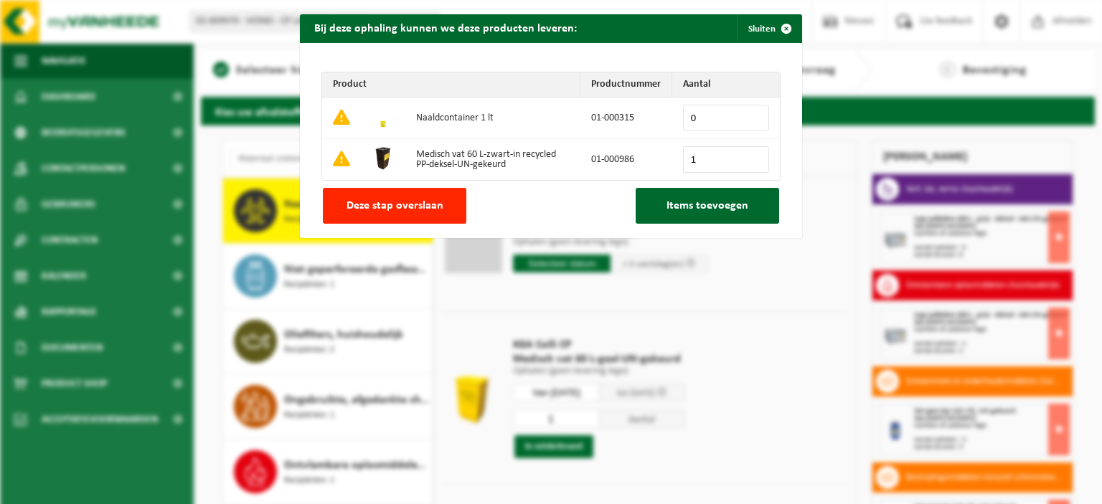
click at [751, 158] on input "1" at bounding box center [726, 159] width 86 height 27
type input "2"
click at [751, 158] on input "2" at bounding box center [726, 159] width 86 height 27
click at [719, 206] on span "Items toevoegen" at bounding box center [707, 205] width 82 height 11
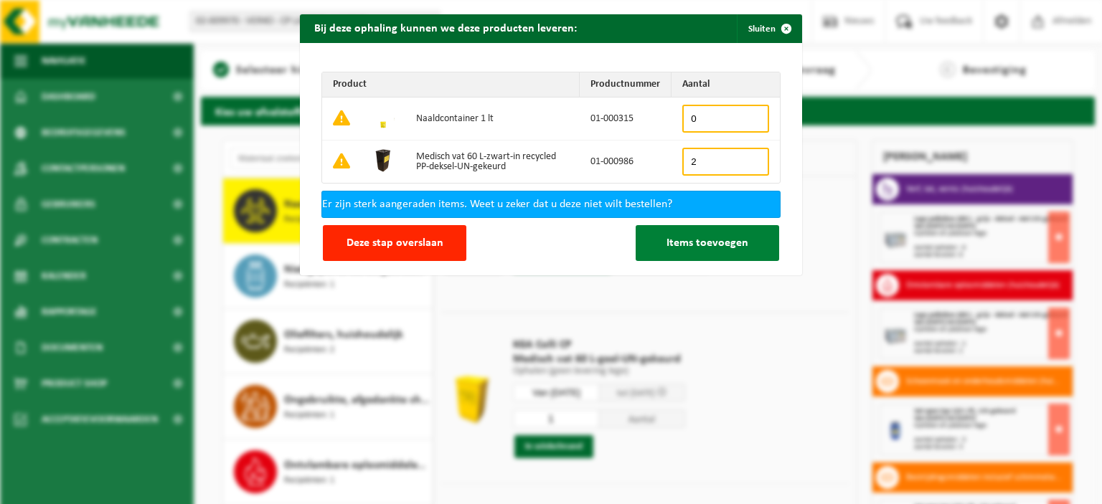
click at [706, 240] on span "Items toevoegen" at bounding box center [707, 242] width 82 height 11
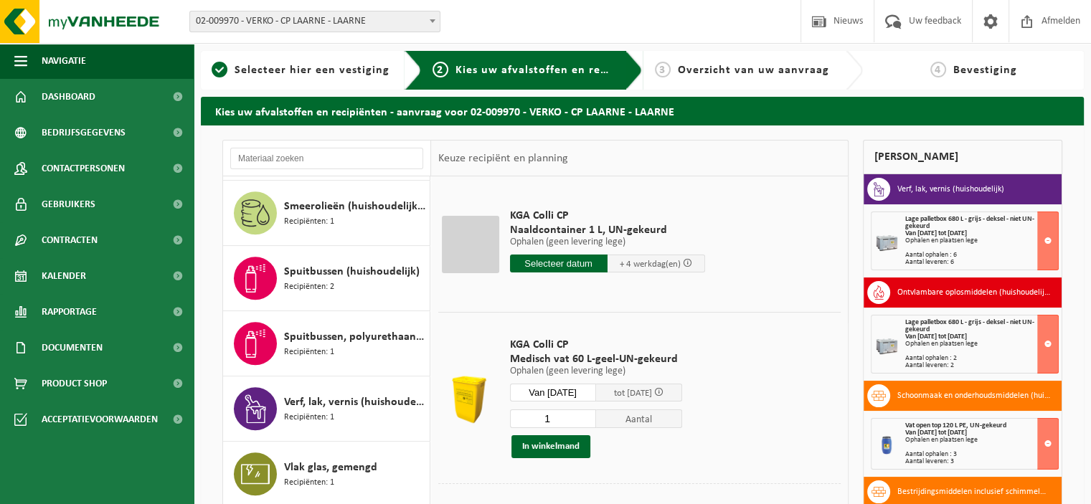
scroll to position [1327, 0]
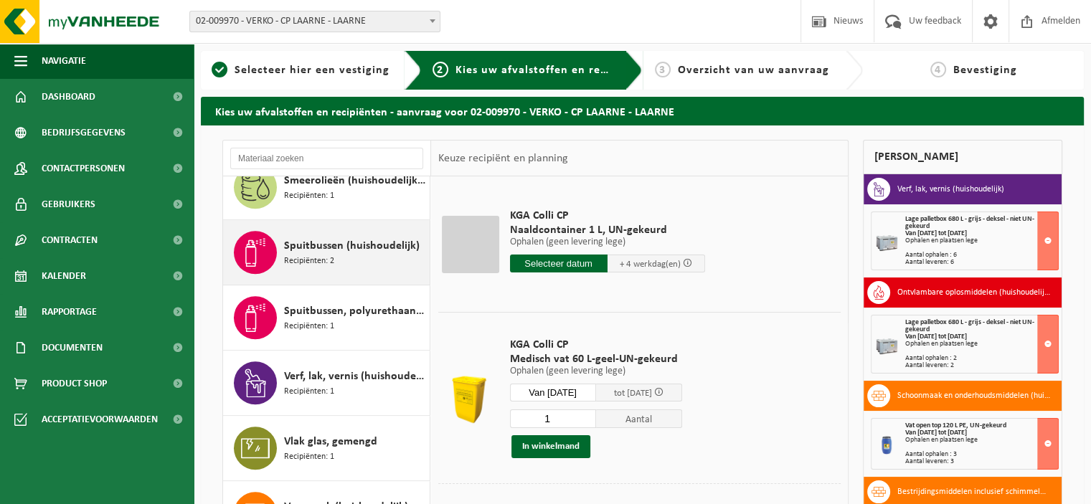
click at [300, 255] on span "Recipiënten: 2" at bounding box center [309, 262] width 50 height 14
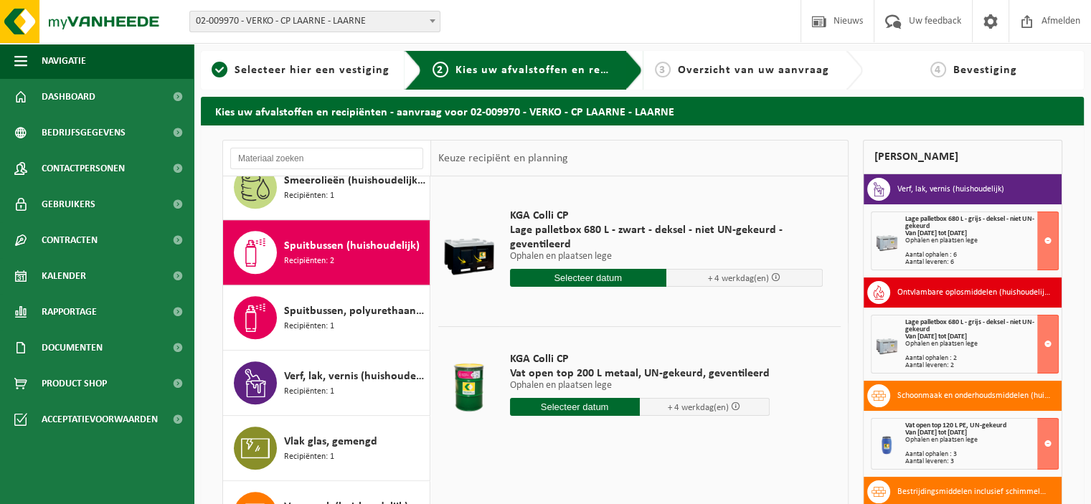
click at [580, 407] on input "text" at bounding box center [575, 407] width 130 height 18
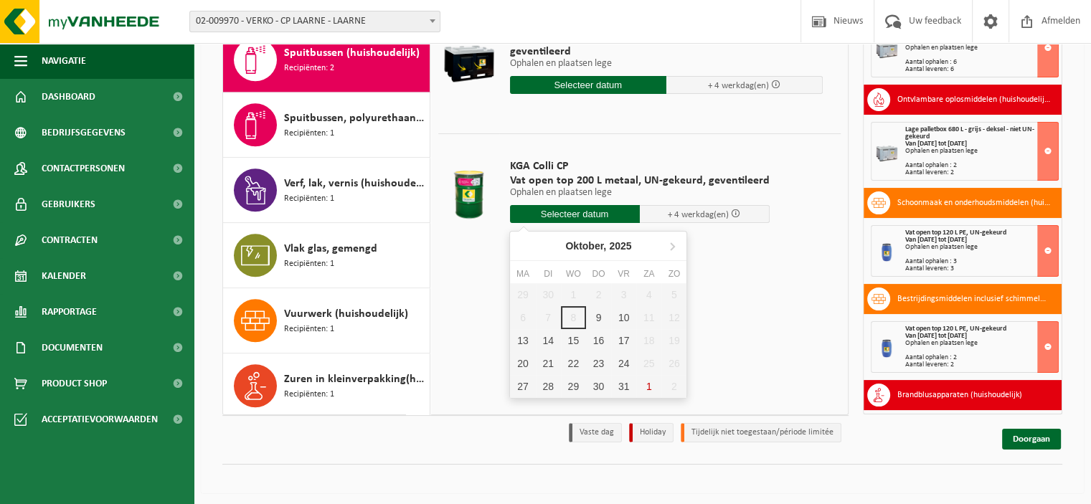
scroll to position [195, 0]
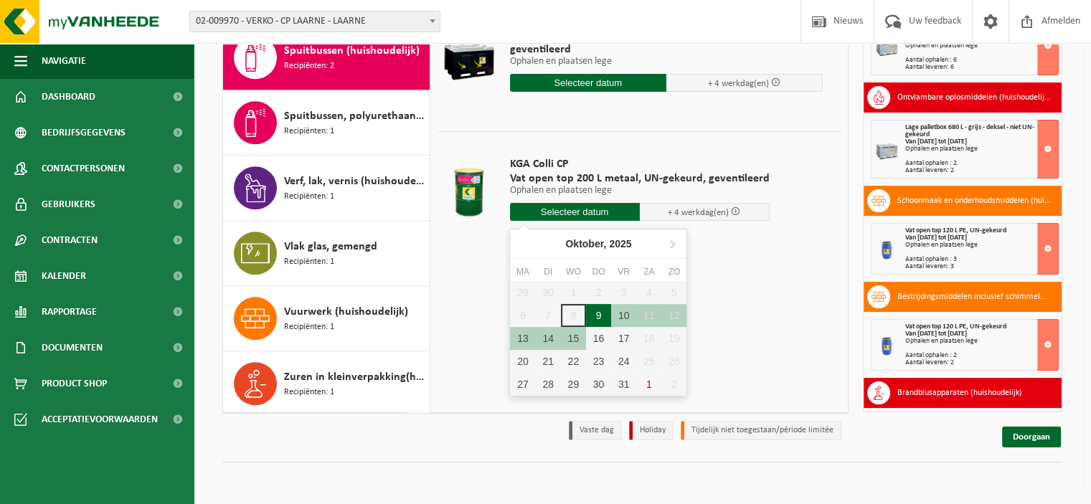
click at [599, 315] on div "9" at bounding box center [598, 315] width 25 height 23
type input "Van 2025-10-09"
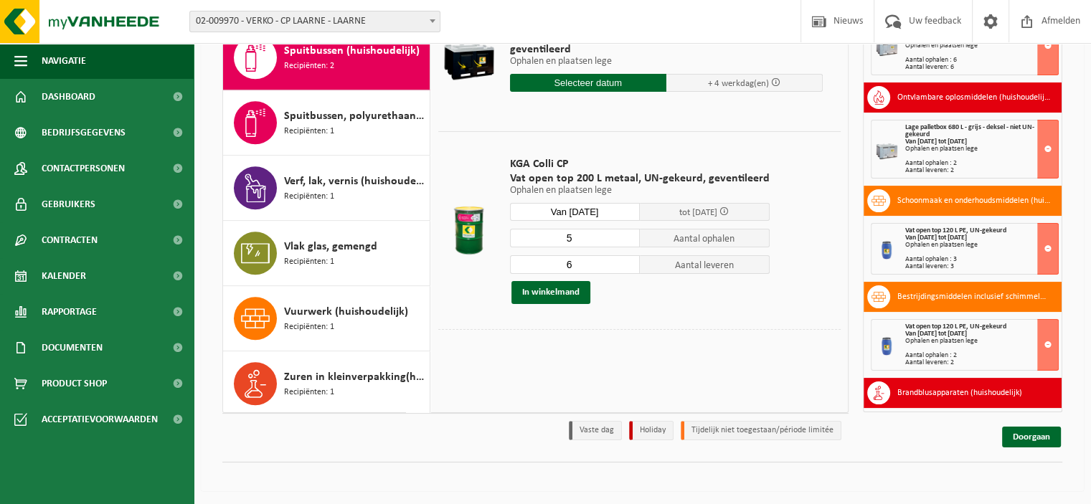
click at [626, 241] on input "5" at bounding box center [575, 238] width 130 height 19
click at [626, 241] on input "4" at bounding box center [575, 238] width 130 height 19
type input "3"
click at [626, 241] on input "3" at bounding box center [575, 238] width 130 height 19
click at [625, 267] on input "5" at bounding box center [575, 264] width 130 height 19
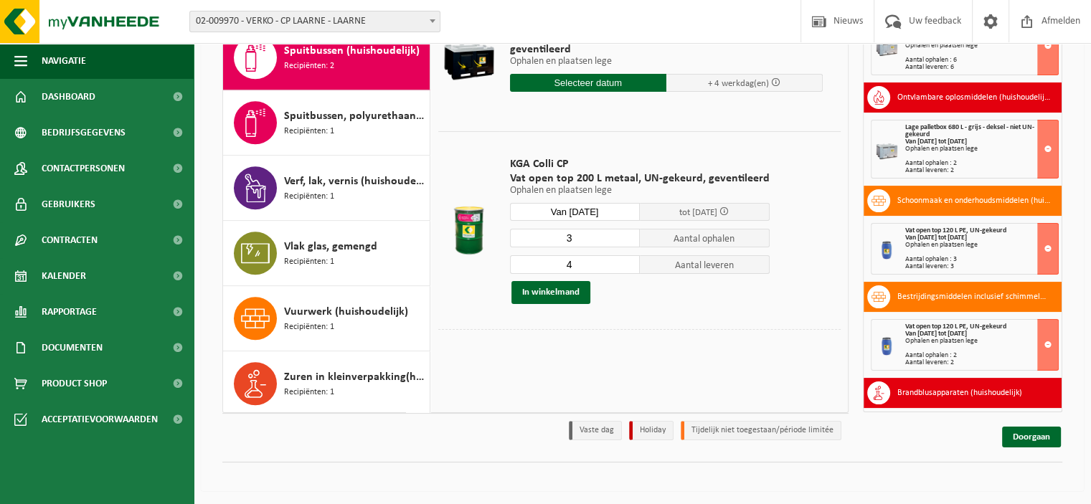
click at [625, 267] on input "4" at bounding box center [575, 264] width 130 height 19
type input "3"
click at [625, 267] on input "3" at bounding box center [575, 264] width 130 height 19
click at [554, 294] on button "In winkelmand" at bounding box center [550, 292] width 79 height 23
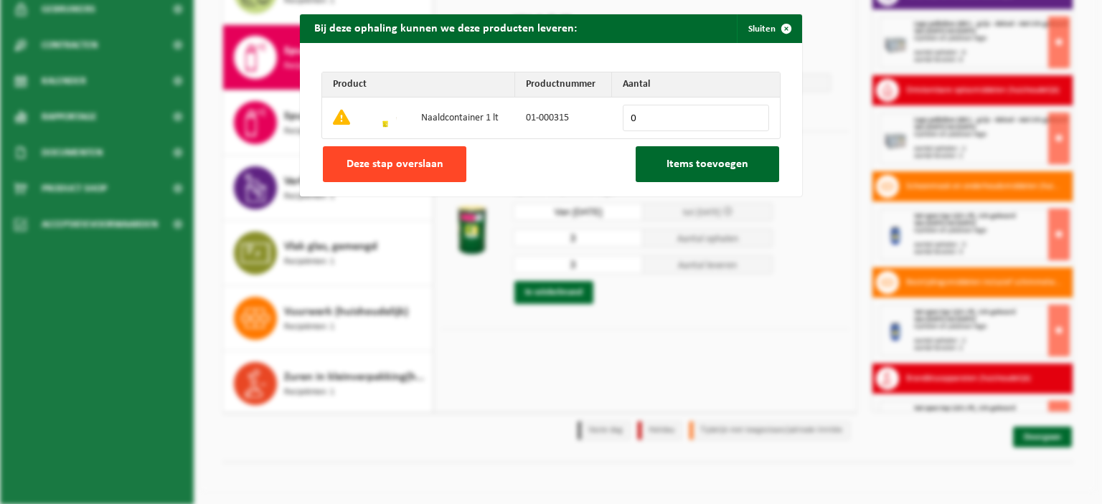
click at [442, 169] on button "Deze stap overslaan" at bounding box center [394, 164] width 143 height 36
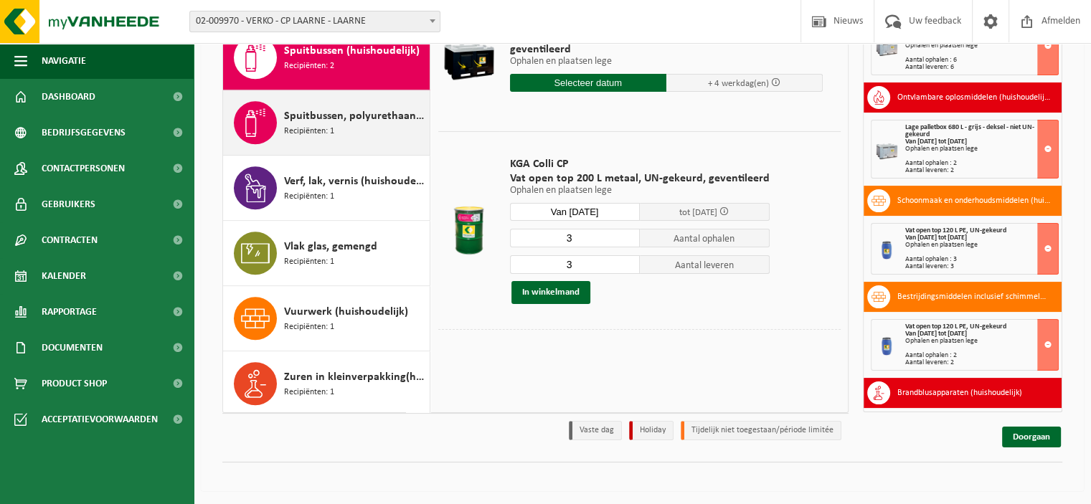
click at [379, 111] on span "Spuitbussen, polyurethaan (PU) (huishoudelijk)" at bounding box center [355, 116] width 142 height 17
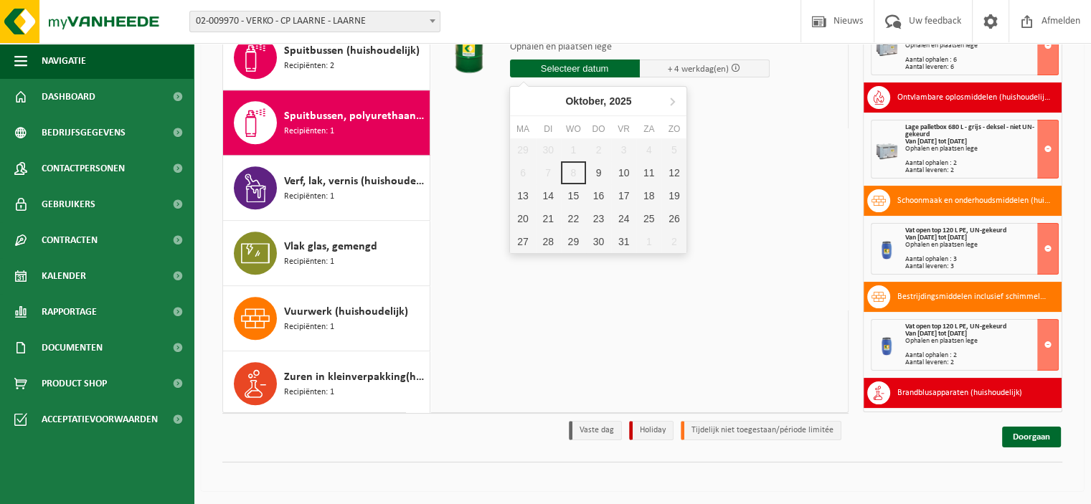
click at [586, 74] on input "text" at bounding box center [575, 69] width 130 height 18
click at [599, 166] on div "9" at bounding box center [598, 172] width 25 height 23
type input "Van 2025-10-09"
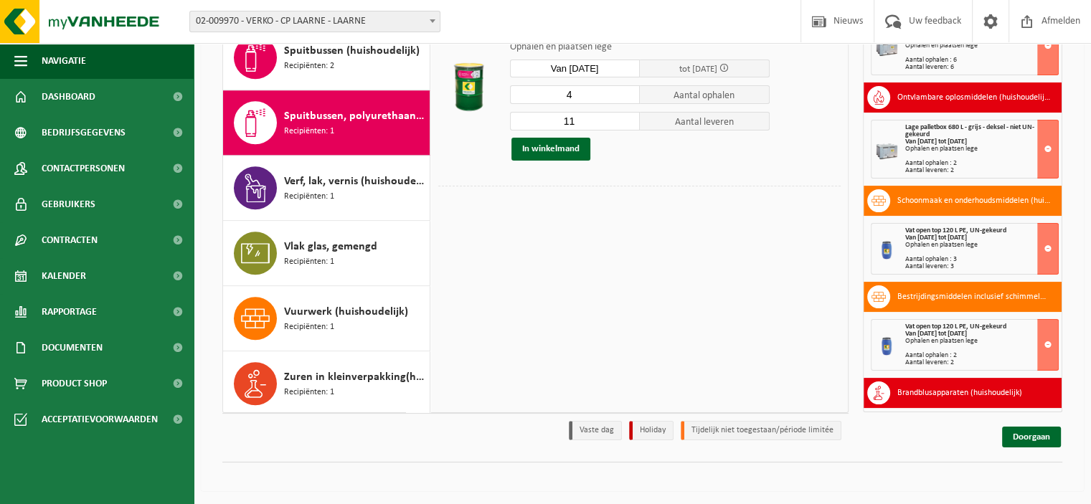
click at [626, 97] on input "4" at bounding box center [575, 94] width 130 height 19
click at [626, 97] on input "3" at bounding box center [575, 94] width 130 height 19
type input "2"
click at [626, 97] on input "2" at bounding box center [575, 94] width 130 height 19
type input "2"
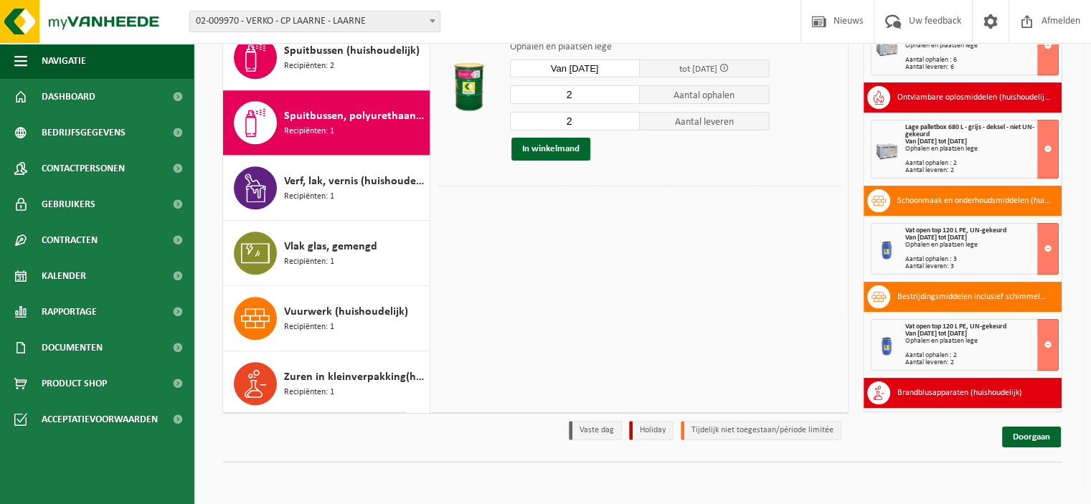
click at [625, 123] on input "2" at bounding box center [575, 121] width 130 height 19
click at [564, 148] on button "In winkelmand" at bounding box center [550, 149] width 79 height 23
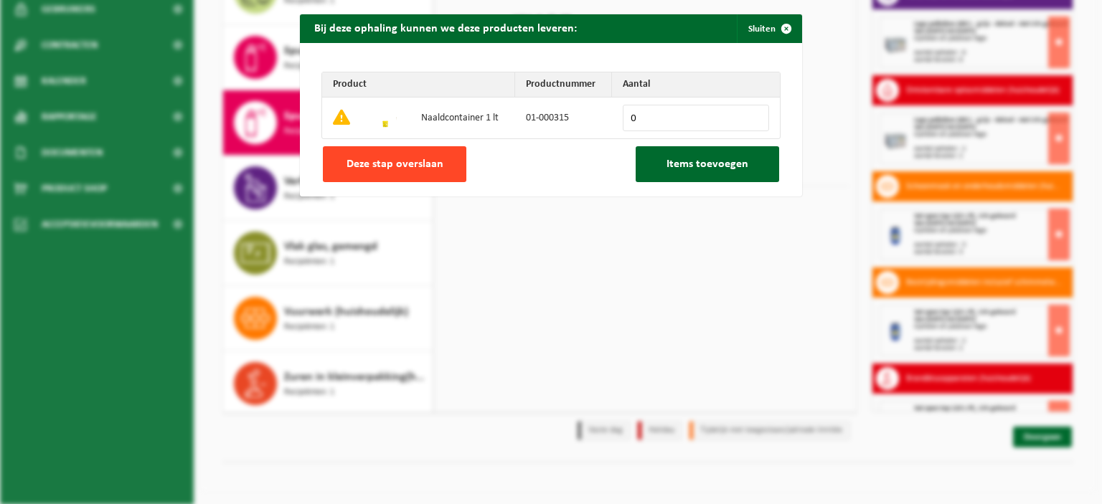
click at [417, 166] on span "Deze stap overslaan" at bounding box center [394, 163] width 97 height 11
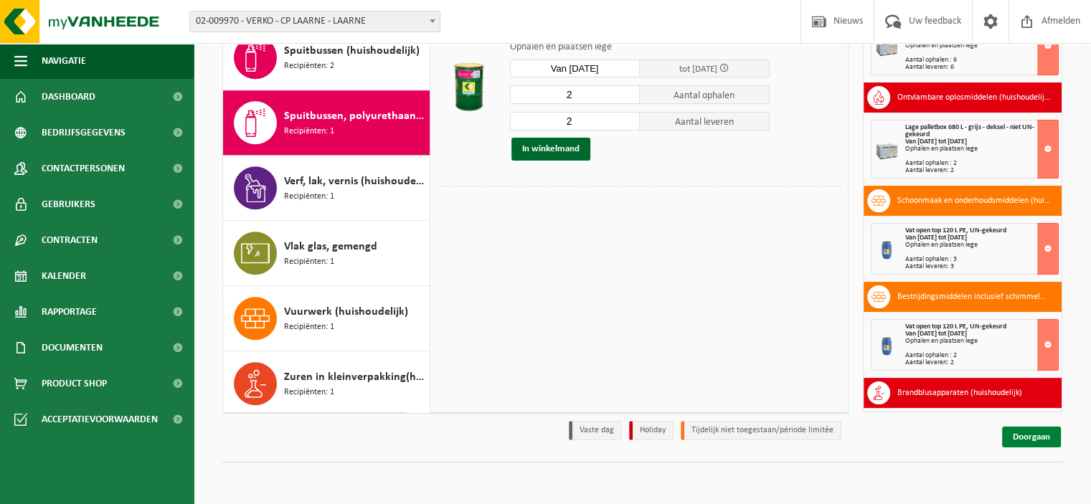
click at [1023, 434] on link "Doorgaan" at bounding box center [1031, 437] width 59 height 21
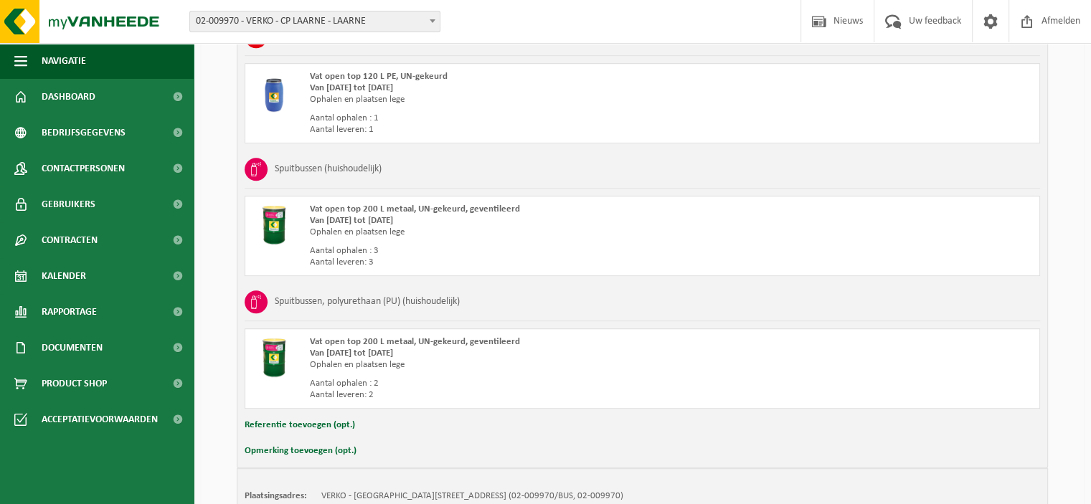
scroll to position [1136, 0]
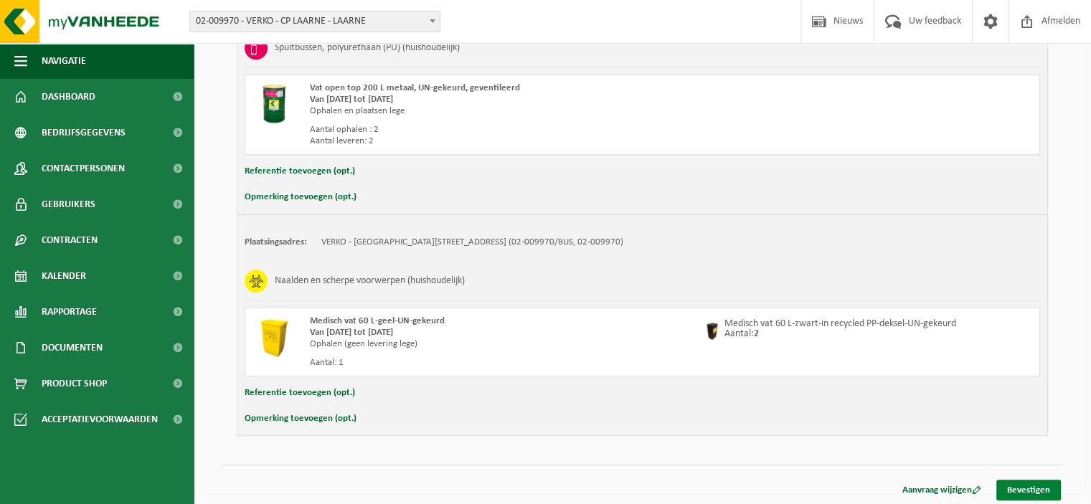
click at [1013, 488] on link "Bevestigen" at bounding box center [1028, 490] width 65 height 21
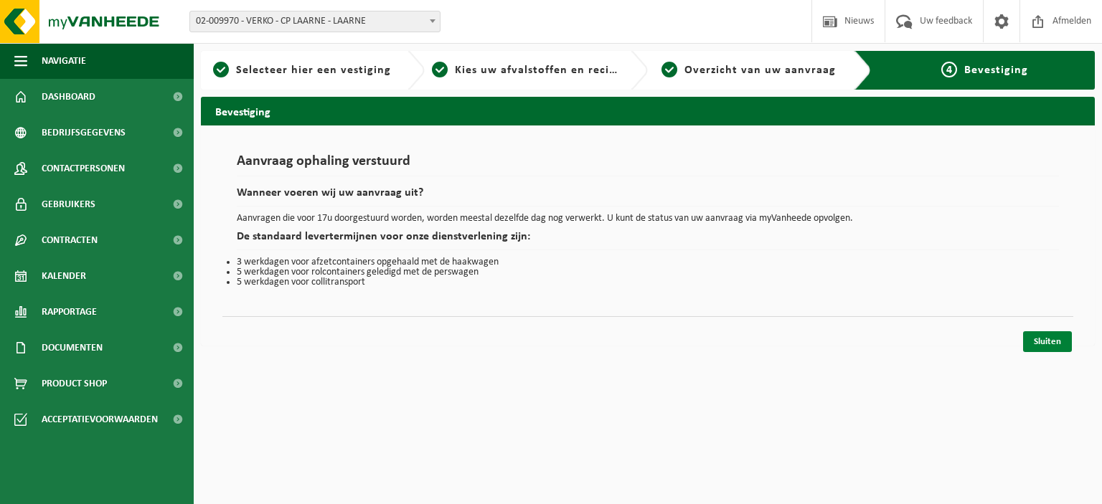
click at [1051, 343] on link "Sluiten" at bounding box center [1047, 341] width 49 height 21
